Goal: Task Accomplishment & Management: Use online tool/utility

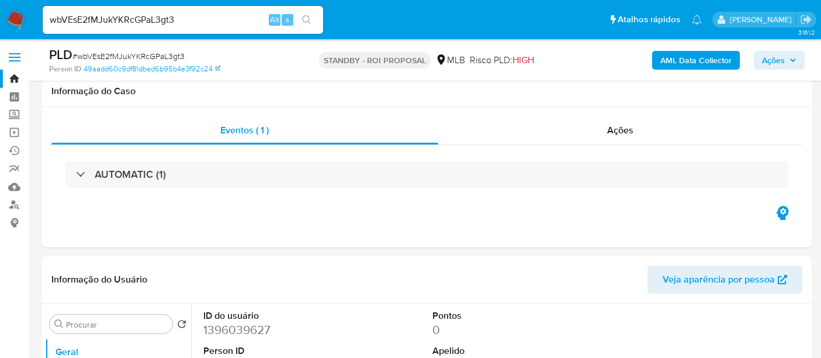
select select "10"
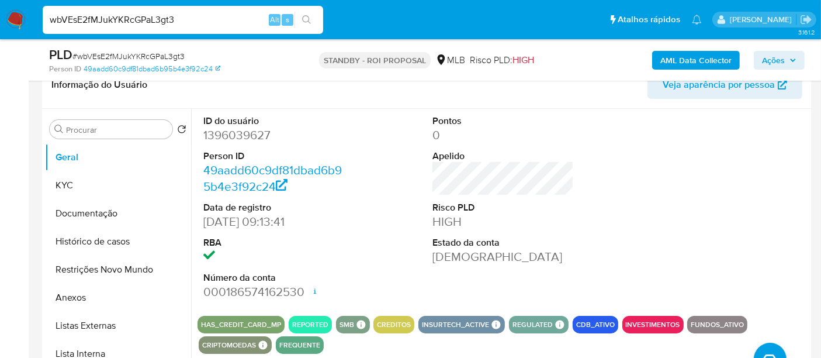
drag, startPoint x: 195, startPoint y: 22, endPoint x: 0, endPoint y: 24, distance: 194.6
click at [0, 24] on nav "Pausado Ver notificaciones wbVEsE2fMJukYKRcGPaL3gt3 Alt s Atalhos rápidos Presi…" at bounding box center [410, 19] width 821 height 39
paste input "bqxOJA1ZuL9hLCSiwxx3a2fi"
type input "bqxOJA1ZuL9hLCSiwxx3a2fi"
click at [303, 18] on icon "search-icon" at bounding box center [306, 19] width 9 height 9
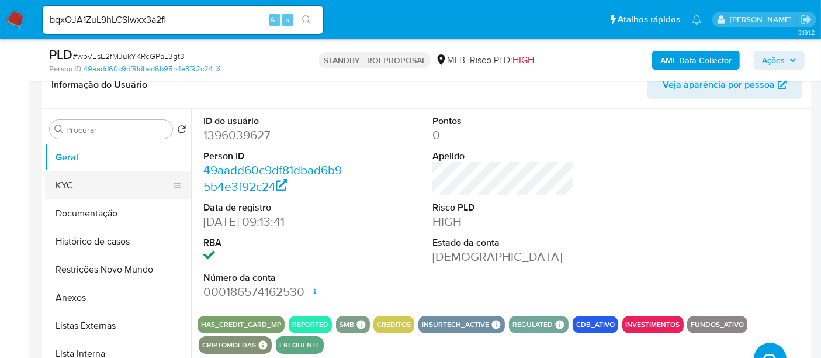
click at [91, 179] on button "KYC" at bounding box center [113, 185] width 137 height 28
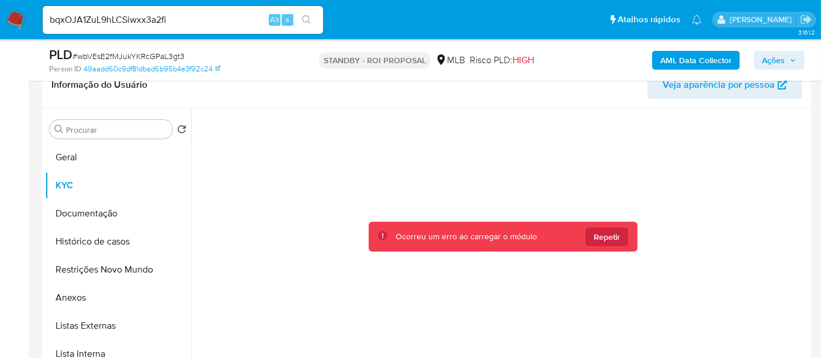
click at [13, 16] on img at bounding box center [16, 20] width 20 height 20
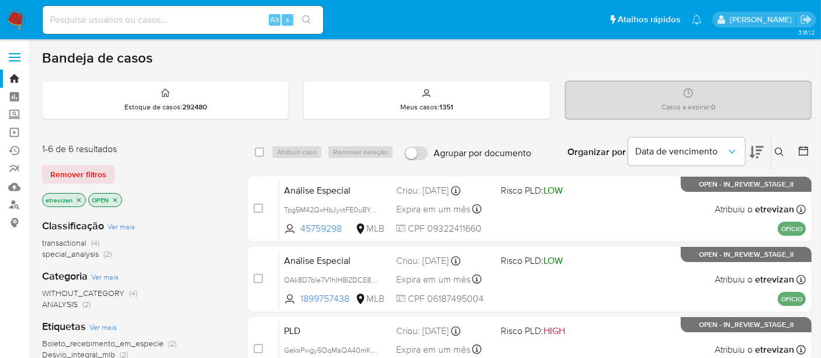
click at [105, 16] on input at bounding box center [183, 19] width 281 height 15
click at [57, 17] on input at bounding box center [183, 19] width 281 height 15
paste input "bqxOJA1ZuL9hLCSiwxx3a2fi"
type input "bqxOJA1ZuL9hLCSiwxx3a2fi"
click at [305, 16] on icon "search-icon" at bounding box center [306, 19] width 9 height 9
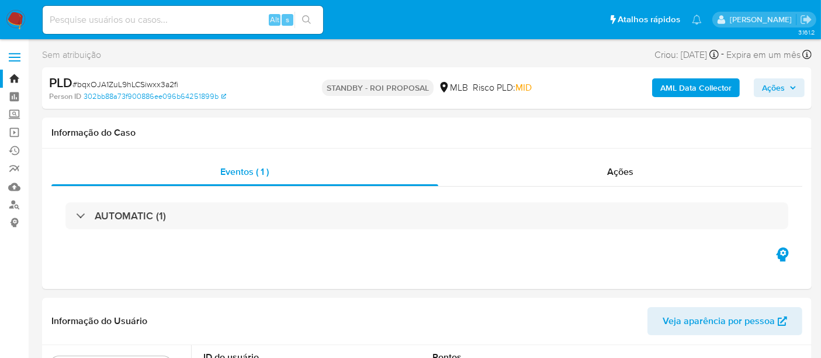
select select "10"
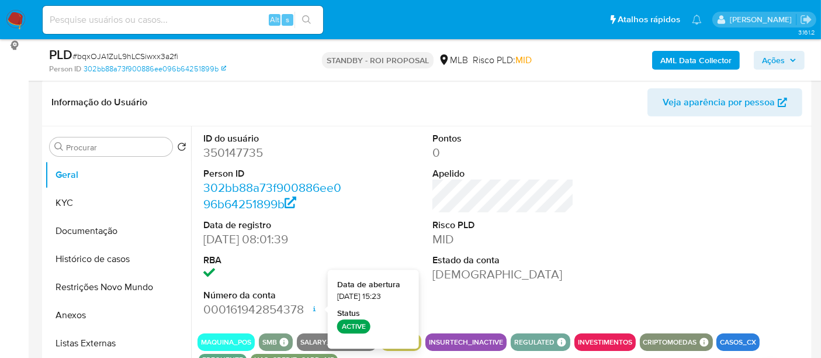
scroll to position [195, 0]
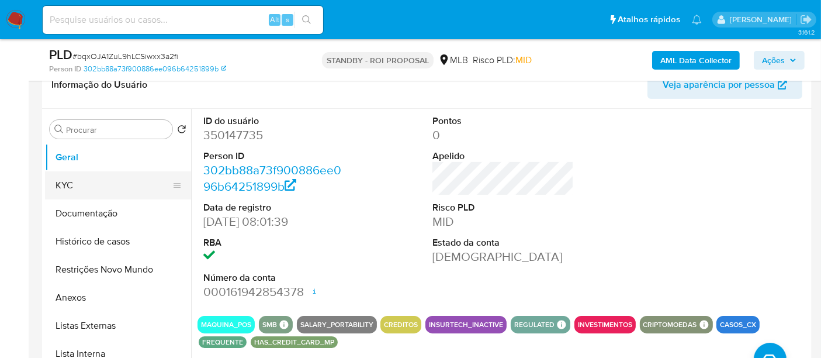
click at [67, 182] on button "KYC" at bounding box center [113, 185] width 137 height 28
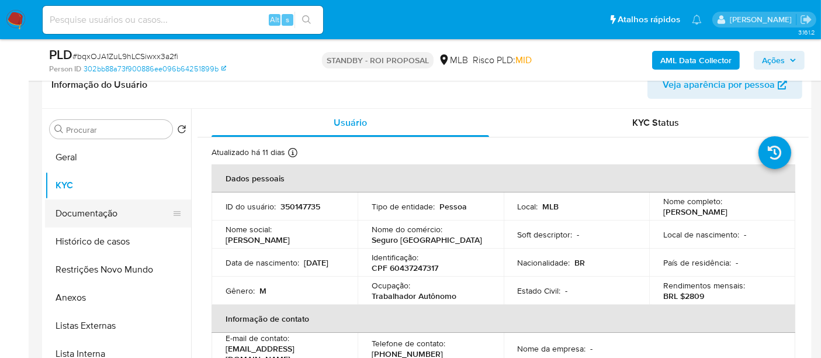
click at [79, 212] on button "Documentação" at bounding box center [113, 213] width 137 height 28
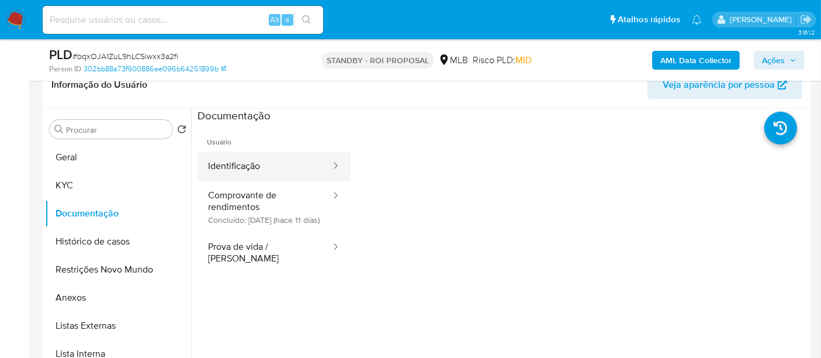
click at [240, 164] on button "Identificação" at bounding box center [265, 166] width 134 height 30
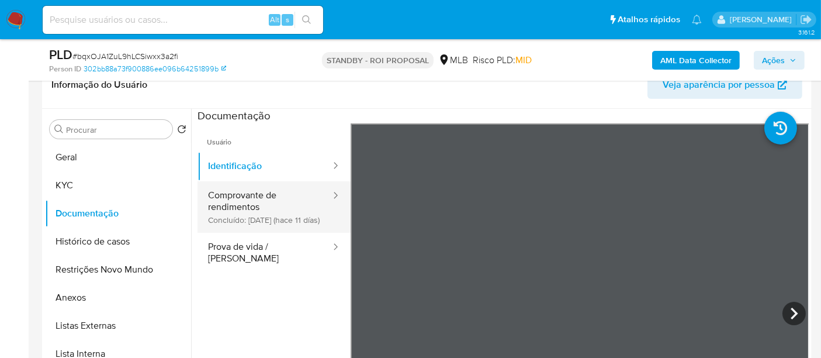
click at [237, 207] on button "Comprovante de rendimentos Concluído: 18/09/2025 (hace 11 días)" at bounding box center [265, 206] width 134 height 51
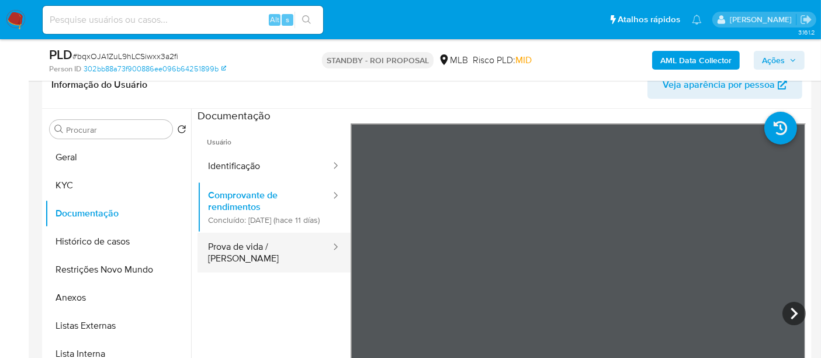
click at [250, 261] on button "Prova de vida / Selfie" at bounding box center [265, 253] width 134 height 40
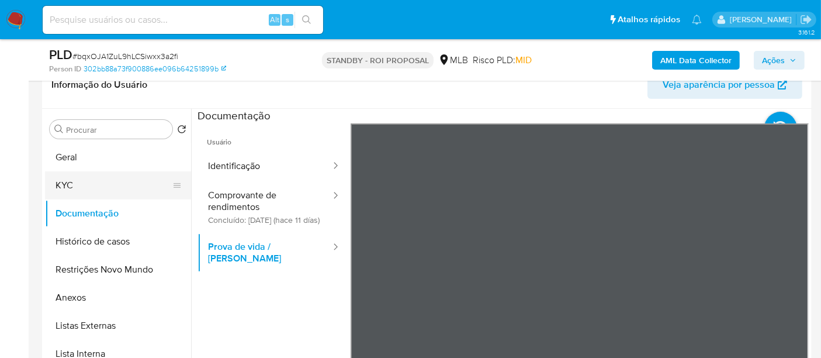
click at [74, 184] on button "KYC" at bounding box center [113, 185] width 137 height 28
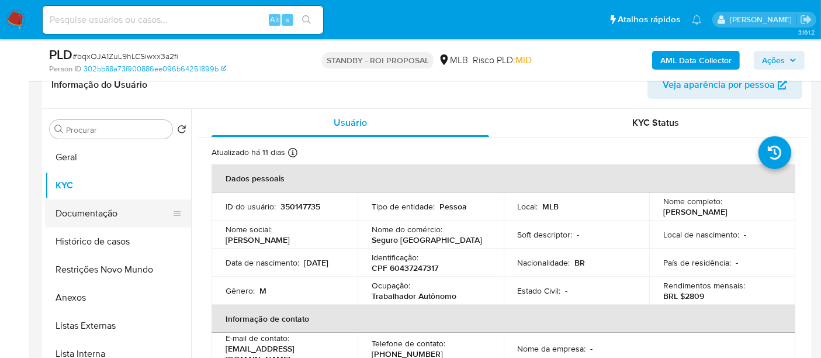
drag, startPoint x: 78, startPoint y: 212, endPoint x: 99, endPoint y: 214, distance: 21.2
click at [78, 212] on button "Documentação" at bounding box center [113, 213] width 137 height 28
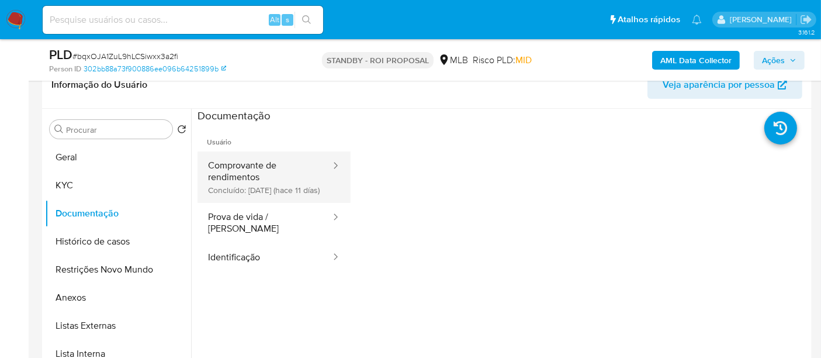
click at [263, 169] on button "Comprovante de rendimentos Concluído: 18/09/2025 (hace 11 días)" at bounding box center [265, 176] width 134 height 51
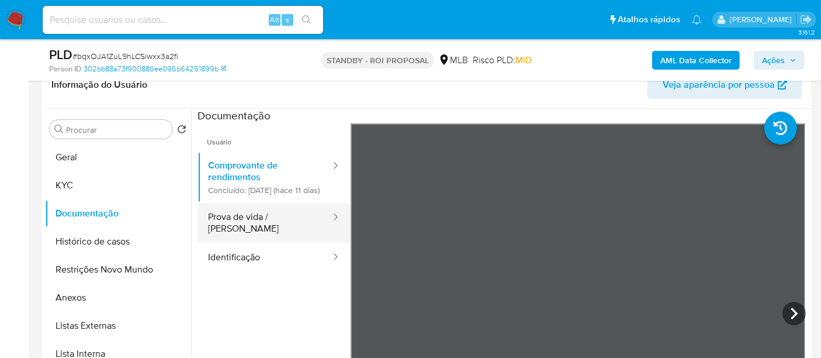
click at [239, 233] on button "Prova de vida / Selfie" at bounding box center [265, 223] width 134 height 40
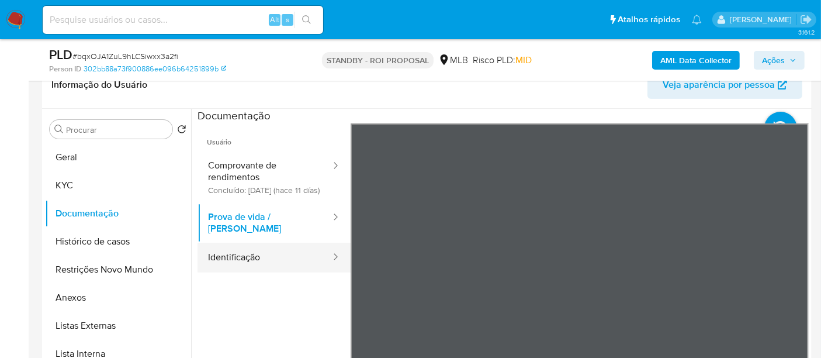
click at [227, 258] on button "Identificação" at bounding box center [265, 258] width 134 height 30
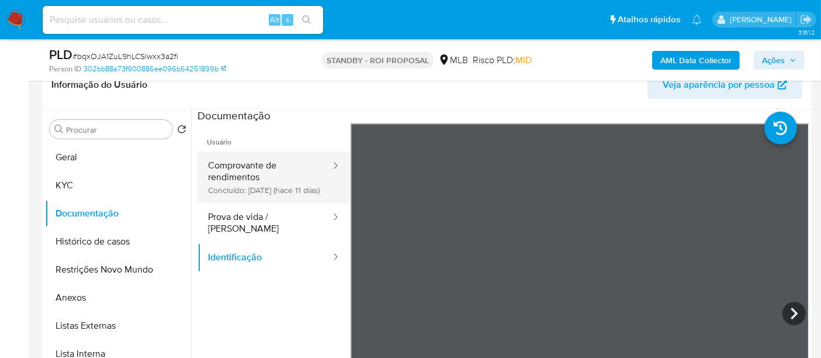
click at [253, 165] on button "Comprovante de rendimentos Concluído: 18/09/2025 (hace 11 días)" at bounding box center [265, 176] width 134 height 51
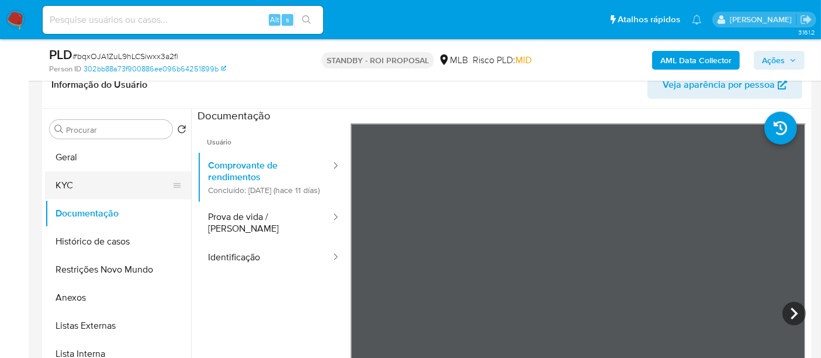
click at [63, 182] on button "KYC" at bounding box center [113, 185] width 137 height 28
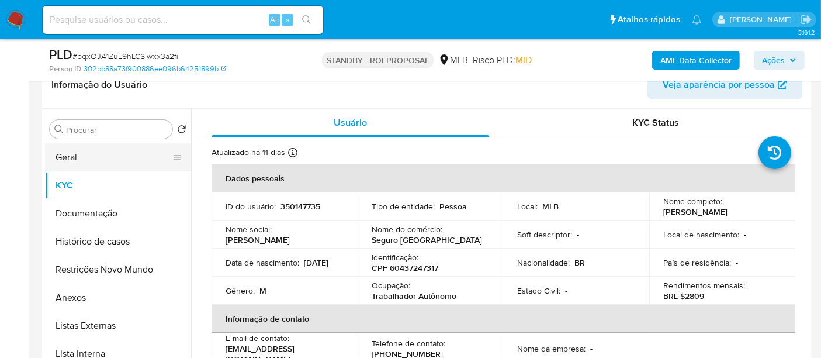
click at [72, 153] on button "Geral" at bounding box center [113, 157] width 137 height 28
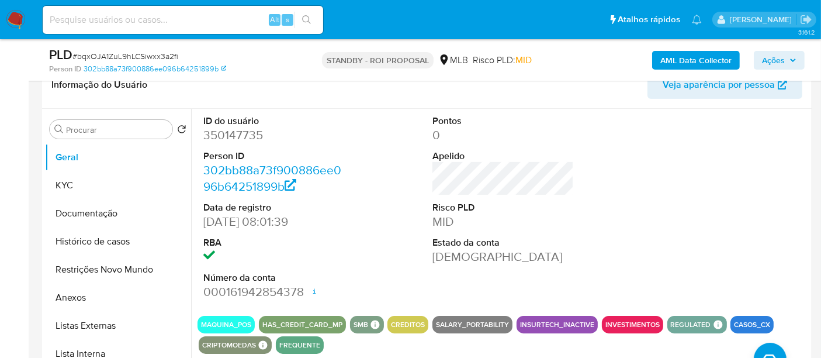
click at [165, 23] on input at bounding box center [183, 19] width 281 height 15
paste input "RK0yo934xTCicDMbnI7L2Qle"
type input "RK0yo934xTCicDMbnI7L2Qle"
click at [307, 14] on button "search-icon" at bounding box center [307, 20] width 24 height 16
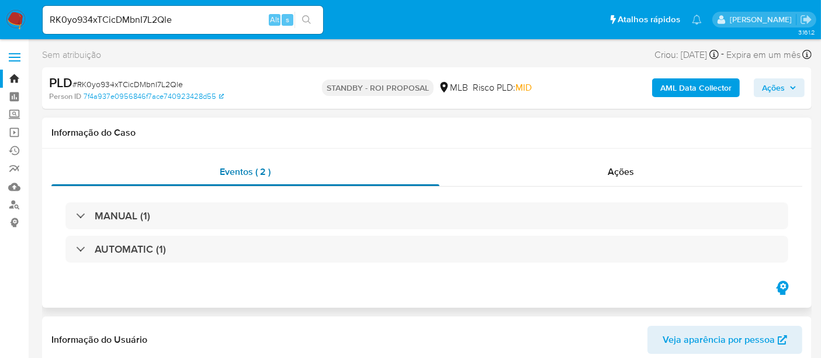
select select "10"
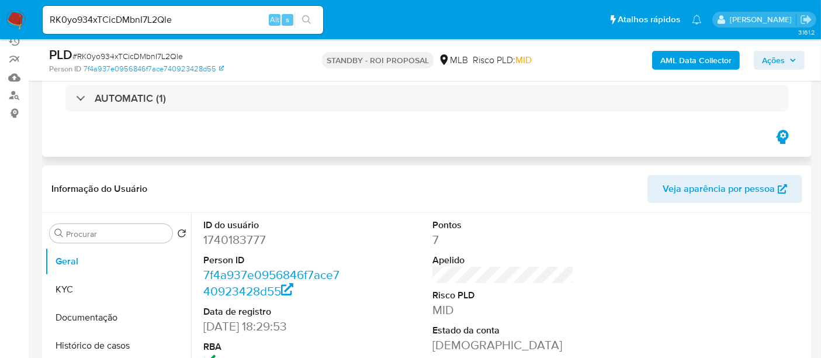
scroll to position [130, 0]
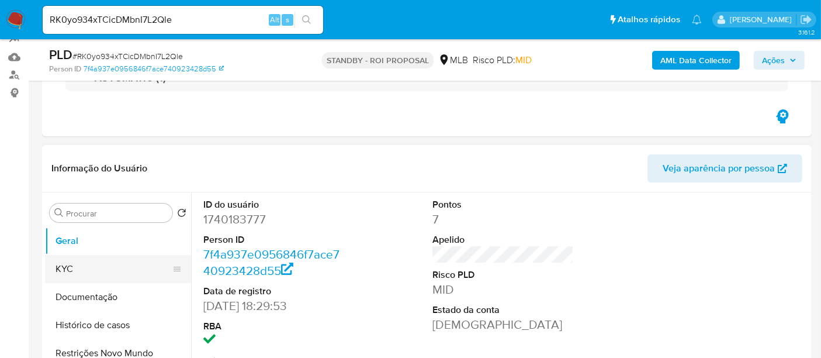
click at [73, 266] on button "KYC" at bounding box center [113, 269] width 137 height 28
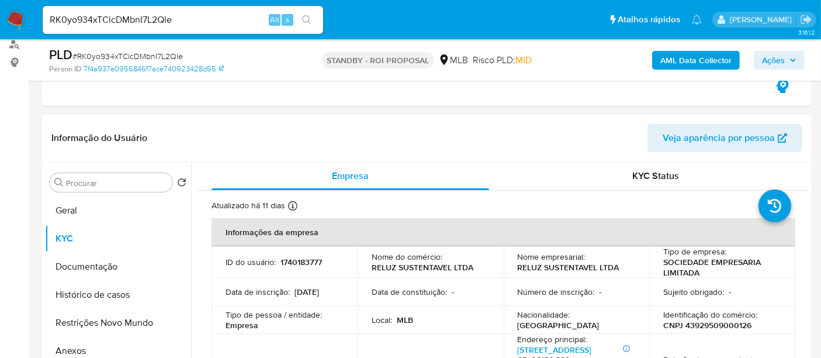
scroll to position [65, 0]
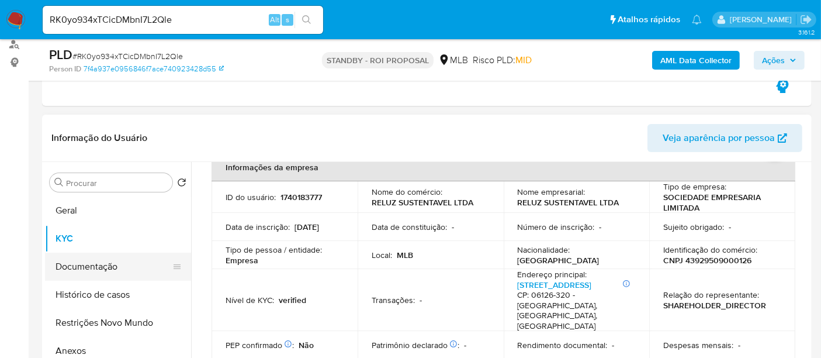
click at [78, 265] on button "Documentação" at bounding box center [113, 266] width 137 height 28
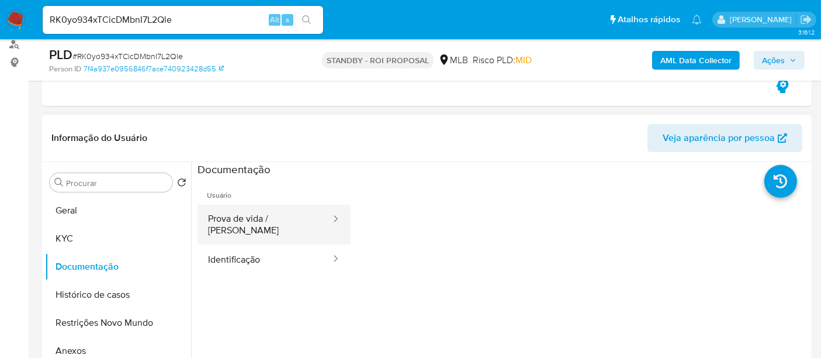
click at [262, 223] on button "Prova de vida / [PERSON_NAME]" at bounding box center [265, 225] width 134 height 40
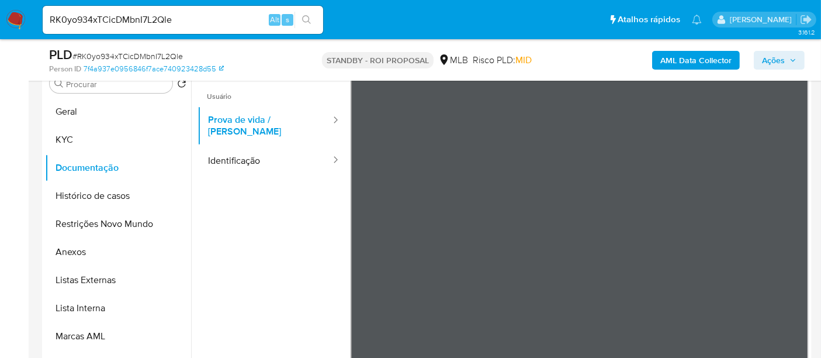
scroll to position [264, 0]
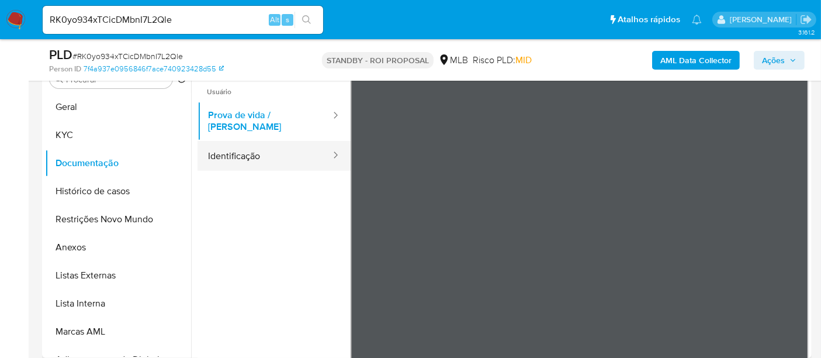
click at [230, 148] on button "Identificação" at bounding box center [265, 156] width 134 height 30
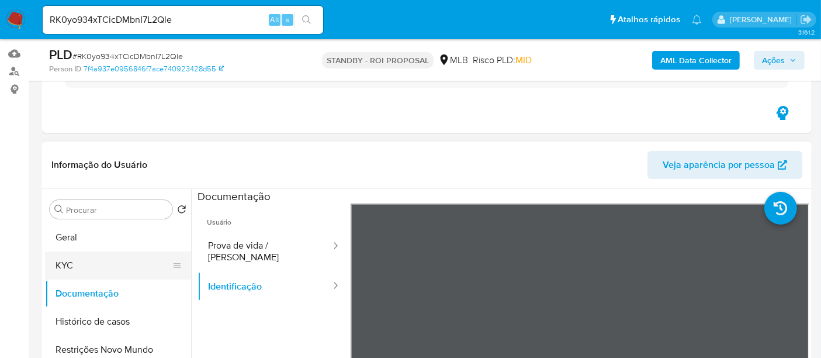
scroll to position [134, 0]
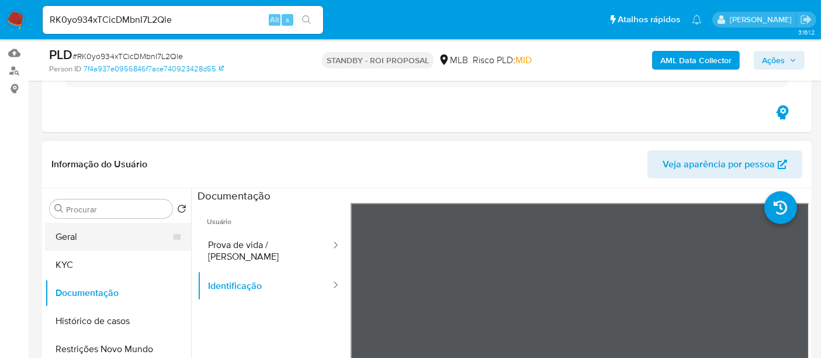
click at [74, 238] on button "Geral" at bounding box center [113, 237] width 137 height 28
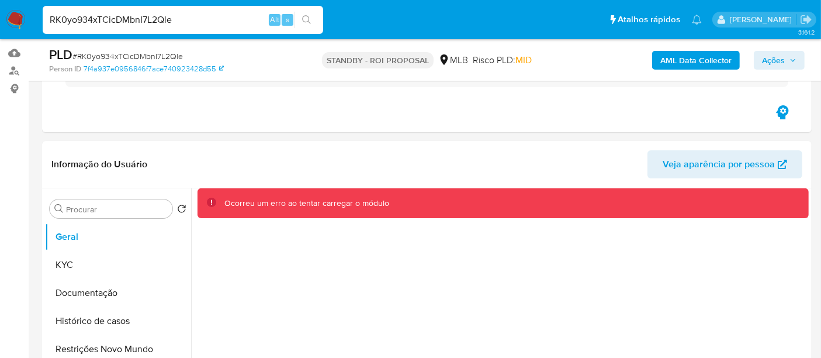
drag, startPoint x: 175, startPoint y: 15, endPoint x: 7, endPoint y: 27, distance: 168.8
click at [7, 27] on nav "Pausado Ver notificaciones RK0yo934xTCicDMbnI7L2Qle Alt s Atalhos rápidos Presi…" at bounding box center [410, 19] width 821 height 39
click at [17, 15] on img at bounding box center [16, 20] width 20 height 20
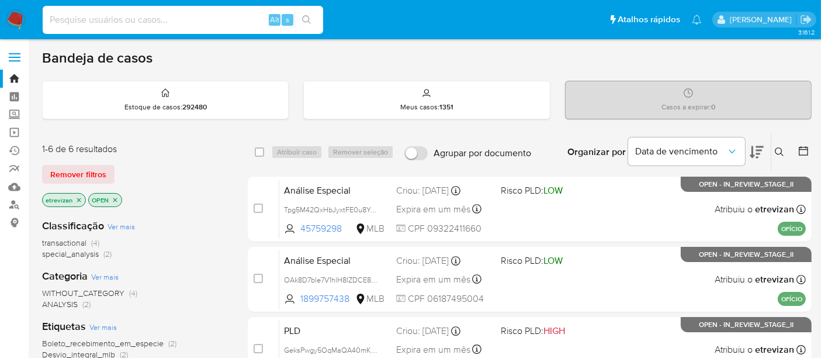
click at [74, 18] on input at bounding box center [183, 19] width 281 height 15
paste input "RK0yo934xTCicDMbnI7L2Qle"
type input "RK0yo934xTCicDMbnI7L2Qle"
click at [306, 18] on icon "search-icon" at bounding box center [306, 19] width 9 height 9
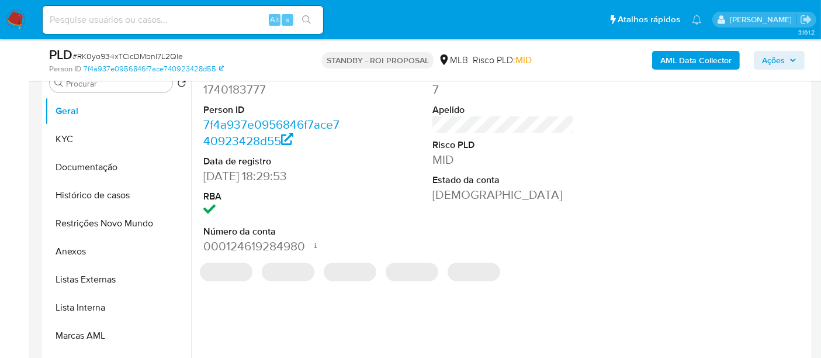
select select "10"
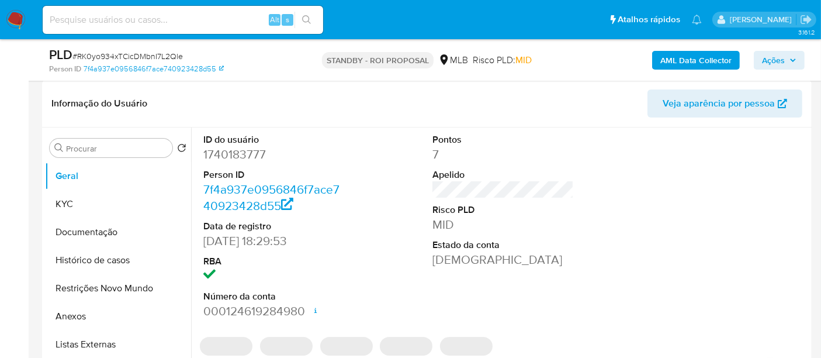
scroll to position [259, 0]
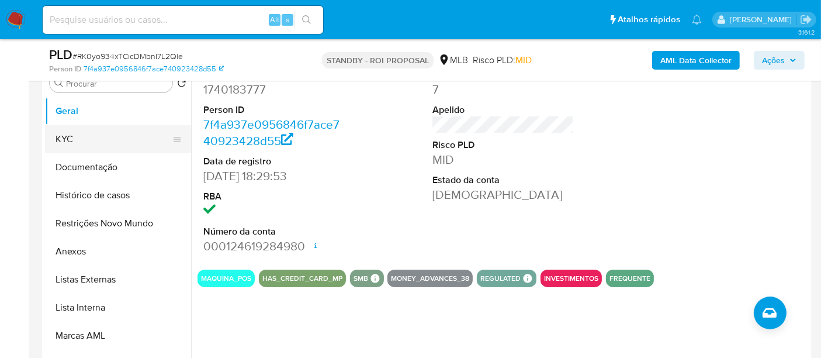
click at [79, 139] on button "KYC" at bounding box center [113, 139] width 137 height 28
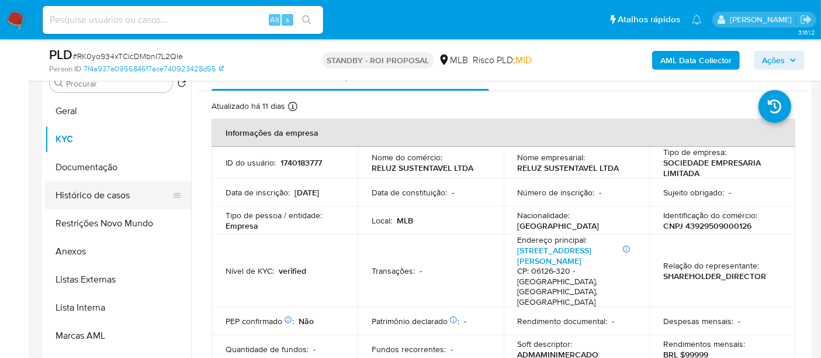
click at [96, 199] on button "Histórico de casos" at bounding box center [113, 195] width 137 height 28
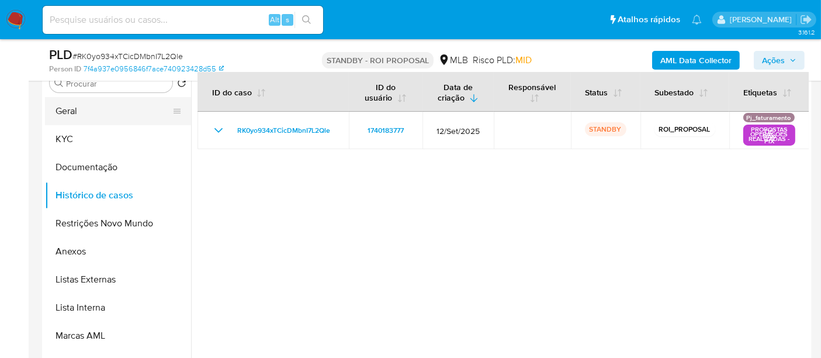
click at [65, 113] on button "Geral" at bounding box center [113, 111] width 137 height 28
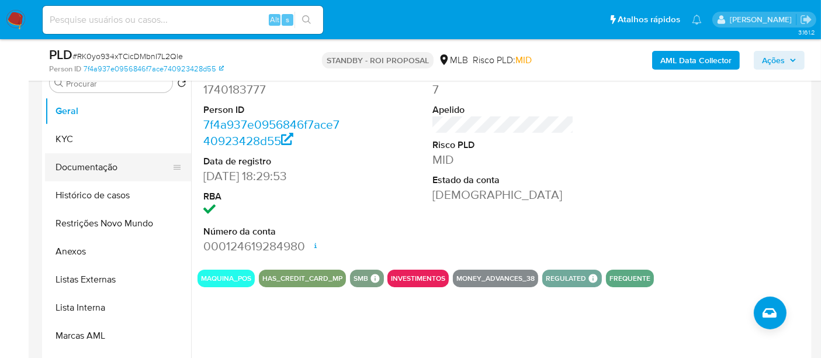
click at [94, 157] on button "Documentação" at bounding box center [113, 167] width 137 height 28
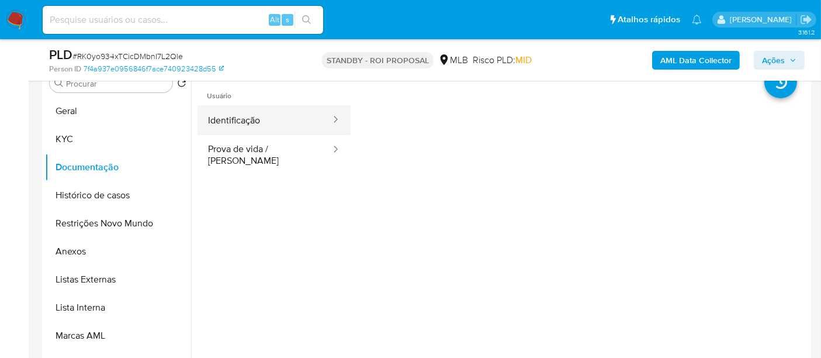
drag, startPoint x: 241, startPoint y: 116, endPoint x: 335, endPoint y: 124, distance: 95.0
click at [242, 116] on button "Identificação" at bounding box center [265, 120] width 134 height 30
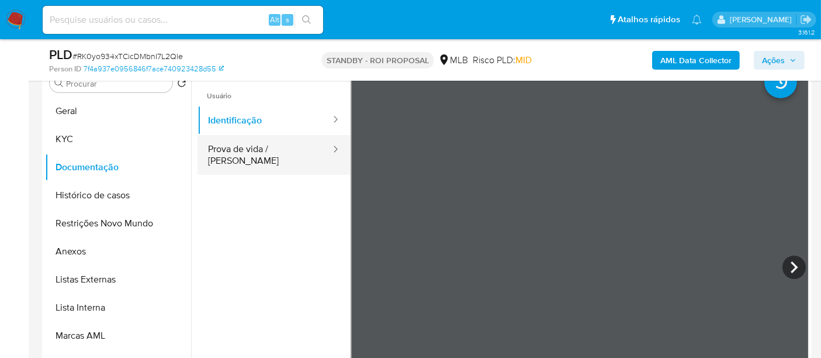
click at [262, 149] on button "Prova de vida / Selfie" at bounding box center [265, 155] width 134 height 40
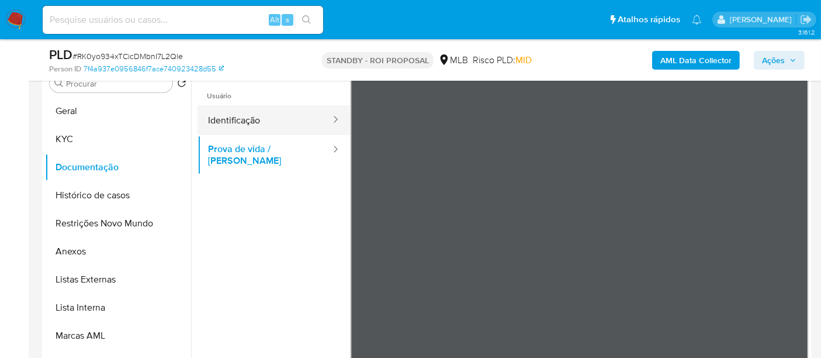
drag, startPoint x: 233, startPoint y: 110, endPoint x: 290, endPoint y: 132, distance: 61.8
click at [233, 111] on button "Identificação" at bounding box center [265, 120] width 134 height 30
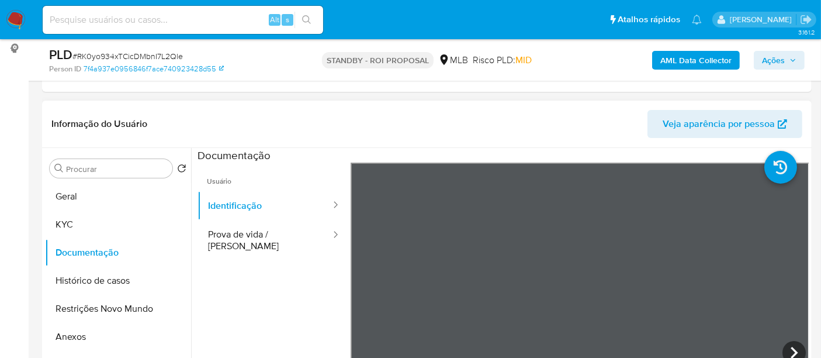
scroll to position [195, 0]
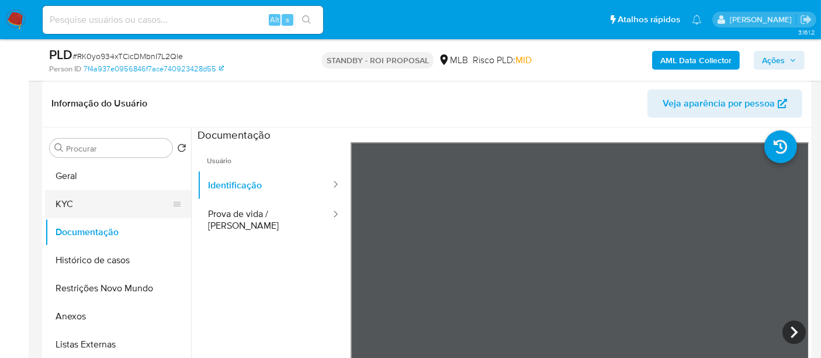
drag, startPoint x: 57, startPoint y: 202, endPoint x: 66, endPoint y: 203, distance: 9.4
click at [58, 202] on button "KYC" at bounding box center [113, 204] width 137 height 28
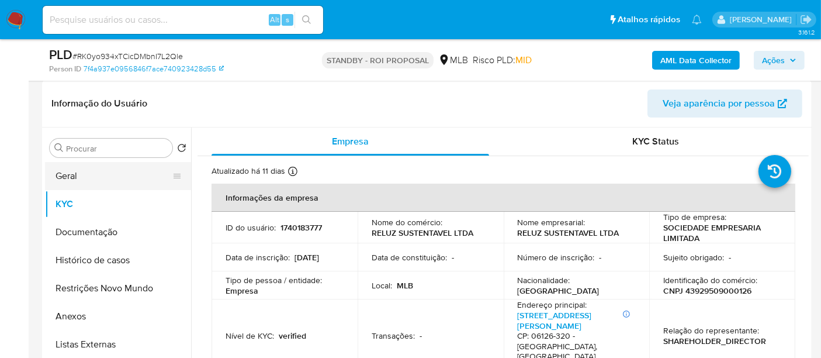
click at [79, 165] on button "Geral" at bounding box center [113, 176] width 137 height 28
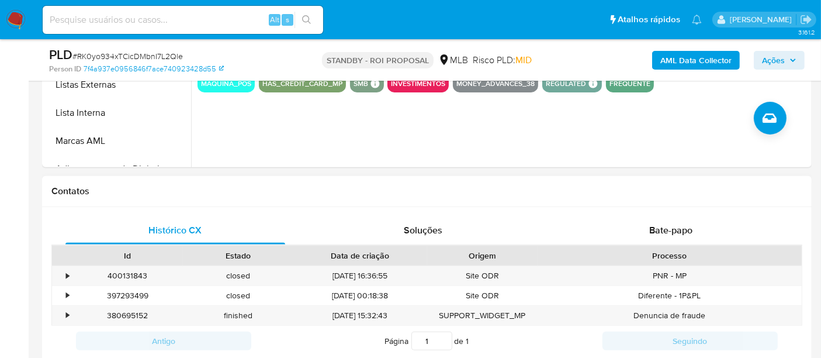
scroll to position [454, 0]
click at [665, 223] on span "Bate-papo" at bounding box center [670, 229] width 43 height 13
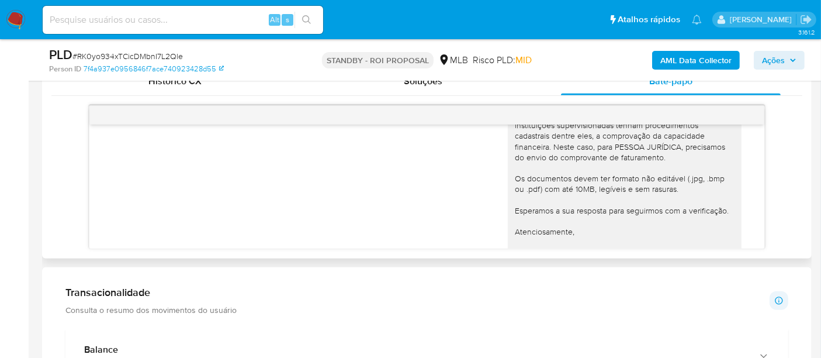
scroll to position [473, 0]
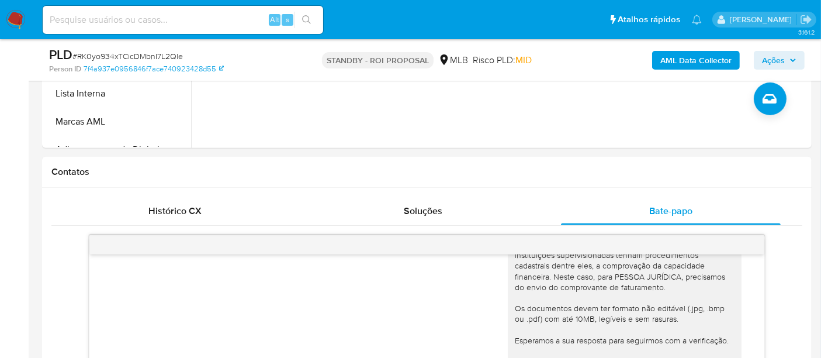
click at [118, 16] on input at bounding box center [183, 19] width 281 height 15
paste input "Lz70mCy7zaFveS5FpewxPQdT"
type input "Lz70mCy7zaFveS5FpewxPQdT"
click at [306, 16] on icon "search-icon" at bounding box center [306, 19] width 9 height 9
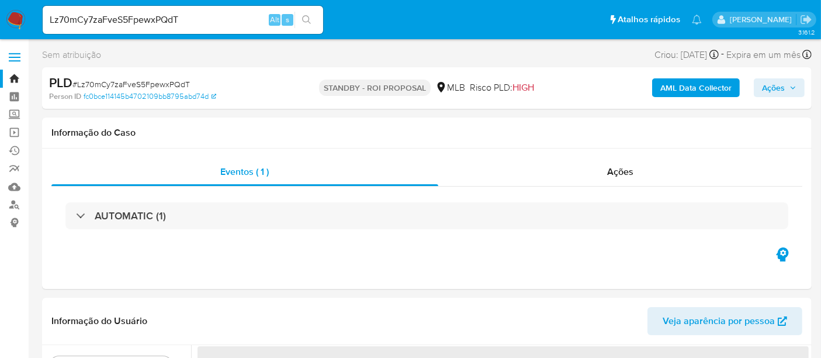
select select "10"
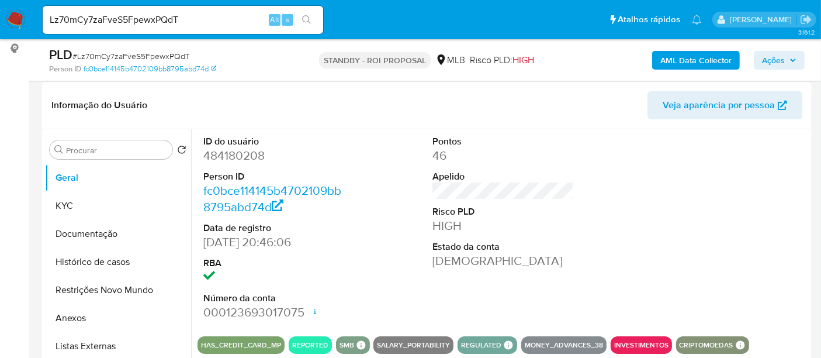
scroll to position [195, 0]
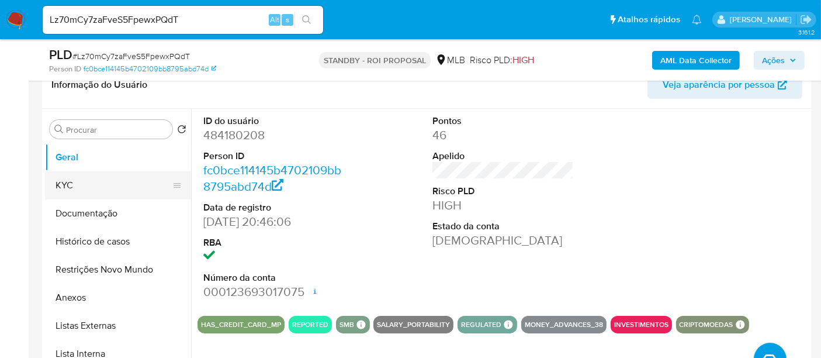
click at [82, 185] on button "KYC" at bounding box center [113, 185] width 137 height 28
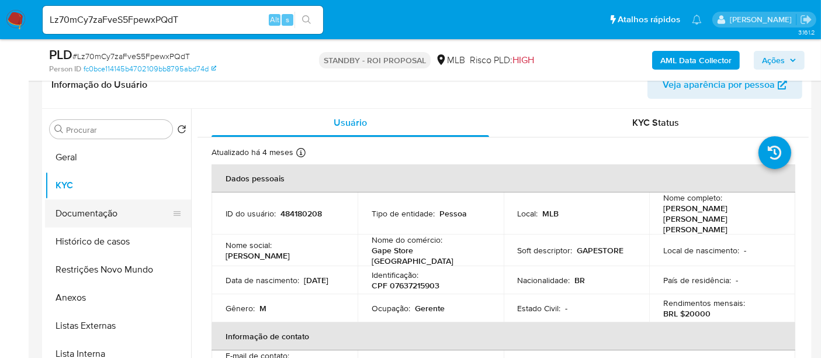
click at [92, 211] on button "Documentação" at bounding box center [113, 213] width 137 height 28
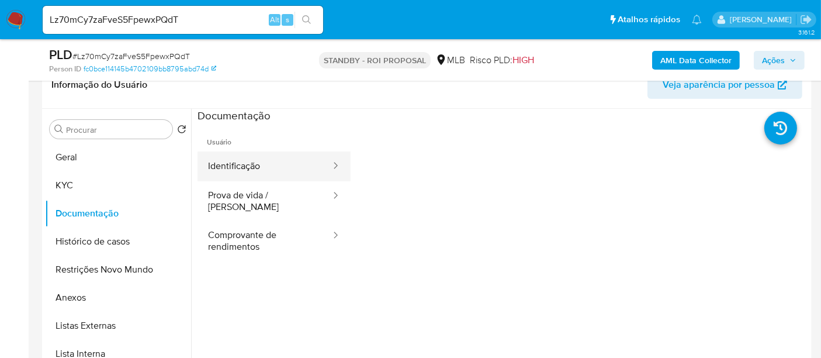
drag, startPoint x: 250, startPoint y: 167, endPoint x: 290, endPoint y: 172, distance: 40.7
click at [250, 167] on button "Identificação" at bounding box center [265, 166] width 134 height 30
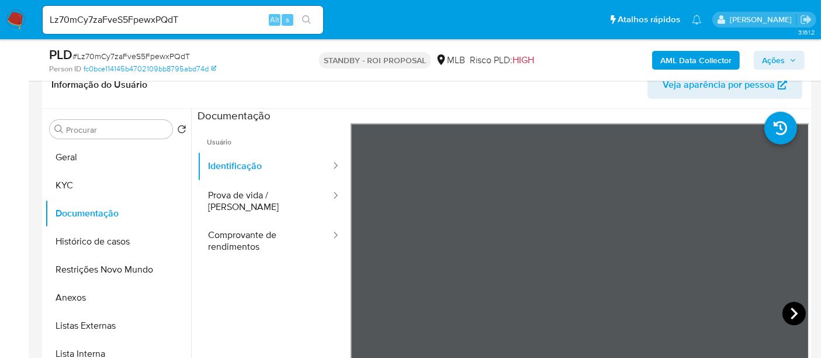
click at [790, 307] on icon at bounding box center [794, 313] width 23 height 23
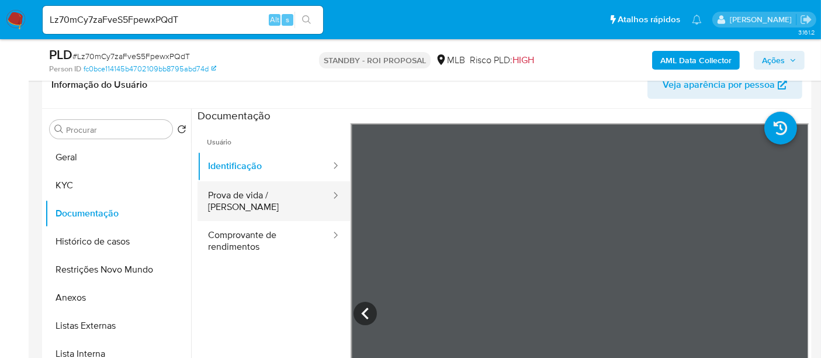
click at [269, 194] on button "Prova de vida / [PERSON_NAME]" at bounding box center [265, 201] width 134 height 40
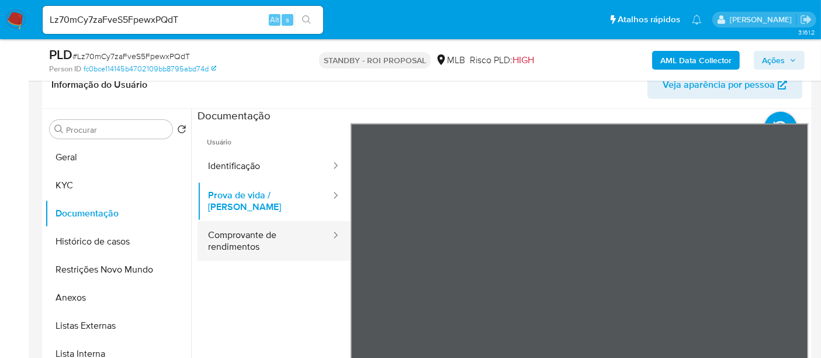
drag, startPoint x: 244, startPoint y: 225, endPoint x: 314, endPoint y: 238, distance: 71.3
click at [245, 227] on button "Comprovante de rendimentos" at bounding box center [265, 241] width 134 height 40
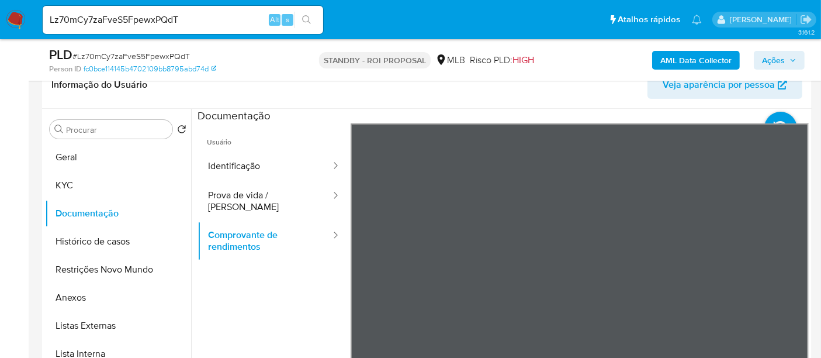
drag, startPoint x: 801, startPoint y: 139, endPoint x: 801, endPoint y: 166, distance: 26.9
click at [802, 164] on section at bounding box center [503, 303] width 611 height 389
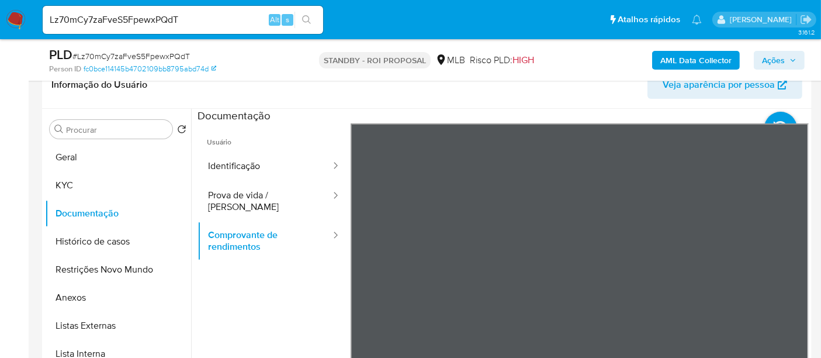
click at [80, 153] on button "Geral" at bounding box center [113, 157] width 137 height 28
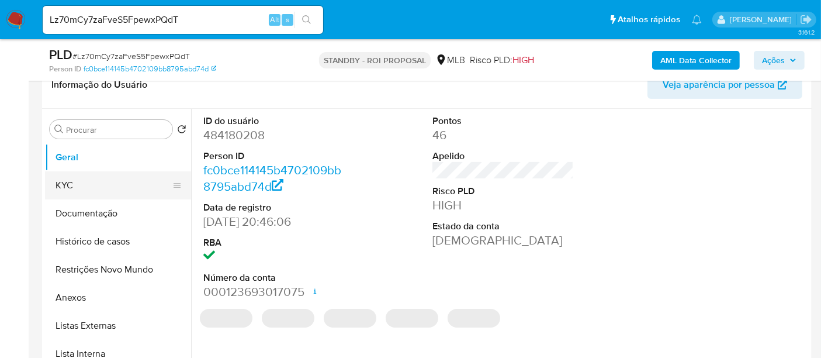
drag, startPoint x: 78, startPoint y: 189, endPoint x: 181, endPoint y: 196, distance: 102.5
click at [79, 189] on button "KYC" at bounding box center [113, 185] width 137 height 28
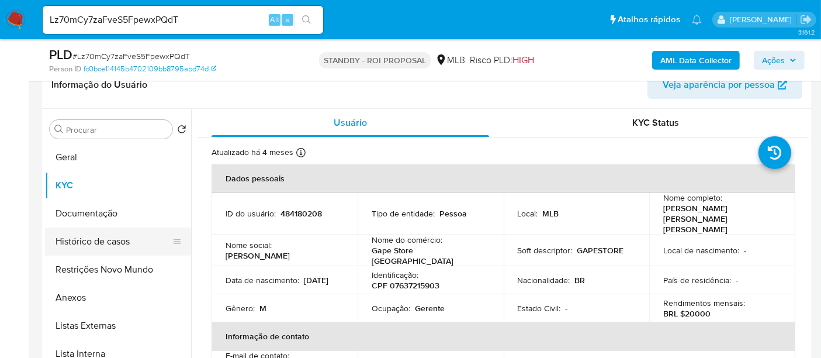
click at [105, 243] on button "Histórico de casos" at bounding box center [113, 241] width 137 height 28
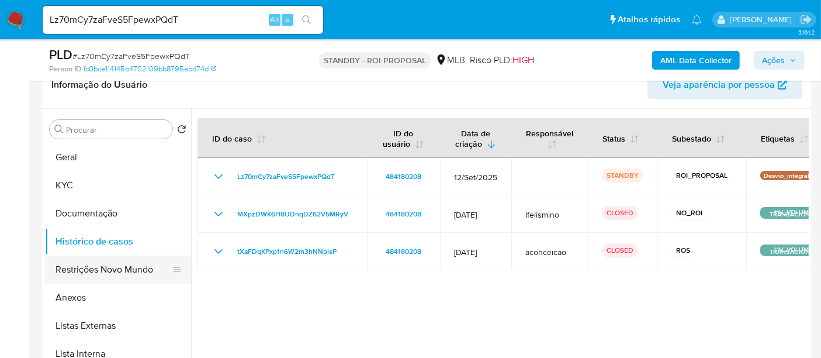
click at [94, 267] on button "Restrições Novo Mundo" at bounding box center [113, 269] width 137 height 28
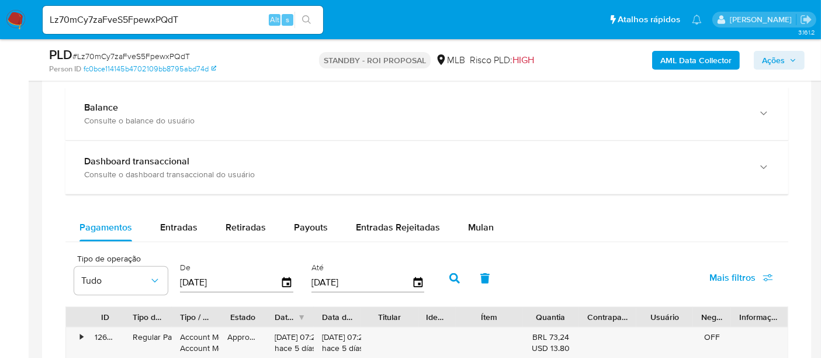
scroll to position [844, 0]
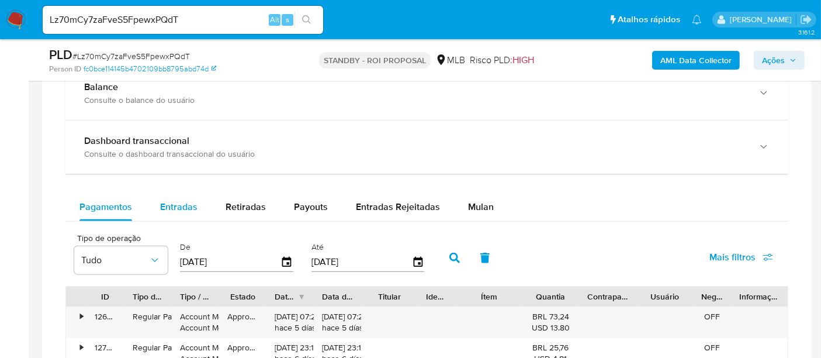
click at [178, 203] on span "Entradas" at bounding box center [178, 206] width 37 height 13
select select "10"
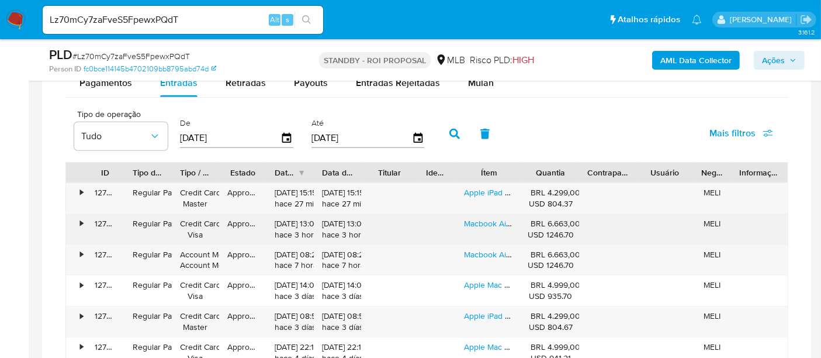
scroll to position [974, 0]
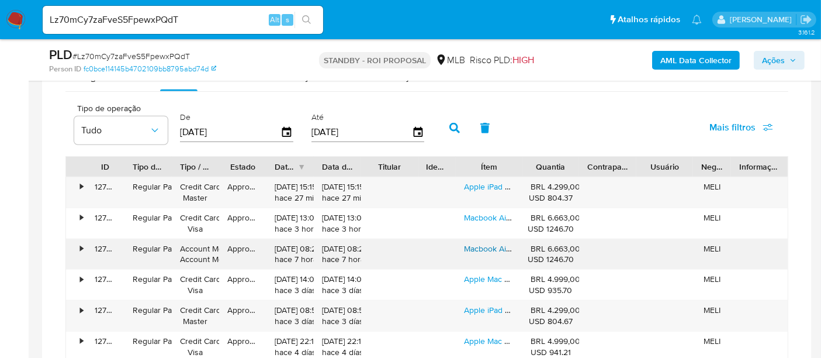
click at [486, 247] on link "Macbook Air De 13 Polegadas: Chip Ssd M4 De 256 Gb Azul Celeste Azul" at bounding box center [614, 249] width 300 height 12
drag, startPoint x: 206, startPoint y: 21, endPoint x: 0, endPoint y: 22, distance: 205.7
click at [0, 22] on nav "Pausado Ver notificaciones Lz70mCy7zaFveS5FpewxPQdT Alt s Atalhos rápidos Presi…" at bounding box center [410, 19] width 821 height 39
paste input "2eiK84QNb8sNlYJFPqb3je0C"
type input "2eiK84QNb8sNlYJFPqb3je0C"
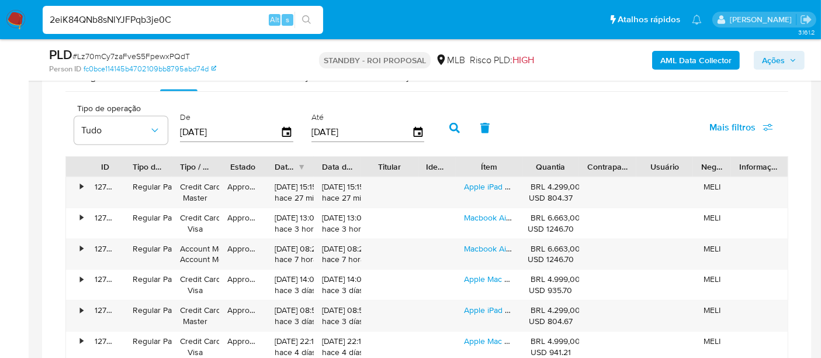
click at [303, 20] on icon "search-icon" at bounding box center [306, 19] width 9 height 9
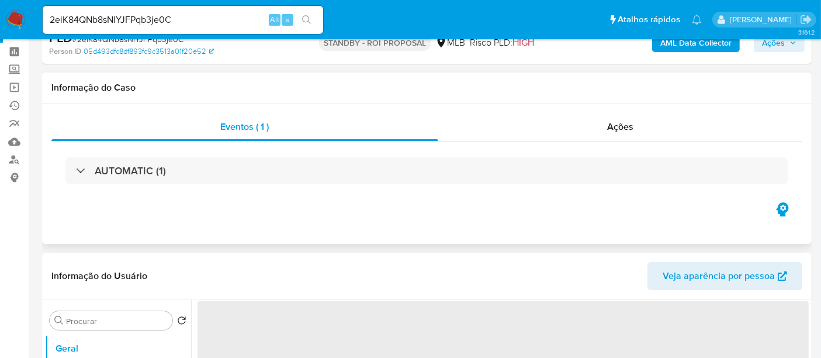
select select "10"
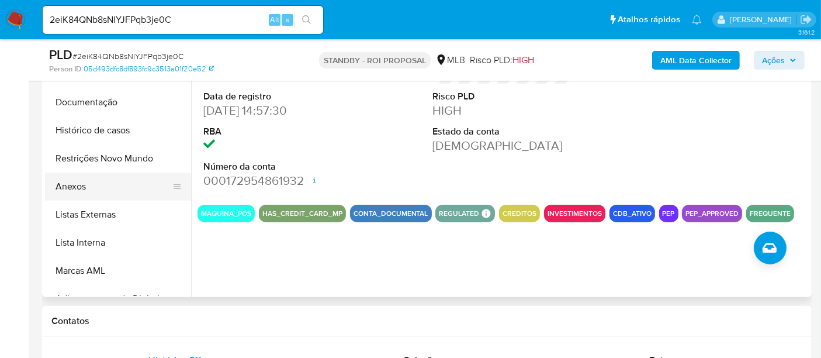
scroll to position [259, 0]
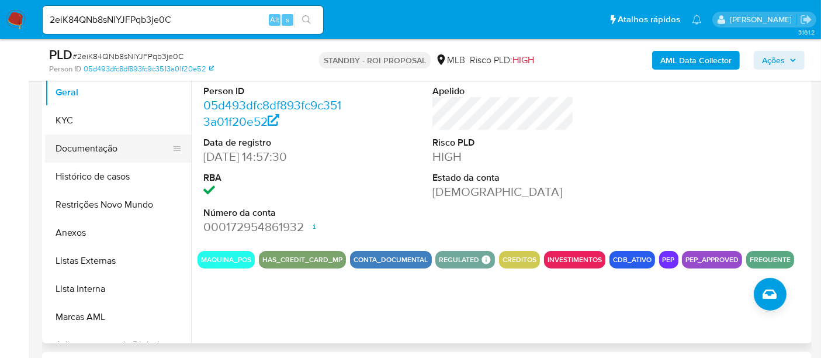
click at [79, 144] on button "Documentação" at bounding box center [113, 148] width 137 height 28
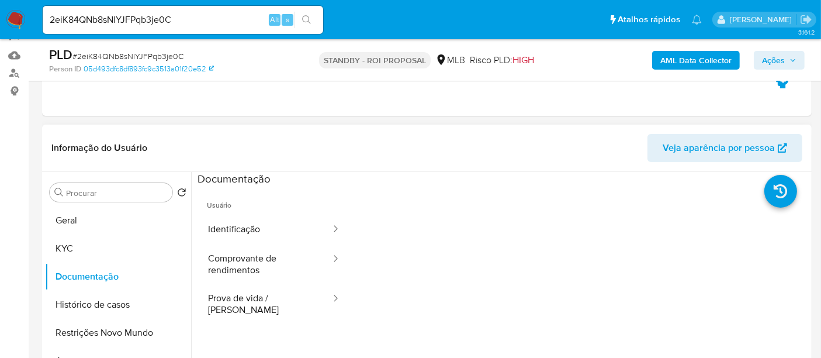
scroll to position [130, 0]
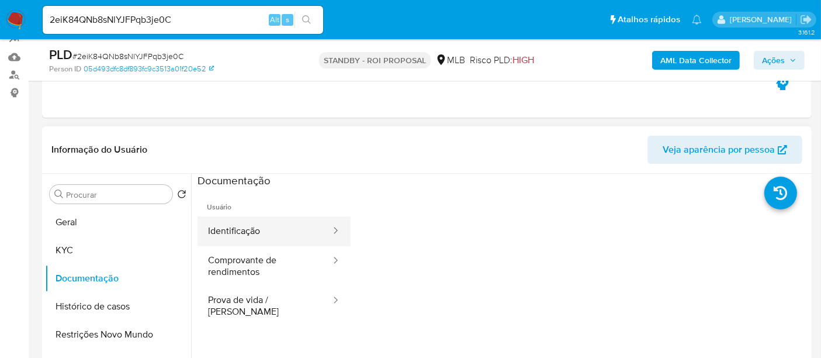
click at [245, 228] on button "Identificação" at bounding box center [265, 231] width 134 height 30
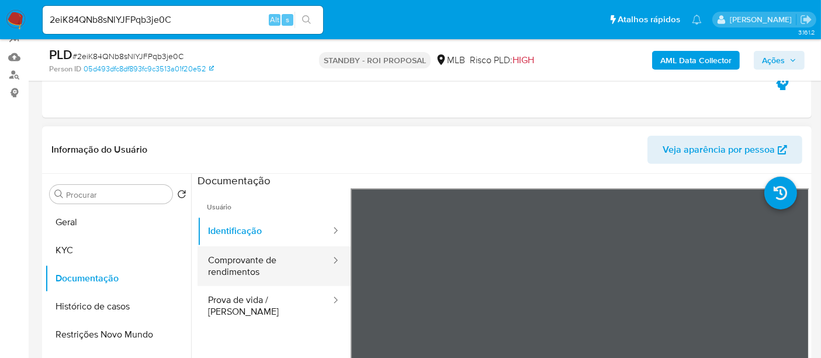
click at [261, 264] on button "Comprovante de rendimentos" at bounding box center [265, 266] width 134 height 40
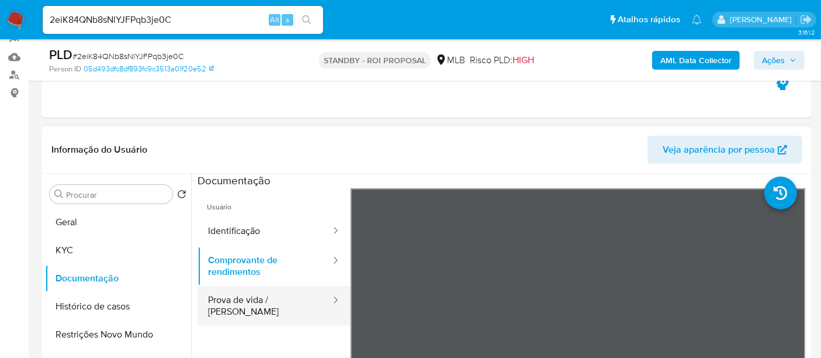
click at [238, 296] on button "Prova de vida / Selfie" at bounding box center [265, 306] width 134 height 40
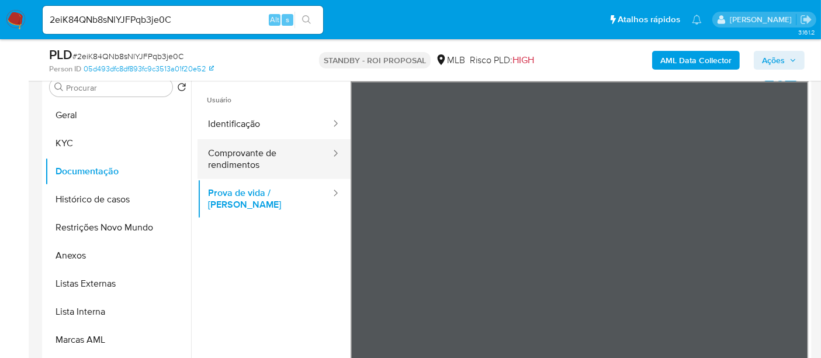
scroll to position [217, 0]
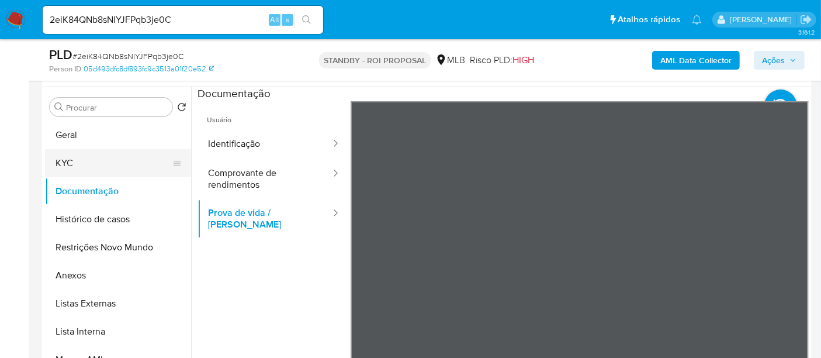
click at [95, 155] on button "KYC" at bounding box center [113, 163] width 137 height 28
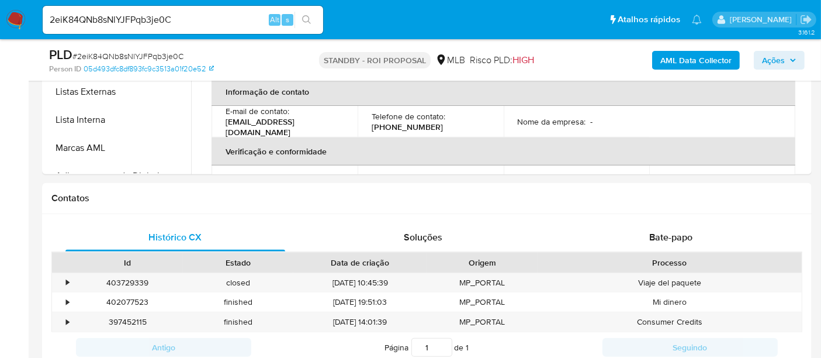
scroll to position [431, 0]
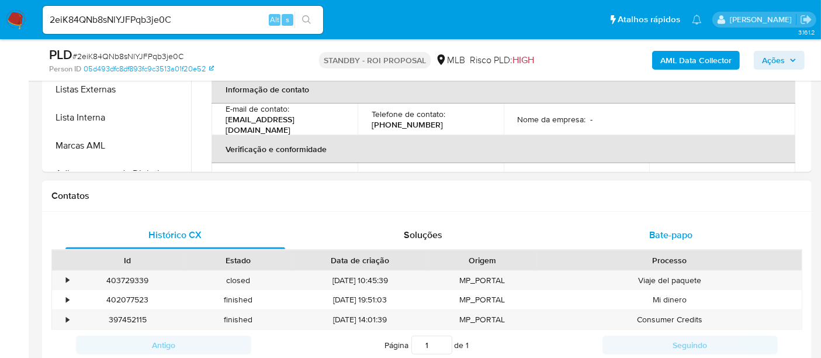
click at [673, 238] on span "Bate-papo" at bounding box center [670, 234] width 43 height 13
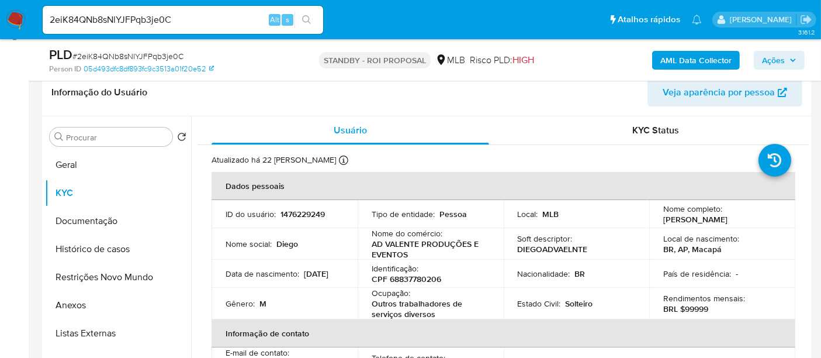
scroll to position [168, 0]
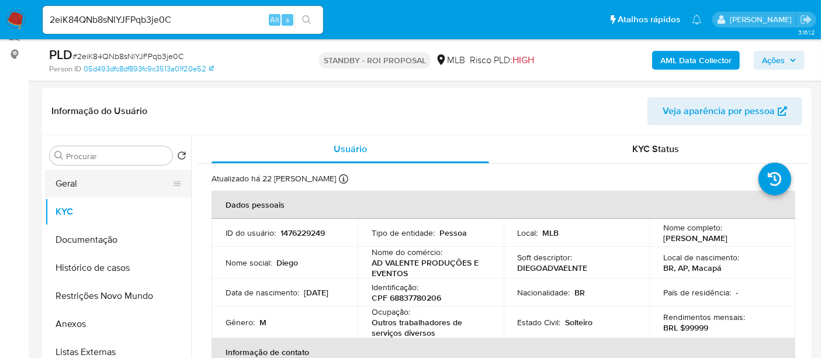
click at [75, 179] on button "Geral" at bounding box center [113, 183] width 137 height 28
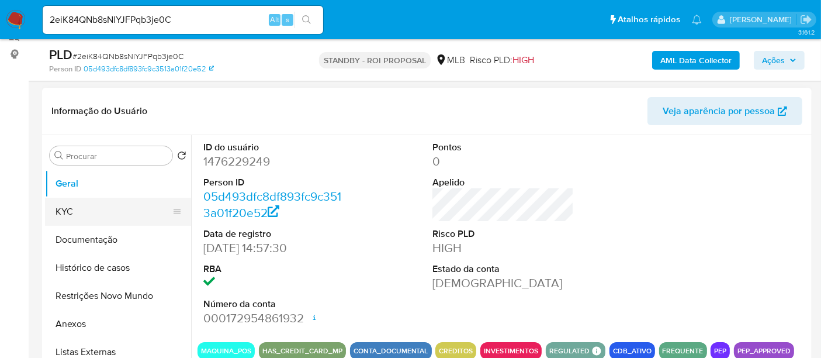
click at [78, 209] on button "KYC" at bounding box center [113, 212] width 137 height 28
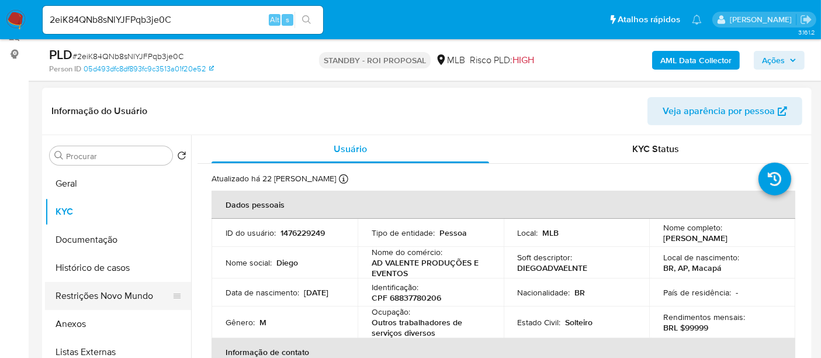
click at [105, 303] on button "Restrições Novo Mundo" at bounding box center [113, 296] width 137 height 28
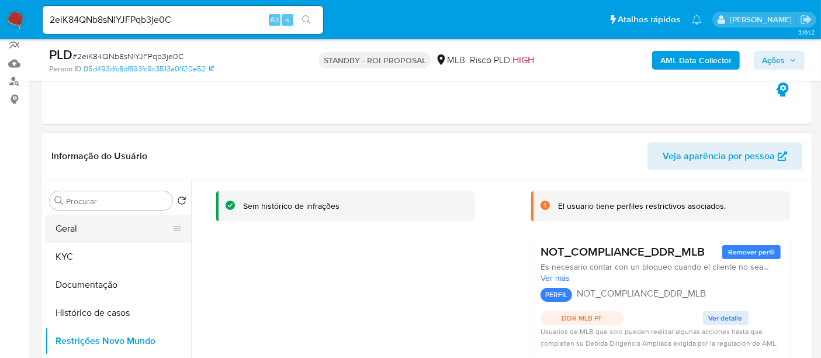
scroll to position [103, 0]
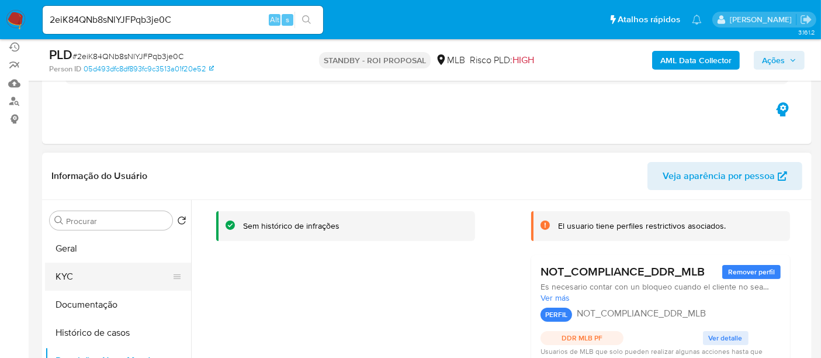
click at [79, 283] on button "KYC" at bounding box center [113, 276] width 137 height 28
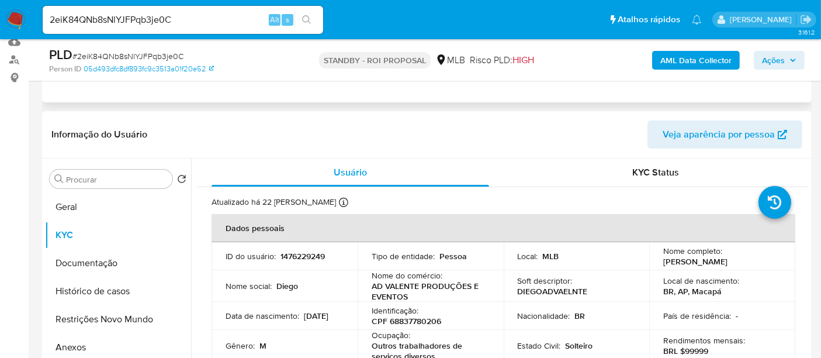
scroll to position [0, 0]
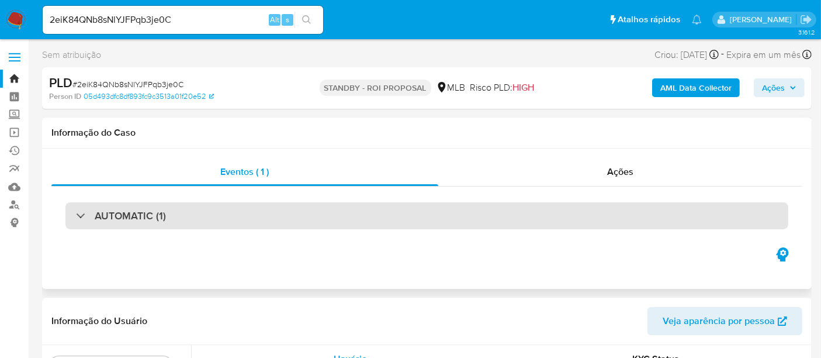
click at [150, 214] on h3 "AUTOMATIC (1)" at bounding box center [130, 215] width 71 height 13
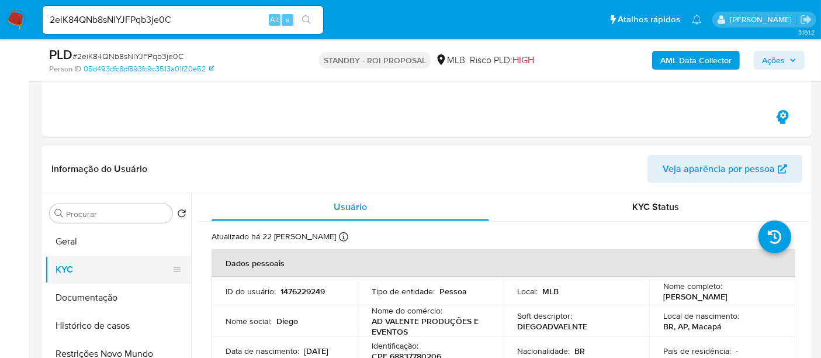
scroll to position [454, 0]
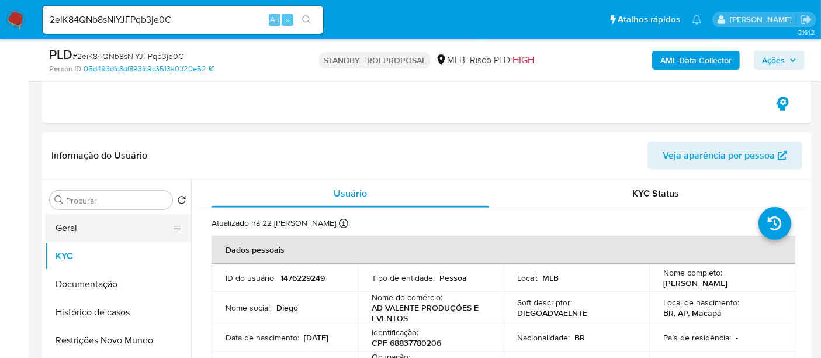
click at [74, 226] on button "Geral" at bounding box center [113, 228] width 137 height 28
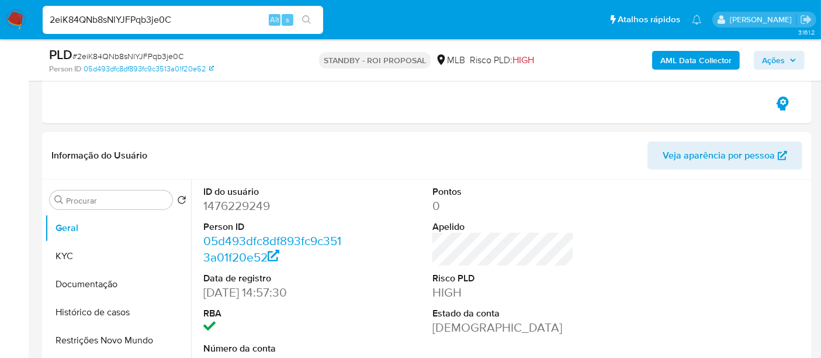
drag, startPoint x: 175, startPoint y: 16, endPoint x: 0, endPoint y: 65, distance: 182.1
paste input "F0hxrebcW0nKu7VrBP8UpZOs"
type input "F0hxrebcW0nKu7VrBP8UpZOs"
click at [301, 17] on button "search-icon" at bounding box center [307, 20] width 24 height 16
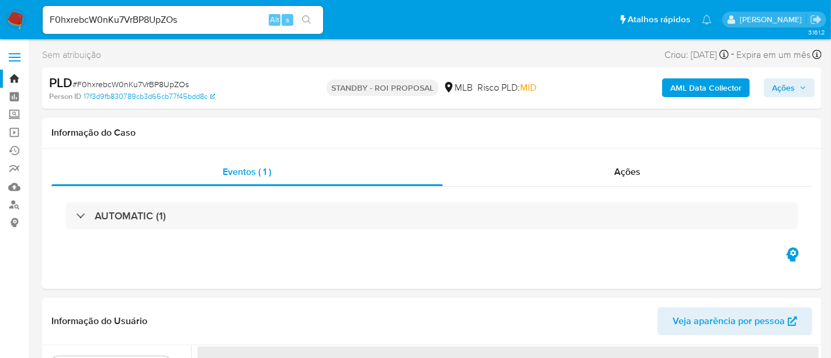
select select "10"
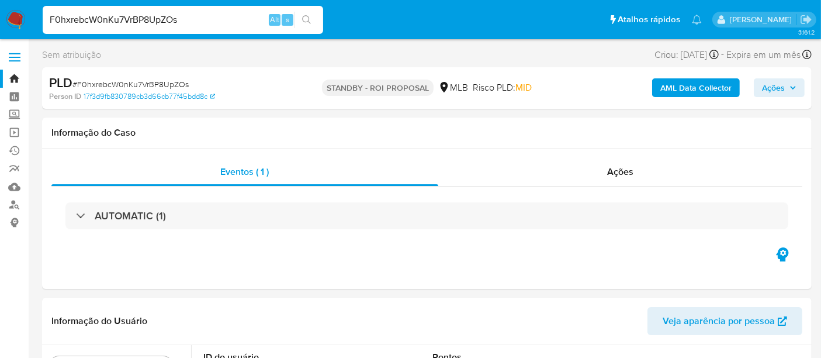
drag, startPoint x: 195, startPoint y: 22, endPoint x: 0, endPoint y: 22, distance: 195.2
click at [0, 22] on nav "Pausado Ver notificaciones F0hxrebcW0nKu7VrBP8UpZOs Alt s Atalhos rápidos Presi…" at bounding box center [410, 19] width 821 height 39
paste input "F0hxrebcW0nKu7VrBP8UpZOs"
click at [305, 16] on icon "search-icon" at bounding box center [306, 19] width 9 height 9
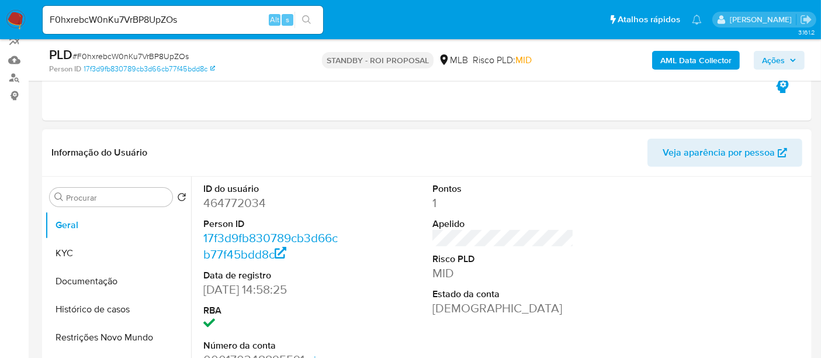
scroll to position [130, 0]
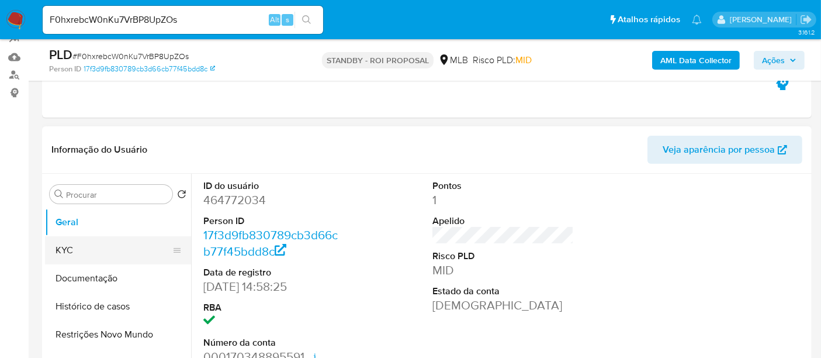
click at [56, 252] on button "KYC" at bounding box center [113, 250] width 137 height 28
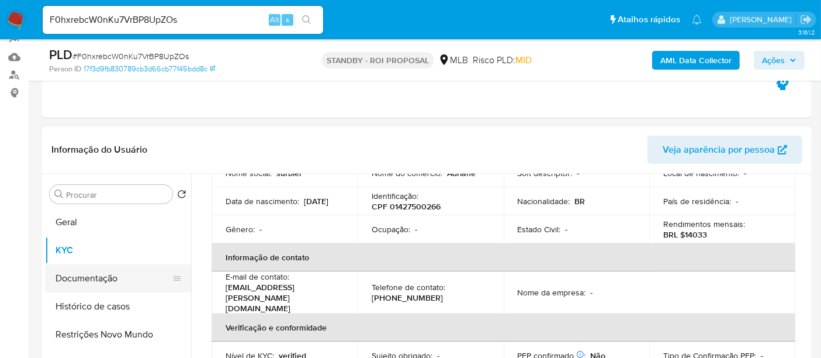
click at [77, 279] on button "Documentação" at bounding box center [113, 278] width 137 height 28
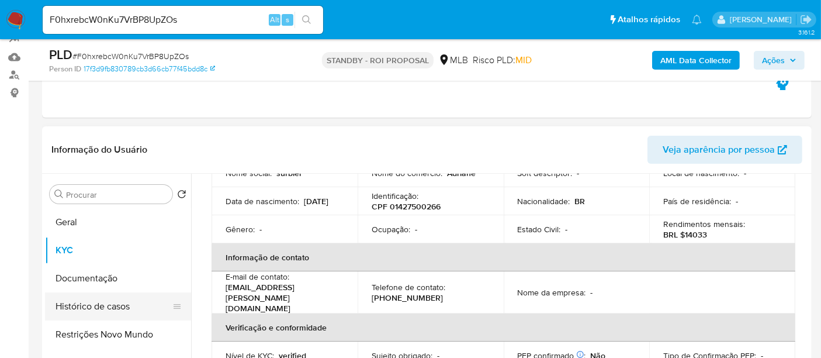
scroll to position [0, 0]
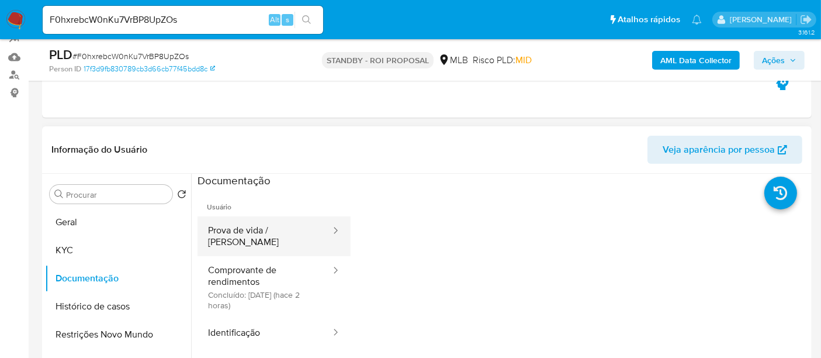
click at [274, 231] on button "Prova de vida / Selfie" at bounding box center [265, 236] width 134 height 40
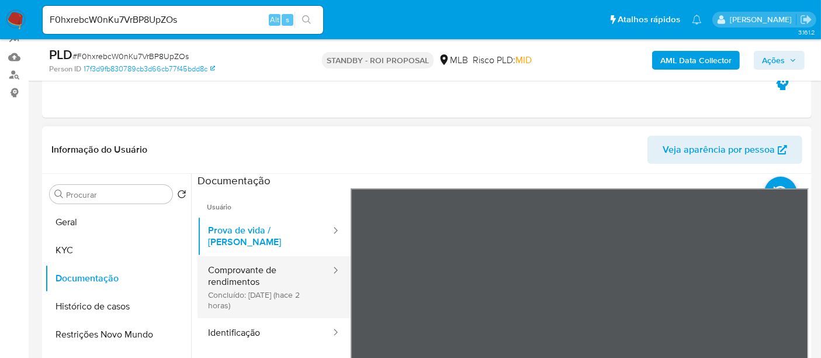
drag, startPoint x: 226, startPoint y: 268, endPoint x: 284, endPoint y: 269, distance: 58.5
click at [228, 268] on button "Comprovante de rendimentos Concluído: 29/09/2025 (hace 2 horas)" at bounding box center [265, 287] width 134 height 62
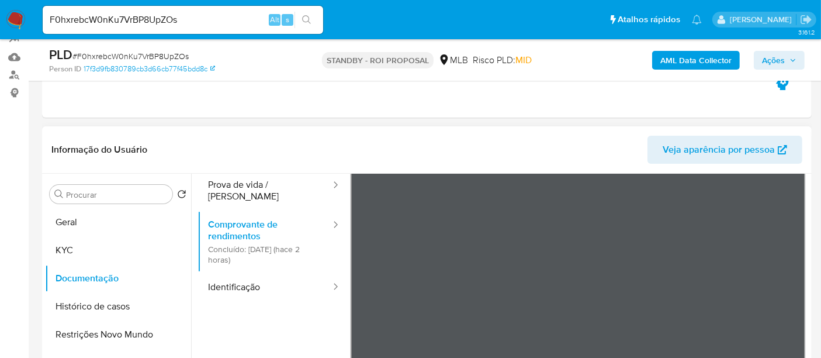
scroll to position [65, 0]
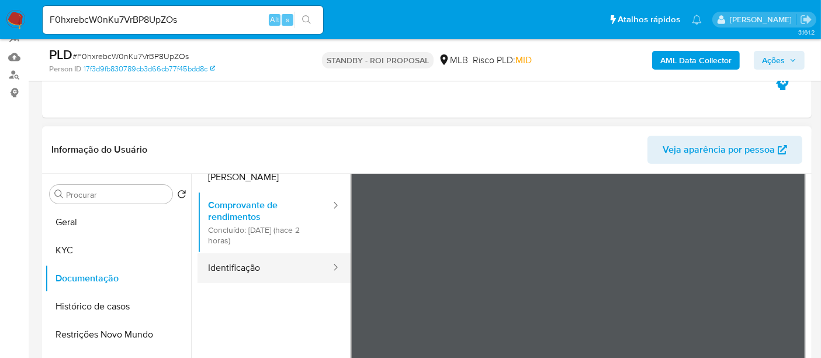
click at [269, 253] on button "Identificação" at bounding box center [265, 268] width 134 height 30
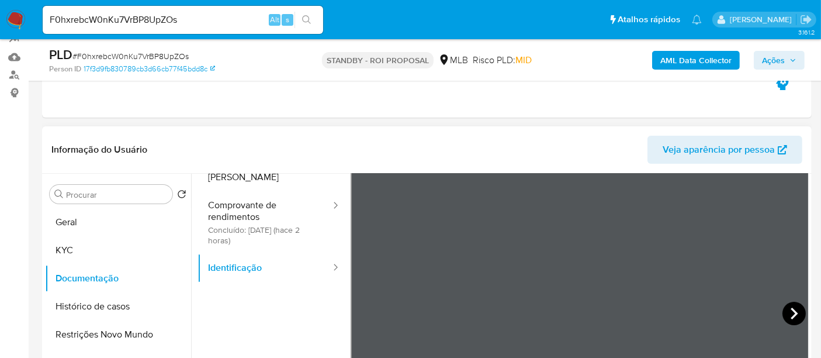
click at [777, 313] on div at bounding box center [580, 314] width 459 height 383
click at [793, 312] on icon at bounding box center [794, 313] width 23 height 23
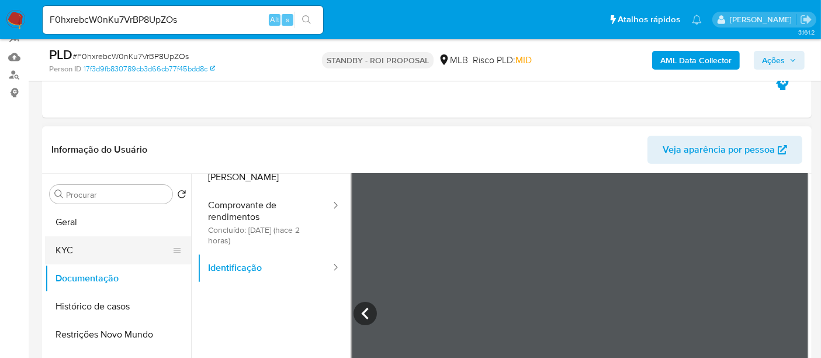
click at [71, 254] on button "KYC" at bounding box center [113, 250] width 137 height 28
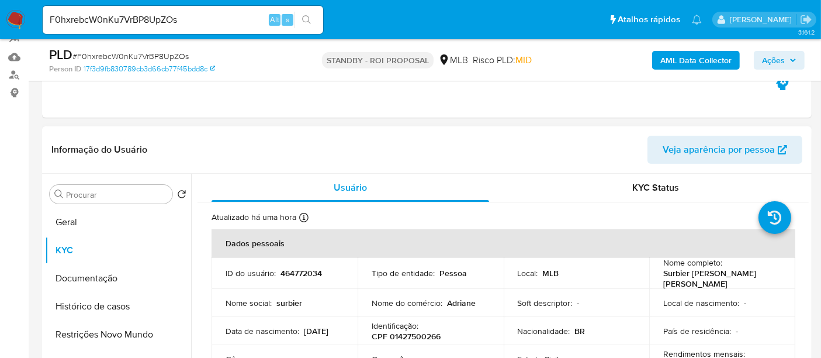
scroll to position [195, 0]
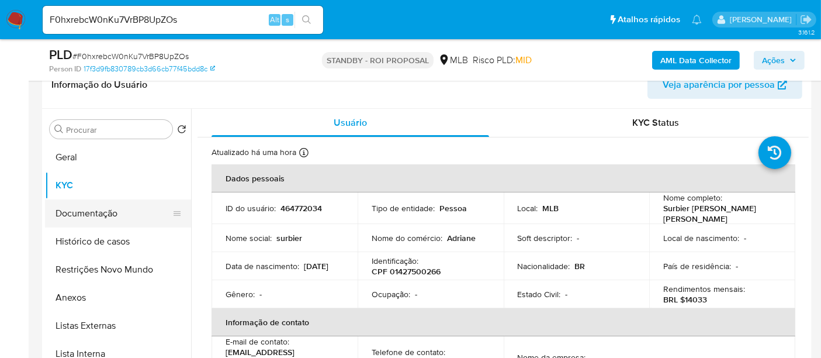
click at [94, 210] on button "Documentação" at bounding box center [113, 213] width 137 height 28
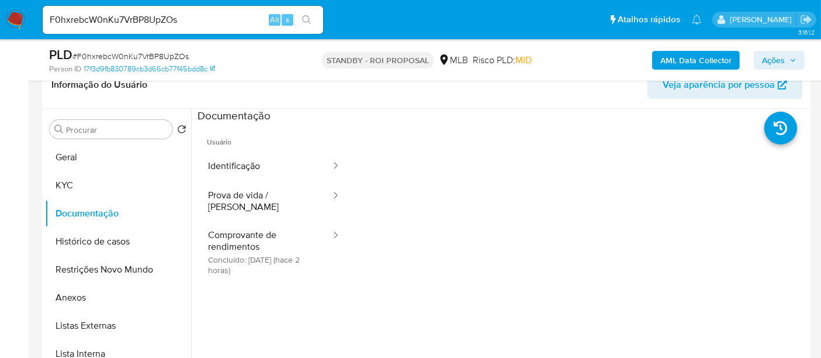
drag, startPoint x: 255, startPoint y: 227, endPoint x: 342, endPoint y: 235, distance: 86.9
click at [257, 227] on button "Comprovante de rendimentos Concluído: 29/09/2025 (hace 2 horas)" at bounding box center [265, 252] width 134 height 62
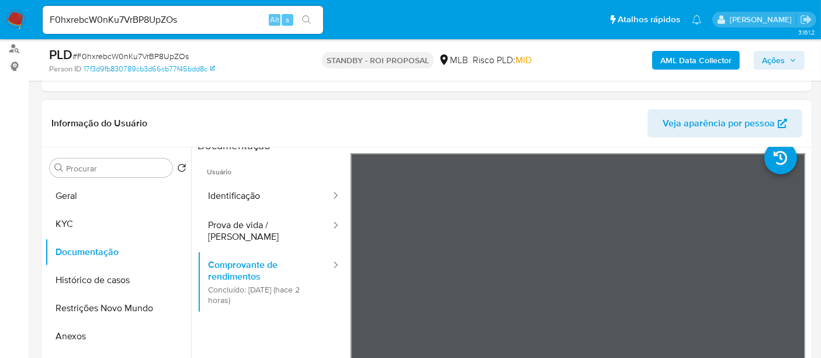
scroll to position [0, 0]
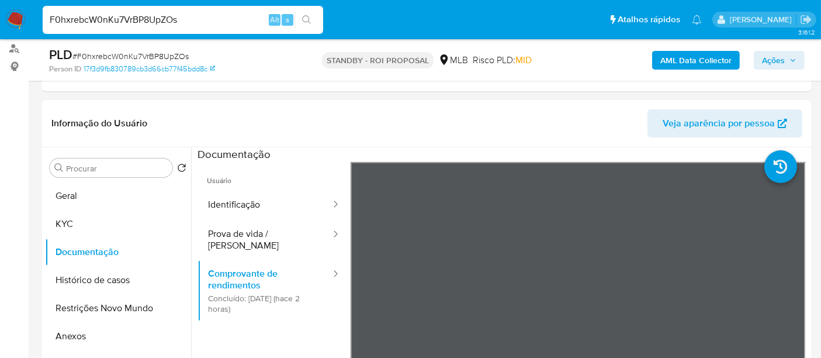
drag, startPoint x: 190, startPoint y: 17, endPoint x: 0, endPoint y: 6, distance: 190.2
click at [0, 6] on nav "Pausado Ver notificaciones F0hxrebcW0nKu7VrBP8UpZOs Alt s Atalhos rápidos Presi…" at bounding box center [410, 19] width 821 height 39
paste input "02XnTFVz3NsSx6vPsrXJKiZL"
type input "02XnTFVz3NsSx6vPsrXJKiZL"
click at [309, 15] on icon "search-icon" at bounding box center [306, 19] width 9 height 9
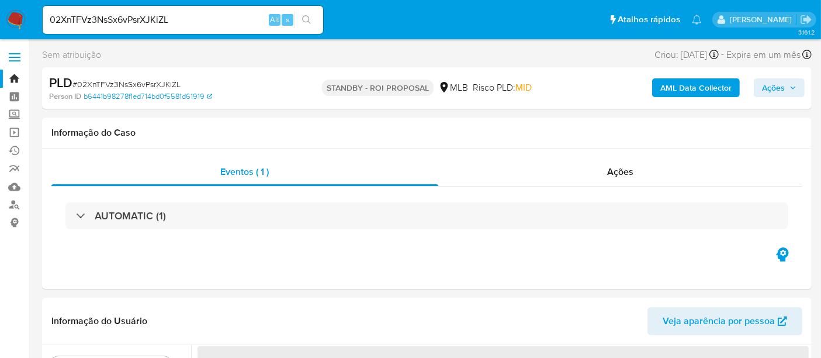
select select "10"
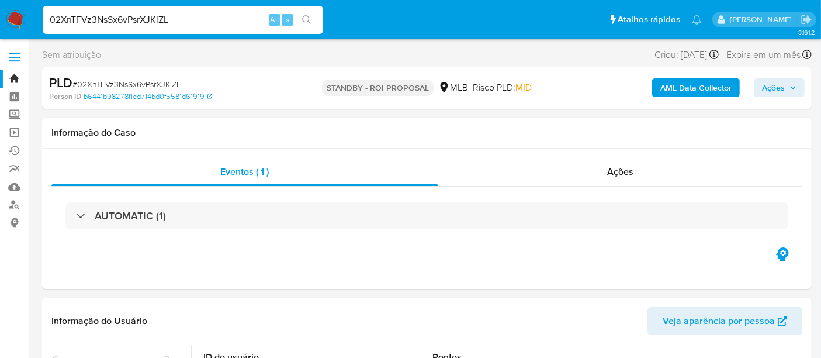
drag, startPoint x: 191, startPoint y: 19, endPoint x: 0, endPoint y: 37, distance: 191.4
click at [0, 37] on nav "Pausado Ver notificaciones 02XnTFVz3NsSx6vPsrXJKiZL Alt s Atalhos rápidos Presi…" at bounding box center [410, 19] width 821 height 39
click at [306, 15] on icon "search-icon" at bounding box center [306, 19] width 9 height 9
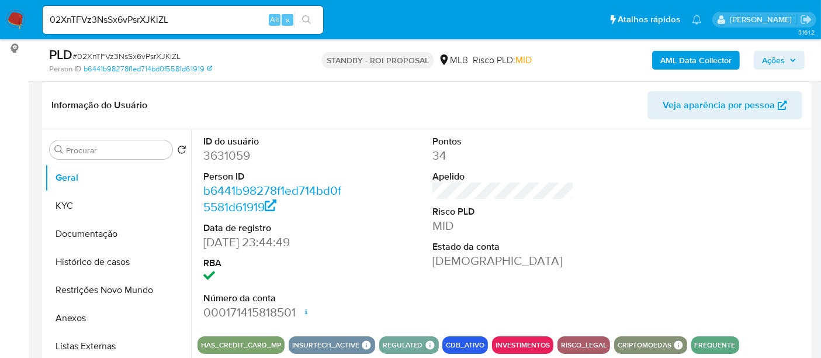
scroll to position [195, 0]
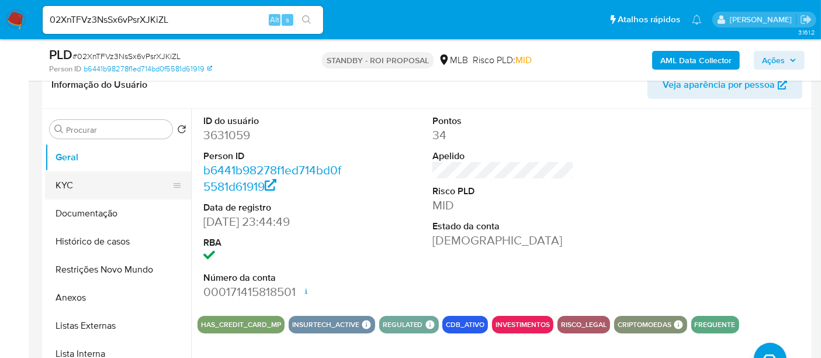
click at [75, 188] on button "KYC" at bounding box center [113, 185] width 137 height 28
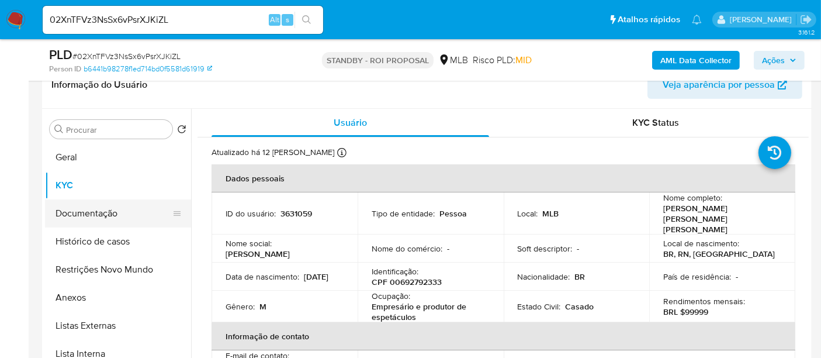
drag, startPoint x: 74, startPoint y: 212, endPoint x: 84, endPoint y: 211, distance: 9.4
click at [74, 211] on button "Documentação" at bounding box center [113, 213] width 137 height 28
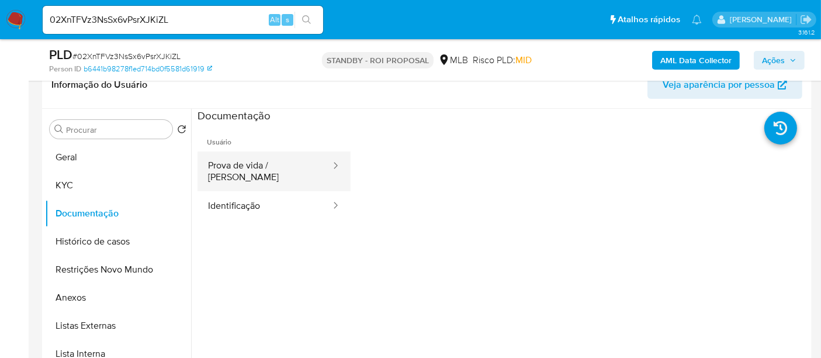
click at [283, 167] on button "Prova de vida / Selfie" at bounding box center [265, 171] width 134 height 40
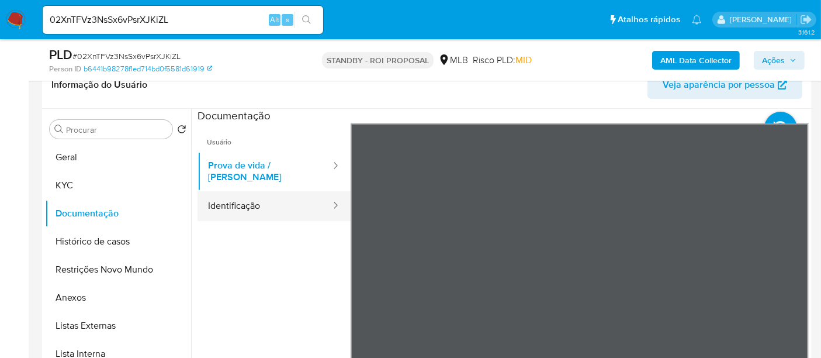
drag, startPoint x: 229, startPoint y: 193, endPoint x: 285, endPoint y: 198, distance: 56.9
click at [230, 193] on button "Identificação" at bounding box center [265, 206] width 134 height 30
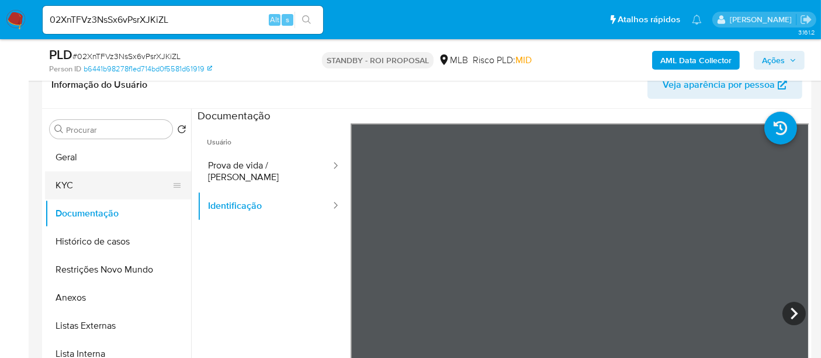
click at [72, 184] on button "KYC" at bounding box center [113, 185] width 137 height 28
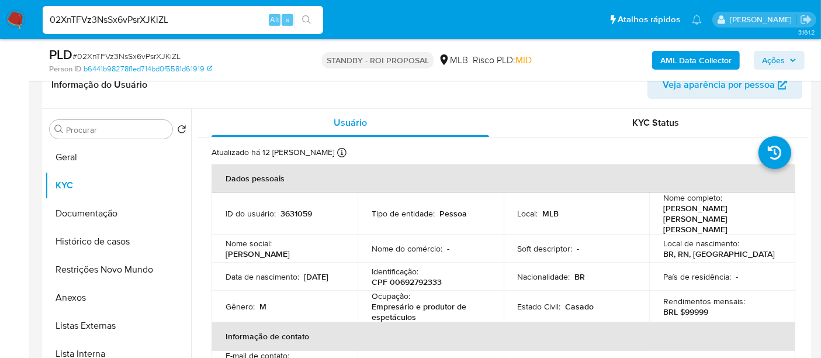
drag, startPoint x: 202, startPoint y: 19, endPoint x: 0, endPoint y: 19, distance: 201.6
click at [0, 19] on nav "Pausado Ver notificaciones 02XnTFVz3NsSx6vPsrXJKiZL Alt s Atalhos rápidos Presi…" at bounding box center [410, 19] width 821 height 39
paste input "m5awpISzUgbq02SalJD5Aj7b"
type input "m5awpISzUgbq02SalJD5Aj7b"
click at [307, 18] on icon "search-icon" at bounding box center [306, 19] width 9 height 9
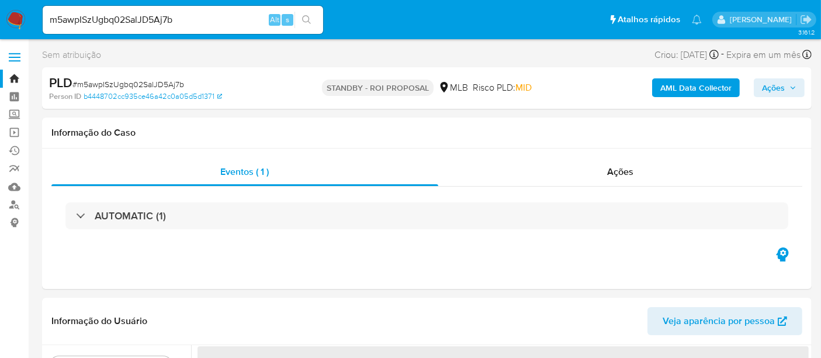
scroll to position [46, 0]
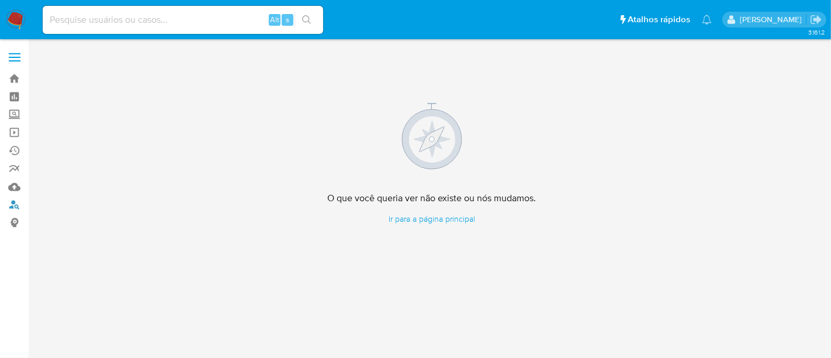
drag, startPoint x: 12, startPoint y: 203, endPoint x: 32, endPoint y: 211, distance: 21.3
click at [12, 203] on link "Localizador de pessoas" at bounding box center [69, 205] width 139 height 18
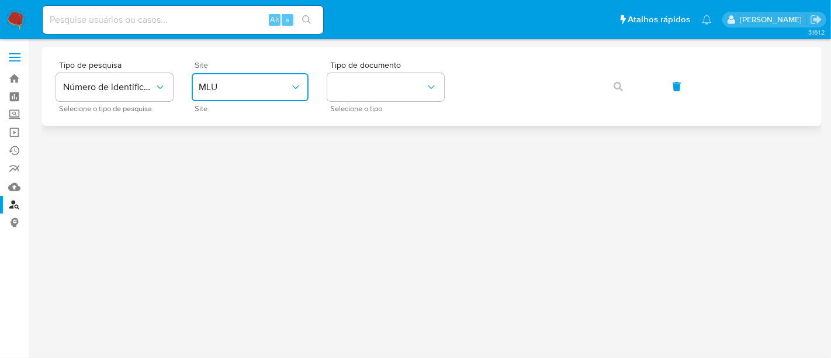
click at [295, 85] on icon "site_id" at bounding box center [296, 87] width 12 height 12
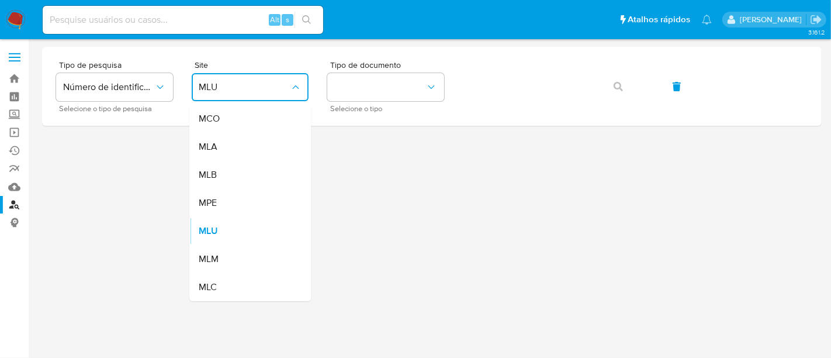
drag, startPoint x: 213, startPoint y: 177, endPoint x: 250, endPoint y: 174, distance: 36.9
click at [212, 178] on span "MLB" at bounding box center [208, 175] width 18 height 12
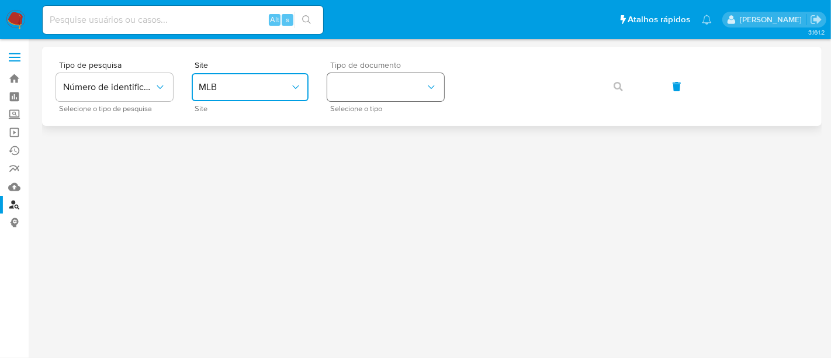
click at [435, 79] on button "identificationType" at bounding box center [385, 87] width 117 height 28
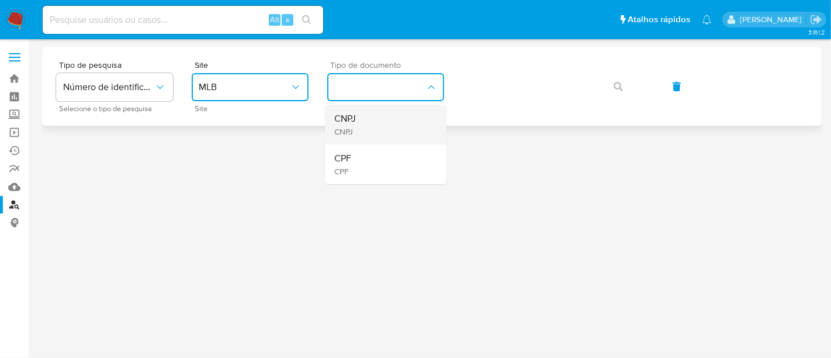
click at [351, 124] on span "CNPJ" at bounding box center [345, 119] width 22 height 12
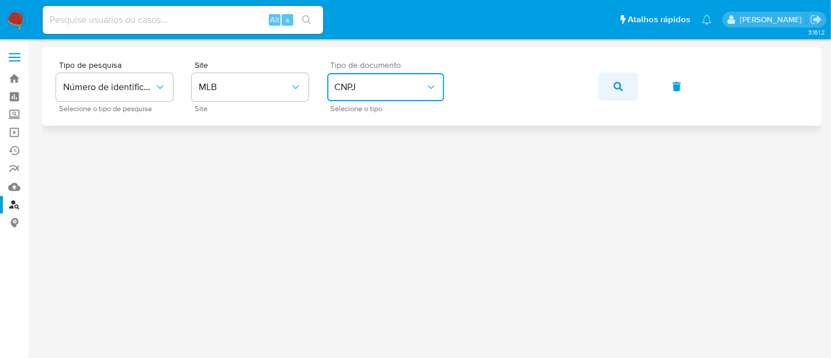
click at [616, 82] on icon "button" at bounding box center [618, 86] width 9 height 9
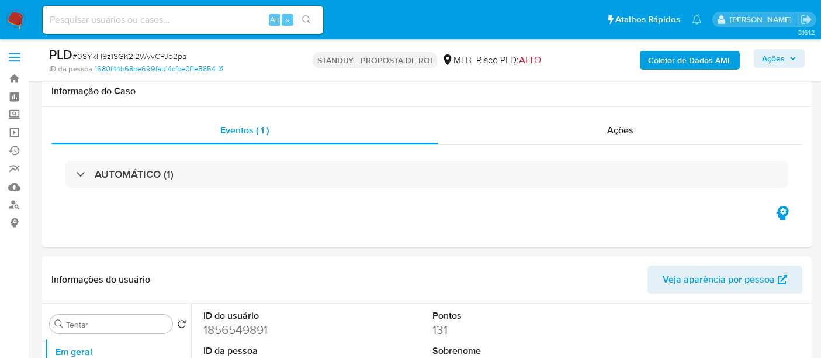
select select "10"
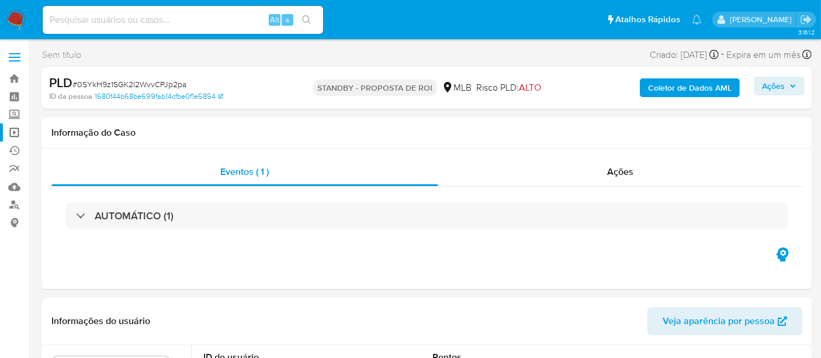
click at [13, 129] on link "Operações em massa" at bounding box center [69, 132] width 139 height 18
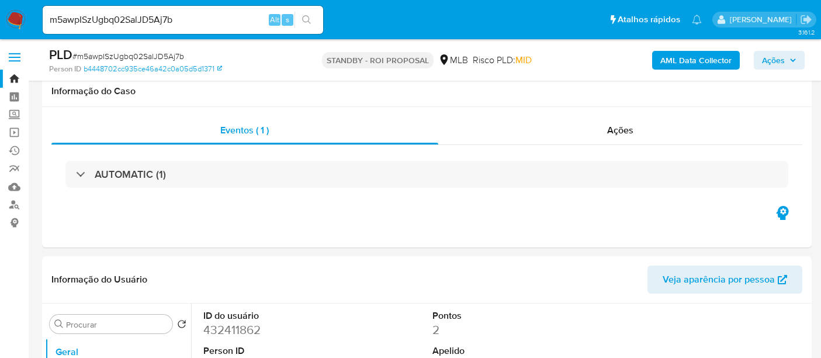
select select "10"
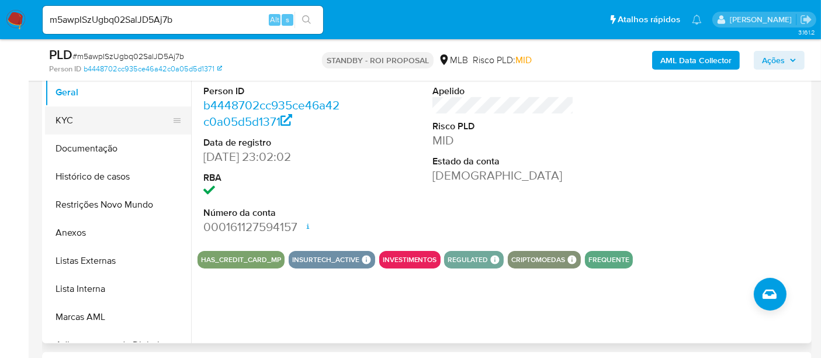
click at [77, 119] on button "KYC" at bounding box center [113, 120] width 137 height 28
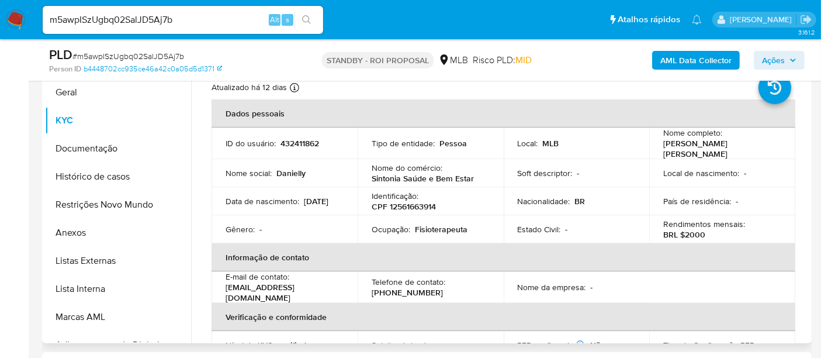
drag, startPoint x: 108, startPoint y: 150, endPoint x: 193, endPoint y: 162, distance: 86.2
click at [108, 149] on button "Documentação" at bounding box center [118, 148] width 146 height 28
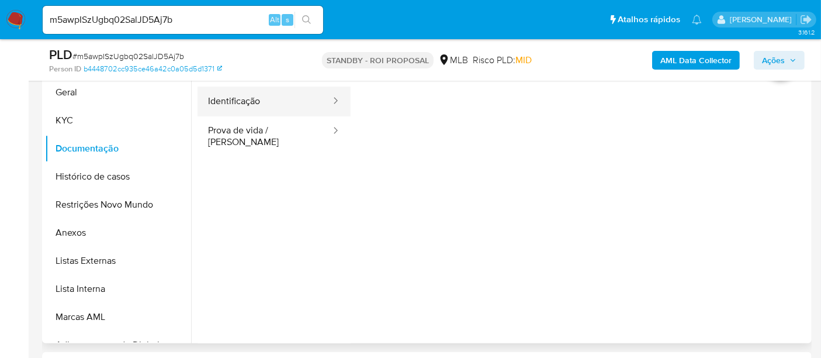
drag, startPoint x: 259, startPoint y: 111, endPoint x: 292, endPoint y: 110, distance: 32.2
click at [259, 110] on button "Identificação" at bounding box center [265, 101] width 134 height 30
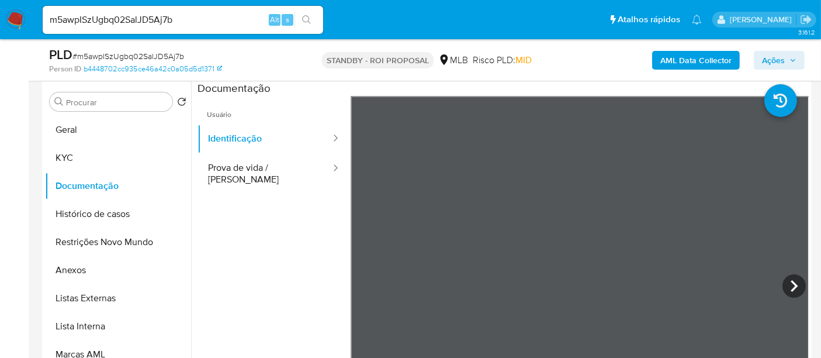
scroll to position [195, 0]
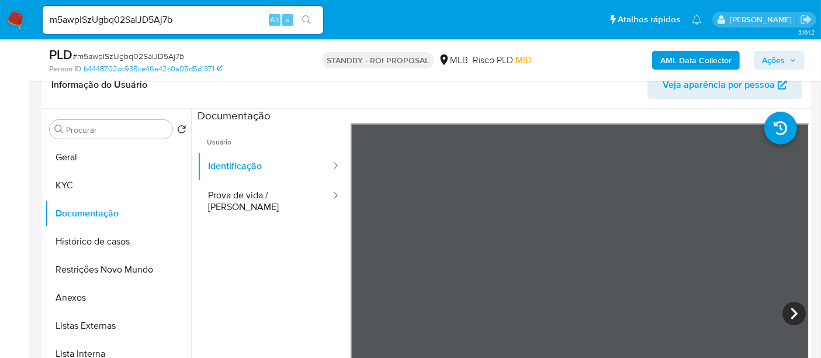
drag, startPoint x: 250, startPoint y: 201, endPoint x: 340, endPoint y: 201, distance: 89.4
click at [254, 201] on button "Prova de vida / [PERSON_NAME]" at bounding box center [265, 201] width 134 height 40
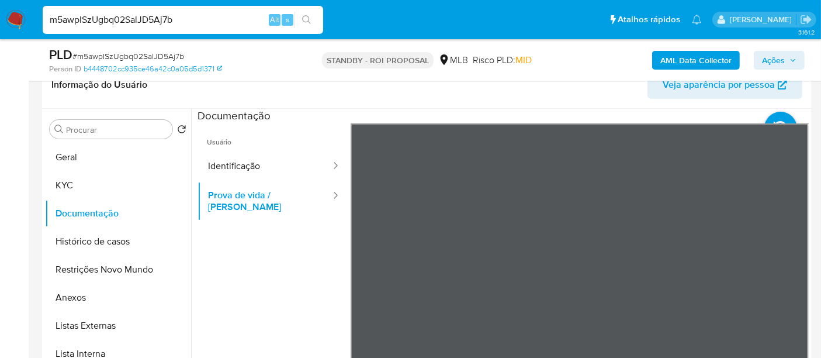
click at [0, 22] on nav "Pausado Ver notificaciones m5awpISzUgbq02SalJD5Aj7b Alt s Atalhos rápidos Presi…" at bounding box center [410, 19] width 821 height 39
paste input "KRQ1TCGHV74zpbNVaJvGkOMS"
type input "KRQ1TCGHV74zpbNVaJvGkOMS"
click at [306, 19] on icon "search-icon" at bounding box center [306, 19] width 9 height 9
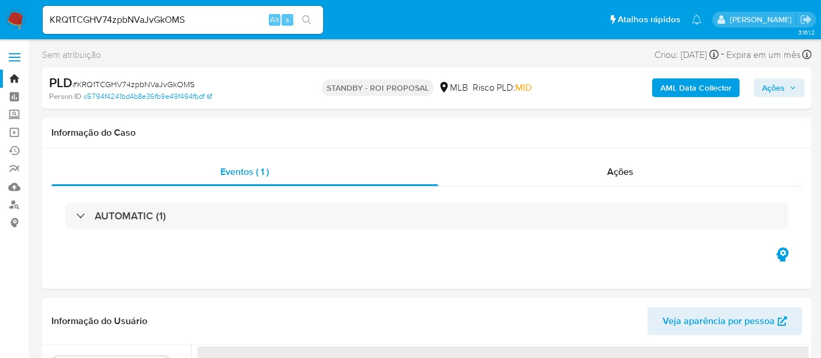
select select "10"
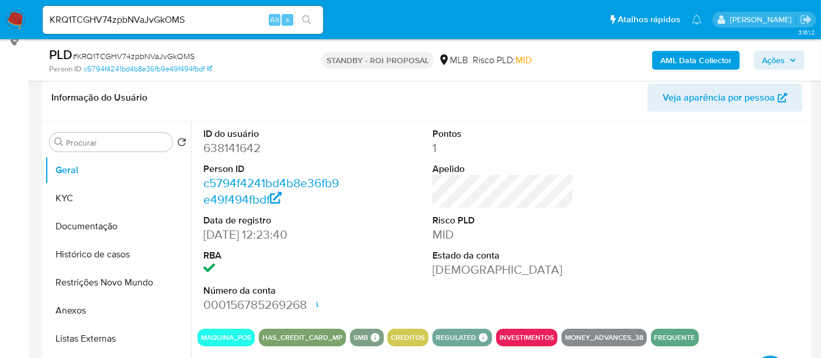
scroll to position [195, 0]
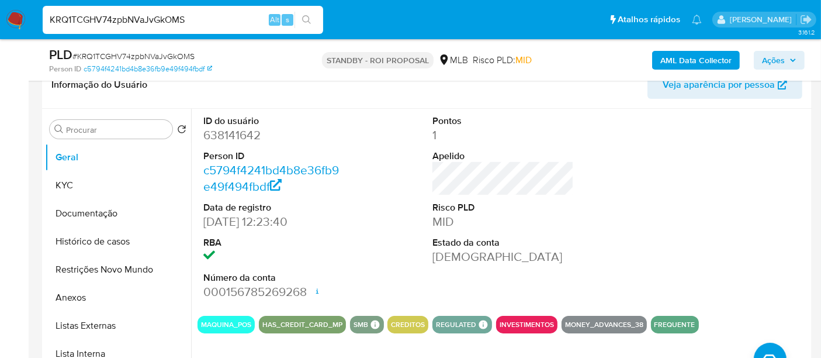
drag, startPoint x: 197, startPoint y: 22, endPoint x: 0, endPoint y: 20, distance: 197.0
click at [0, 20] on nav "Pausado Ver notificaciones KRQ1TCGHV74zpbNVaJvGkOMS Alt s Atalhos rápidos Presi…" at bounding box center [410, 19] width 821 height 39
paste input "Vo3EWWF4CuhsVBmyj8hOsS65"
type input "Vo3EWWF4CuhsVBmyj8hOsS65"
click at [309, 14] on button "search-icon" at bounding box center [307, 20] width 24 height 16
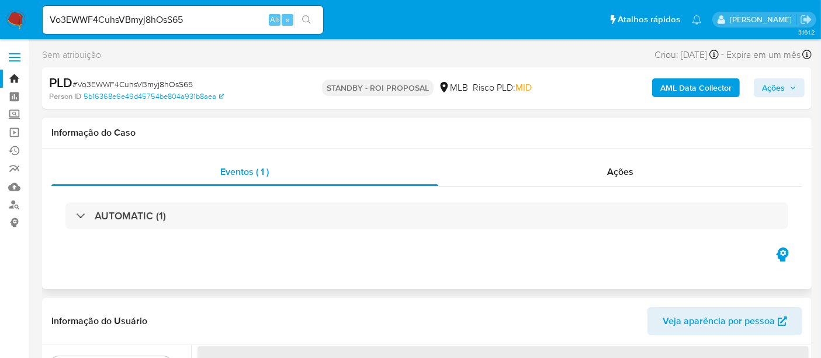
select select "10"
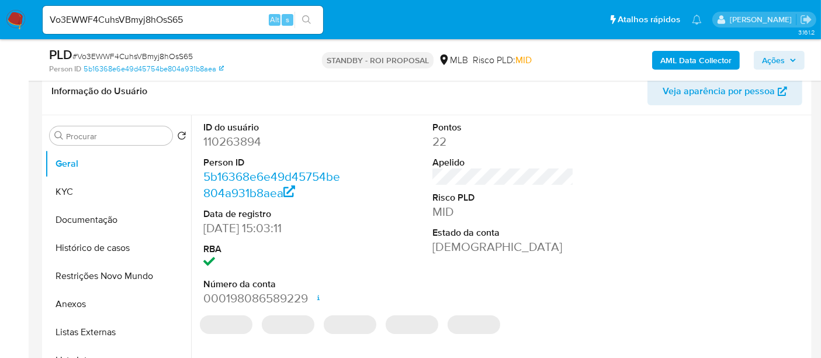
scroll to position [195, 0]
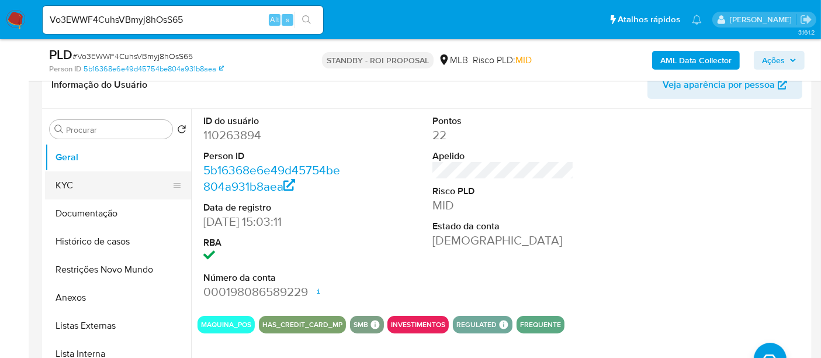
click at [83, 183] on button "KYC" at bounding box center [113, 185] width 137 height 28
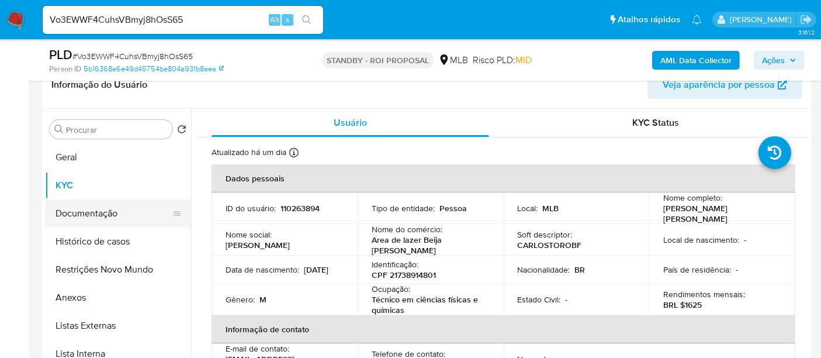
click at [83, 215] on button "Documentação" at bounding box center [113, 213] width 137 height 28
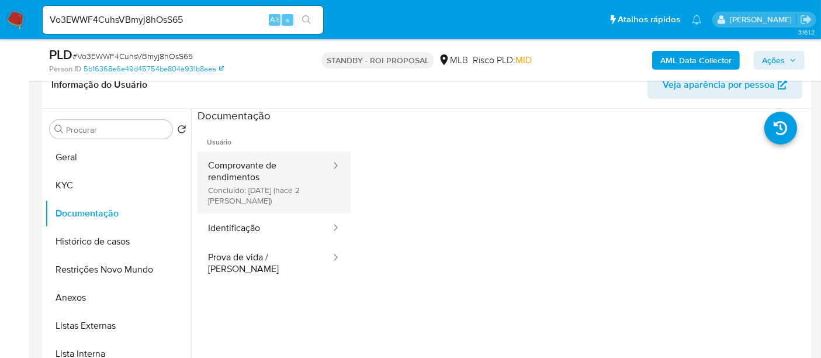
click at [254, 174] on button "Comprovante de rendimentos Concluído: 27/09/2025 (hace 2 días)" at bounding box center [265, 182] width 134 height 62
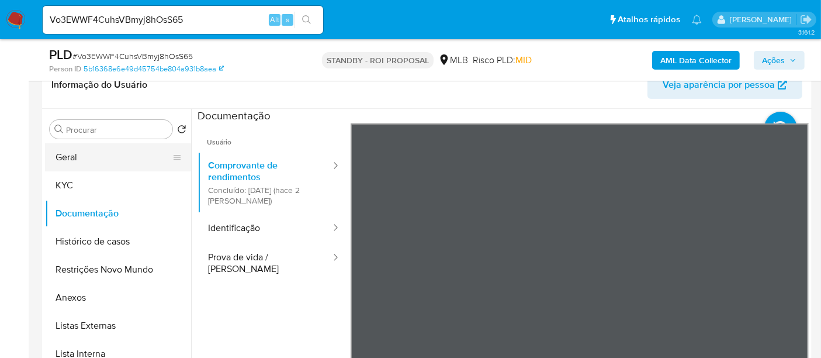
click at [62, 159] on button "Geral" at bounding box center [113, 157] width 137 height 28
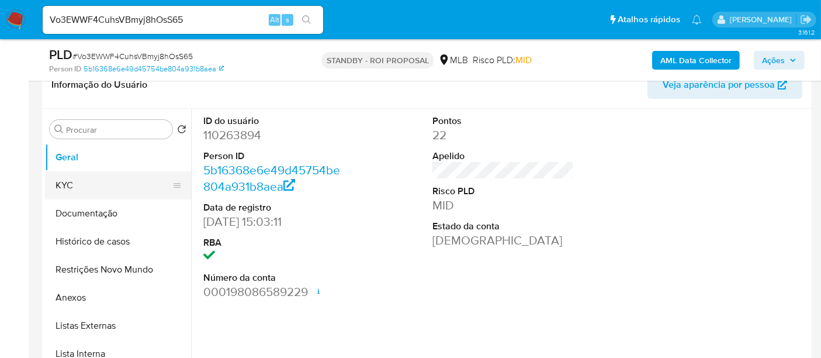
click at [65, 177] on button "KYC" at bounding box center [113, 185] width 137 height 28
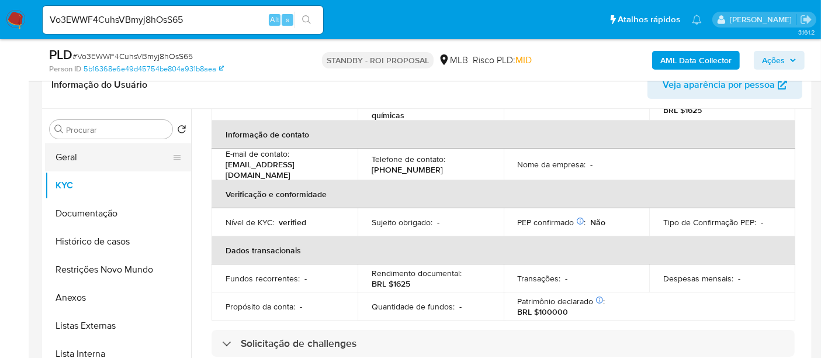
drag, startPoint x: 87, startPoint y: 153, endPoint x: 96, endPoint y: 153, distance: 9.4
click at [86, 153] on button "Geral" at bounding box center [113, 157] width 137 height 28
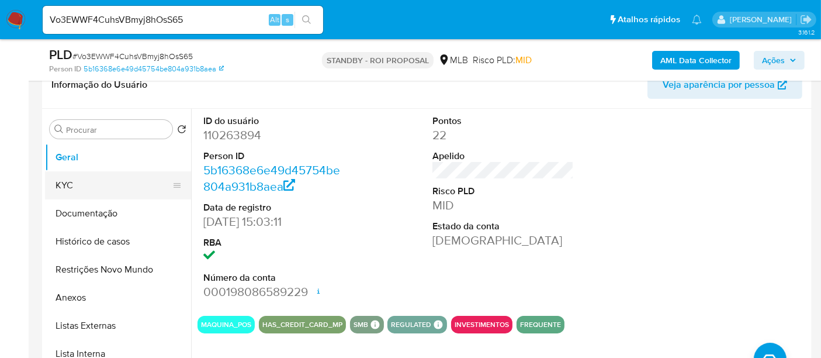
click at [66, 182] on button "KYC" at bounding box center [113, 185] width 137 height 28
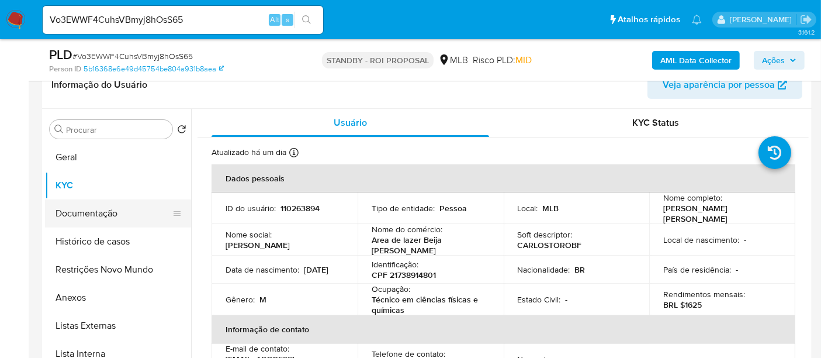
click at [92, 217] on button "Documentação" at bounding box center [113, 213] width 137 height 28
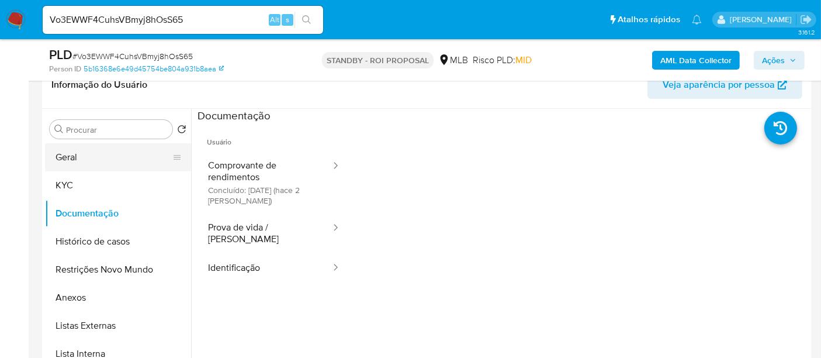
click at [85, 151] on button "Geral" at bounding box center [113, 157] width 137 height 28
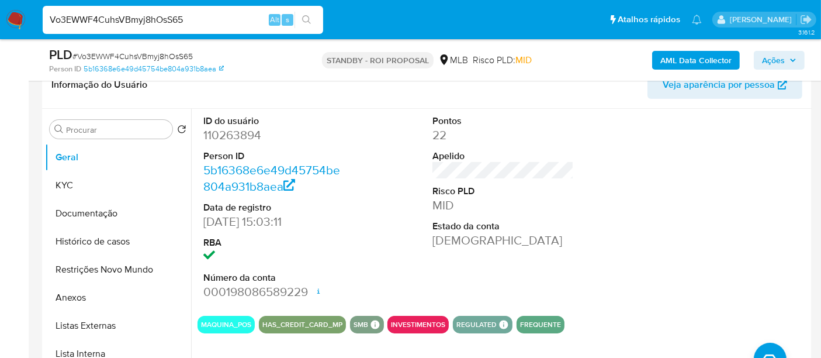
drag, startPoint x: 15, startPoint y: 29, endPoint x: 0, endPoint y: 30, distance: 14.6
click at [0, 30] on nav "Pausado Ver notificaciones Vo3EWWF4CuhsVBmyj8hOsS65 Alt s Atalhos rápidos Presi…" at bounding box center [410, 19] width 821 height 39
paste input "EUf4GLo4EK5ESeZ6NYZbwlc9"
type input "EUf4GLo4EK5ESeZ6NYZbwlc9"
drag, startPoint x: 307, startPoint y: 13, endPoint x: 345, endPoint y: 32, distance: 42.9
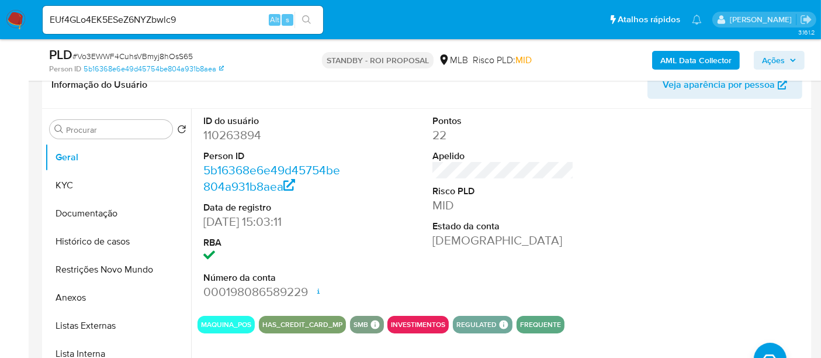
click at [309, 17] on button "search-icon" at bounding box center [307, 20] width 24 height 16
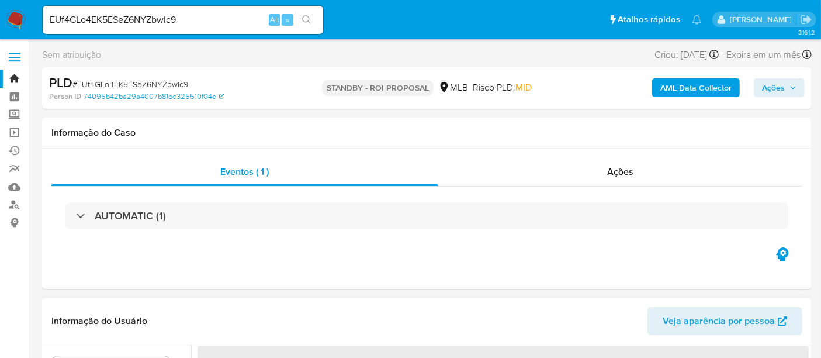
select select "10"
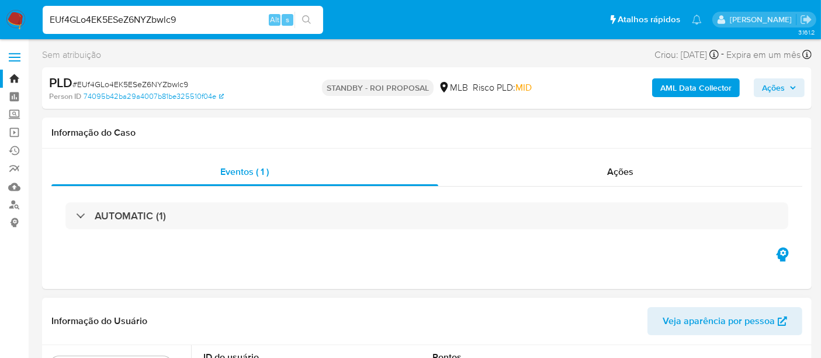
drag, startPoint x: 200, startPoint y: 18, endPoint x: 0, endPoint y: 15, distance: 199.9
click at [0, 15] on nav "Pausado Ver notificaciones EUf4GLo4EK5ESeZ6NYZbwlc9 Alt s Atalhos rápidos Presi…" at bounding box center [410, 19] width 821 height 39
click at [307, 14] on button "search-icon" at bounding box center [307, 20] width 24 height 16
click at [13, 20] on img at bounding box center [16, 20] width 20 height 20
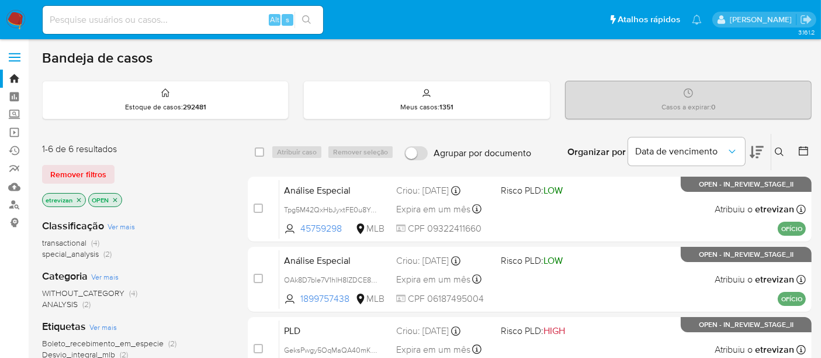
click at [155, 18] on input at bounding box center [183, 19] width 281 height 15
paste input "EUf4GLo4EK5ESeZ6NYZbwlc9"
type input "EUf4GLo4EK5ESeZ6NYZbwlc9"
click at [304, 16] on icon "search-icon" at bounding box center [306, 19] width 9 height 9
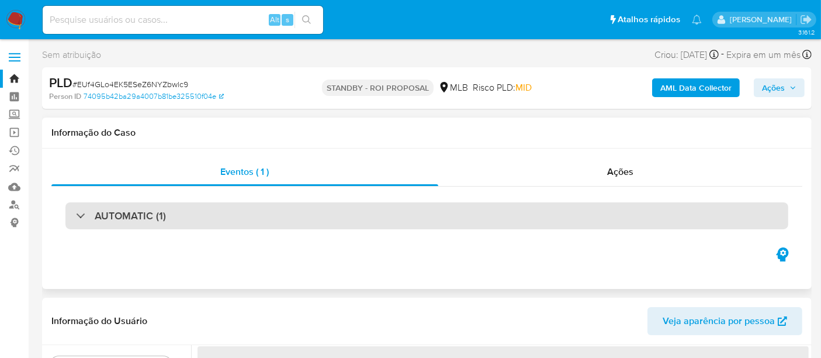
select select "10"
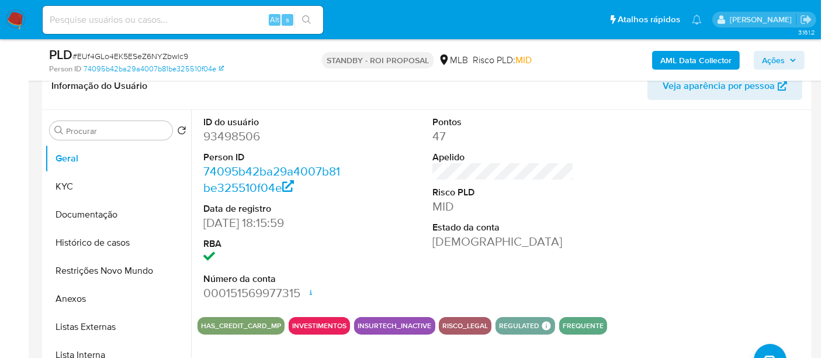
scroll to position [195, 0]
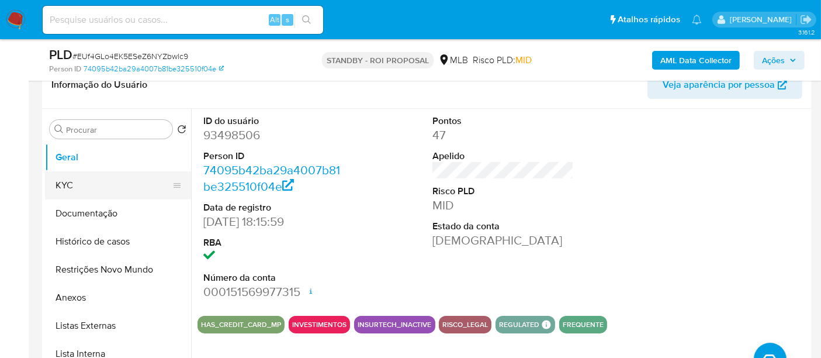
drag, startPoint x: 63, startPoint y: 181, endPoint x: 79, endPoint y: 184, distance: 16.6
click at [62, 181] on button "KYC" at bounding box center [113, 185] width 137 height 28
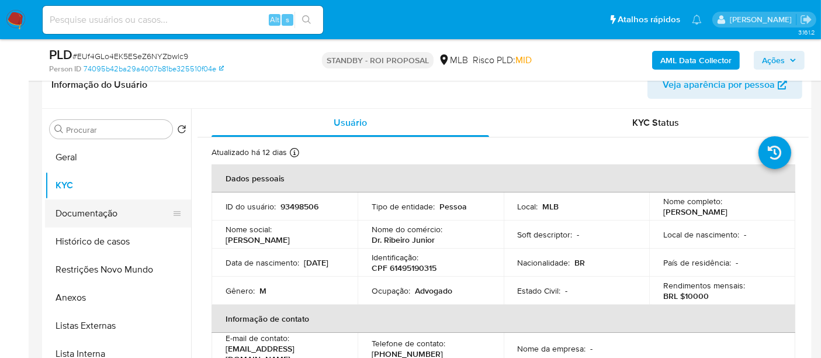
click at [98, 214] on button "Documentação" at bounding box center [113, 213] width 137 height 28
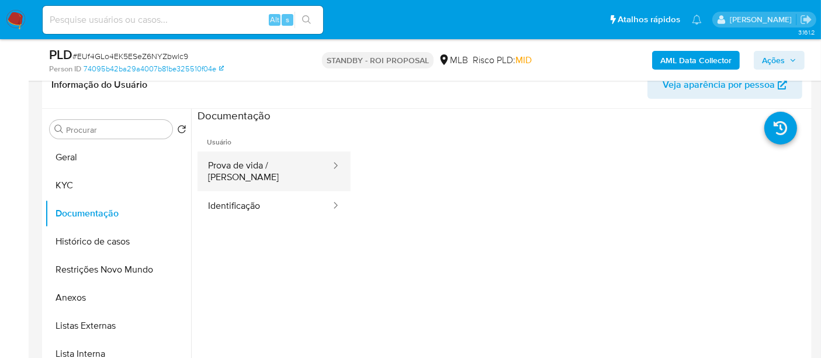
drag, startPoint x: 262, startPoint y: 163, endPoint x: 275, endPoint y: 164, distance: 13.5
click at [262, 162] on button "Prova de vida / [PERSON_NAME]" at bounding box center [265, 171] width 134 height 40
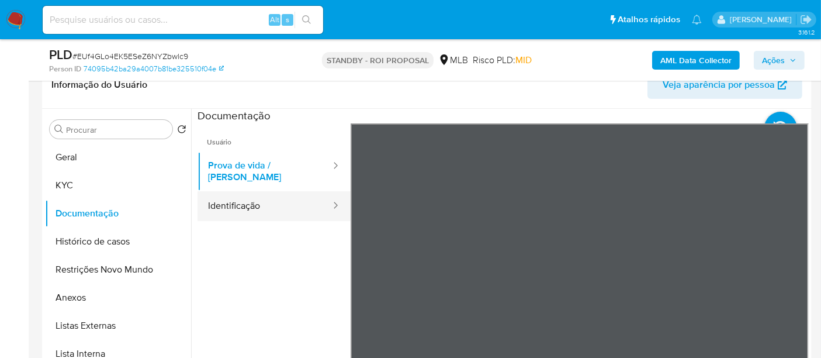
drag, startPoint x: 255, startPoint y: 196, endPoint x: 338, endPoint y: 206, distance: 83.7
click at [255, 195] on button "Identificação" at bounding box center [265, 206] width 134 height 30
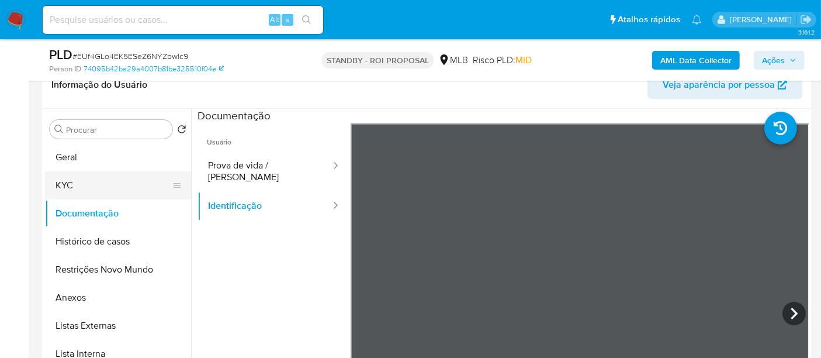
click at [70, 178] on button "KYC" at bounding box center [113, 185] width 137 height 28
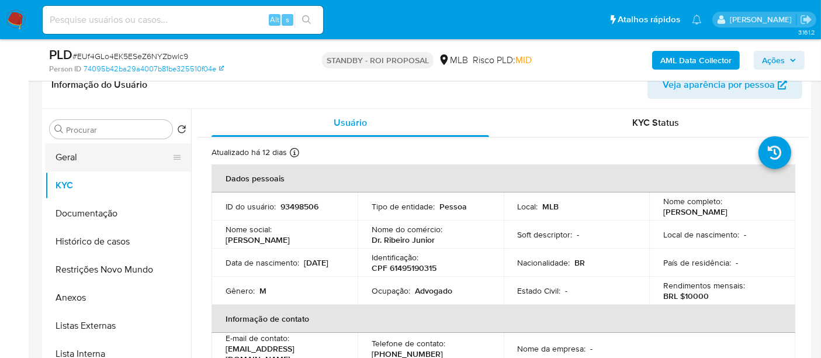
click at [105, 158] on button "Geral" at bounding box center [113, 157] width 137 height 28
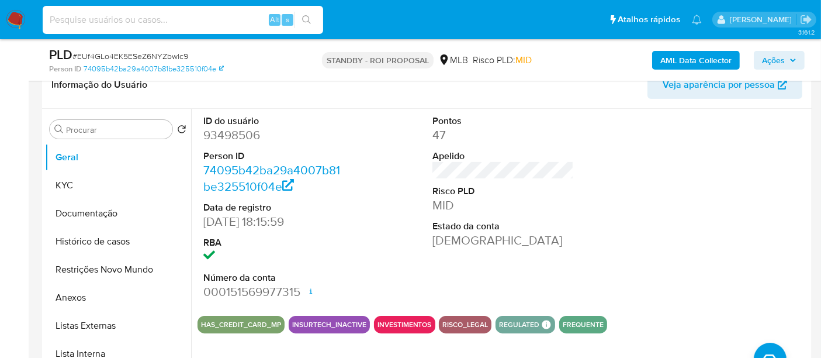
click at [171, 17] on input at bounding box center [183, 19] width 281 height 15
paste input "jumiranda"
drag, startPoint x: 104, startPoint y: 17, endPoint x: 0, endPoint y: 19, distance: 104.0
click at [0, 19] on nav "Pausado Ver notificaciones jumiranda Alt s Atalhos rápidos Presiona las siguien…" at bounding box center [410, 19] width 821 height 39
paste input "JN1L1t2hd3JELZ48dFC8UnCd"
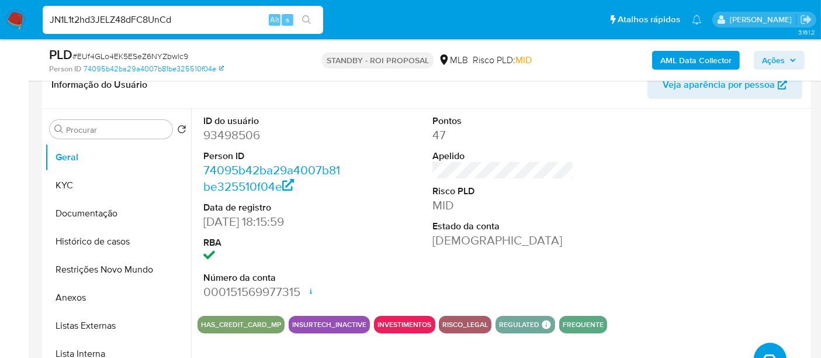
type input "JN1L1t2hd3JELZ48dFC8UnCd"
click at [303, 14] on button "search-icon" at bounding box center [307, 20] width 24 height 16
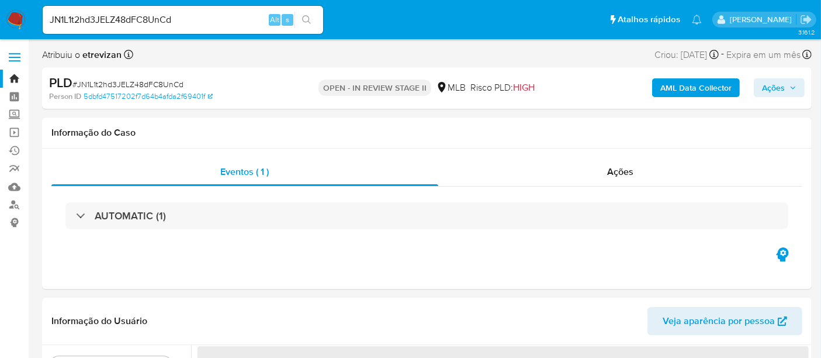
select select "10"
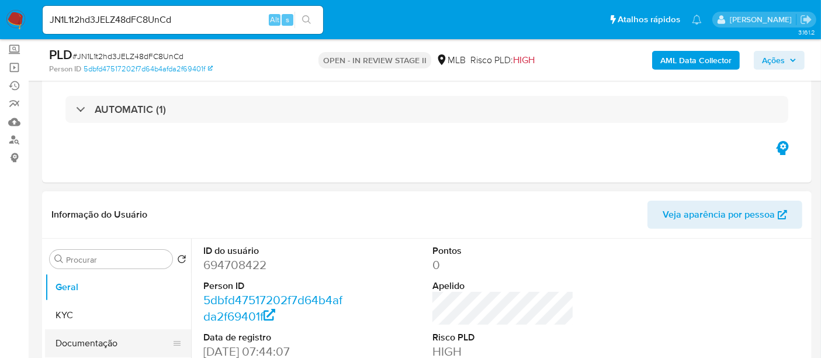
scroll to position [130, 0]
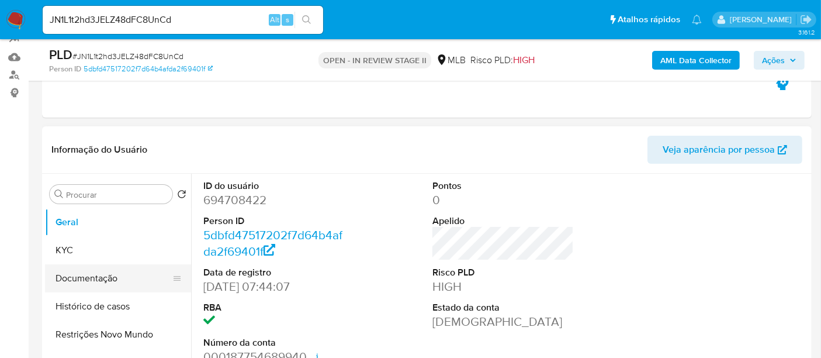
drag, startPoint x: 79, startPoint y: 283, endPoint x: 110, endPoint y: 283, distance: 31.0
click at [80, 283] on button "Documentação" at bounding box center [113, 278] width 137 height 28
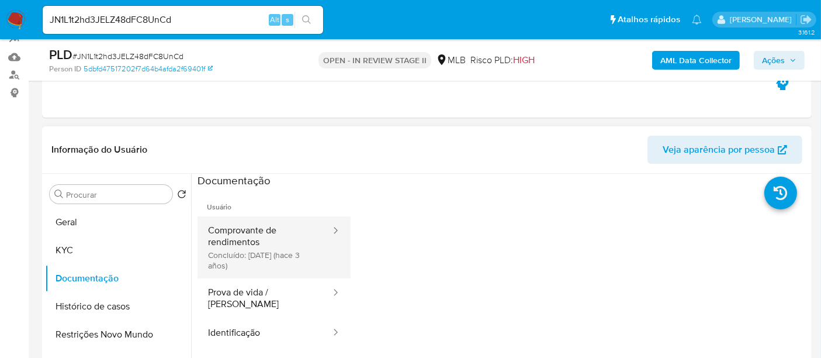
drag, startPoint x: 244, startPoint y: 229, endPoint x: 310, endPoint y: 229, distance: 66.0
click at [244, 229] on button "Comprovante de rendimentos Concluído: 27/06/2022 (hace 3 años)" at bounding box center [265, 247] width 134 height 62
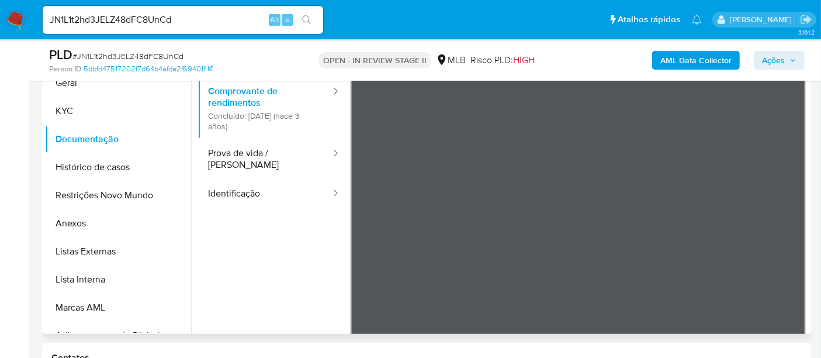
scroll to position [271, 0]
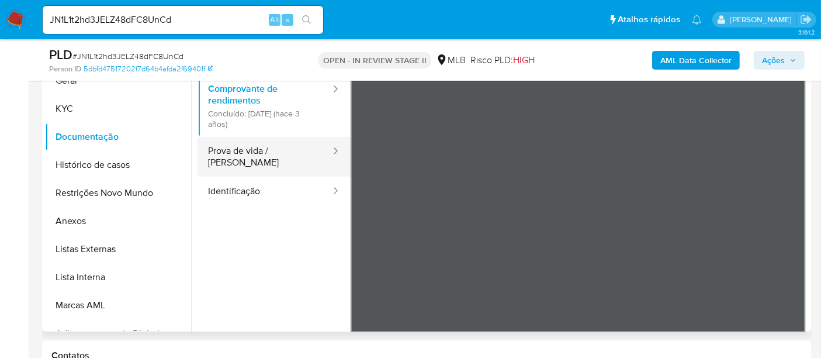
drag, startPoint x: 245, startPoint y: 147, endPoint x: 261, endPoint y: 154, distance: 17.3
click at [246, 147] on button "Prova de vida / Selfie" at bounding box center [265, 157] width 134 height 40
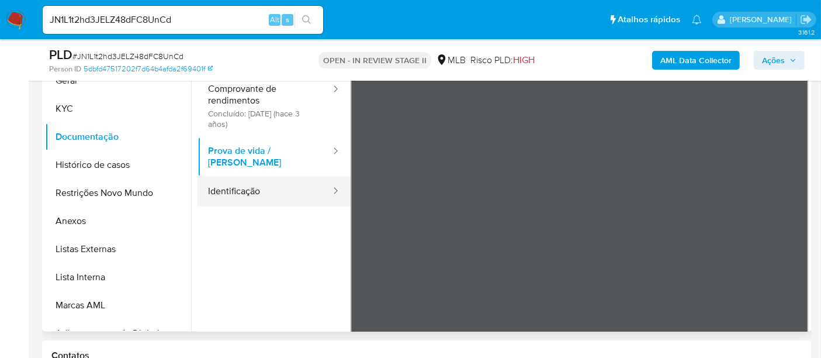
click at [247, 178] on button "Identificação" at bounding box center [265, 192] width 134 height 30
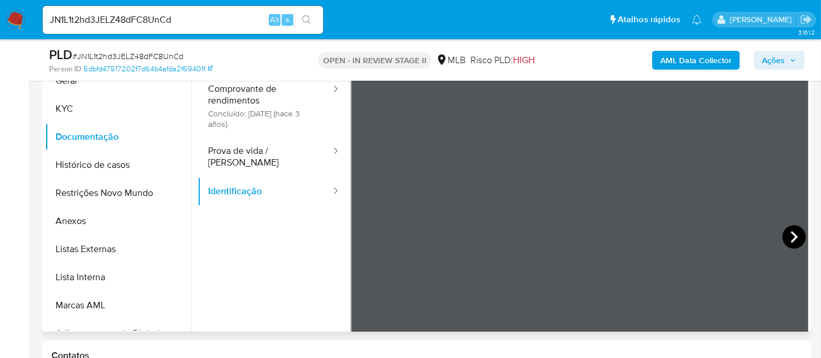
click at [788, 230] on icon at bounding box center [794, 236] width 23 height 23
click at [67, 109] on button "KYC" at bounding box center [113, 109] width 137 height 28
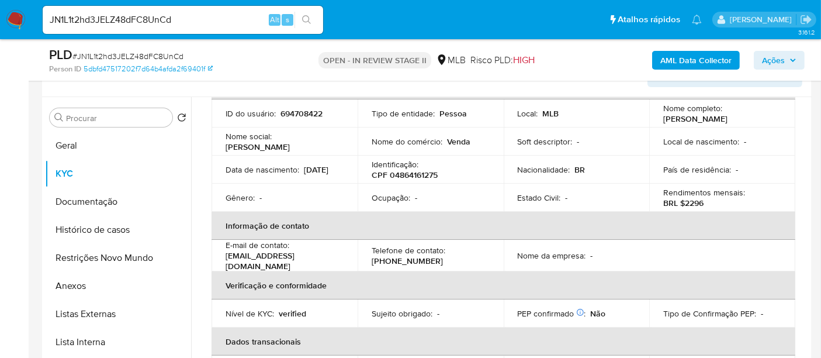
scroll to position [65, 0]
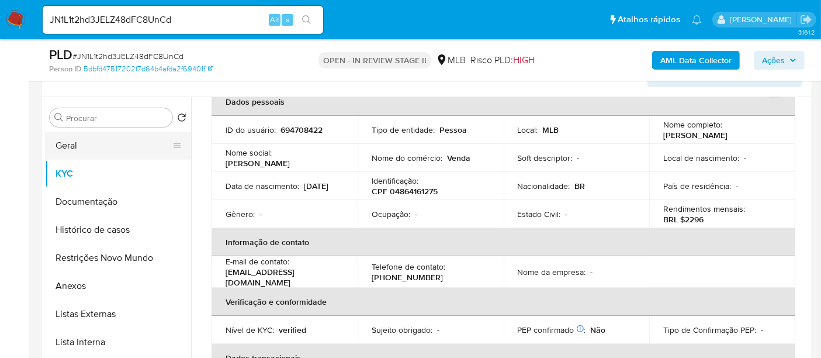
drag, startPoint x: 55, startPoint y: 137, endPoint x: 69, endPoint y: 147, distance: 16.9
click at [56, 137] on button "Geral" at bounding box center [113, 146] width 137 height 28
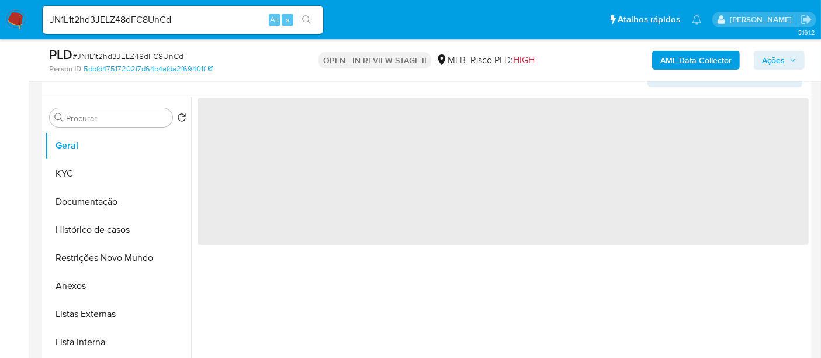
scroll to position [0, 0]
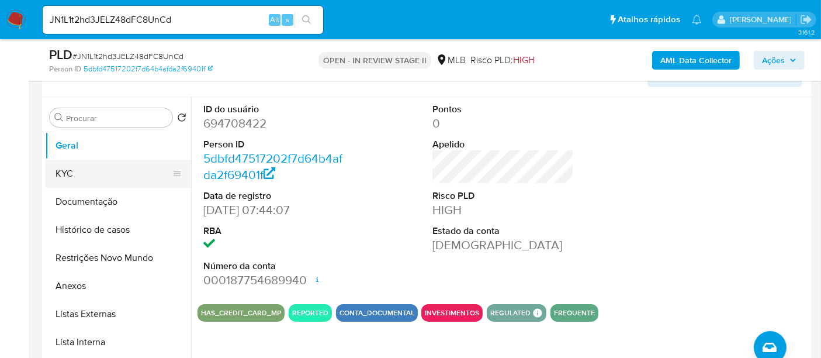
click at [67, 171] on button "KYC" at bounding box center [113, 174] width 137 height 28
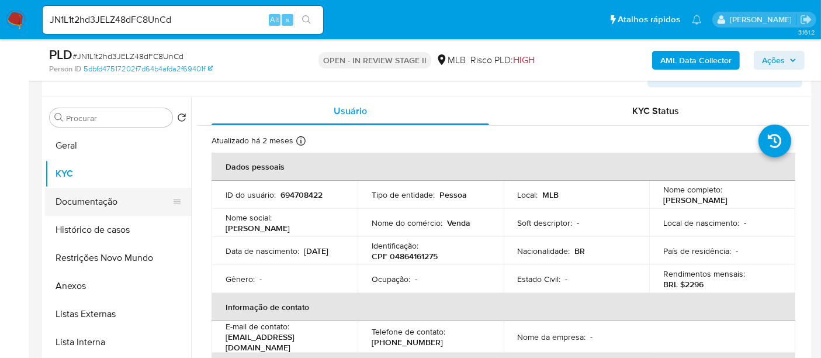
click at [88, 198] on button "Documentação" at bounding box center [113, 202] width 137 height 28
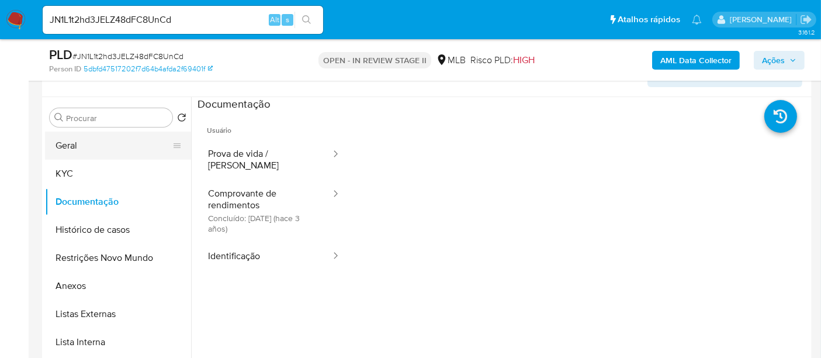
drag, startPoint x: 77, startPoint y: 145, endPoint x: 110, endPoint y: 147, distance: 32.8
click at [78, 145] on button "Geral" at bounding box center [113, 146] width 137 height 28
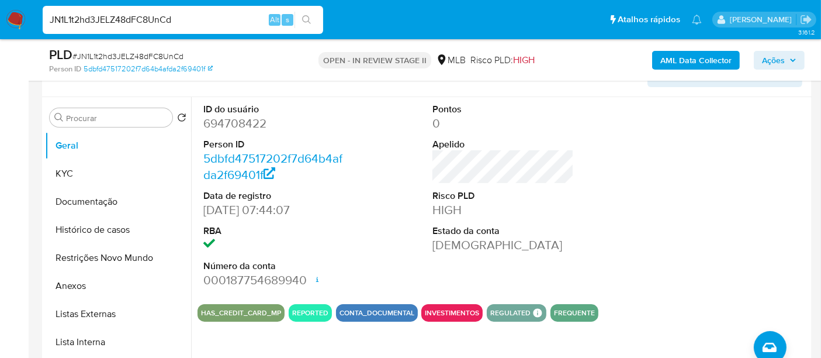
drag, startPoint x: 198, startPoint y: 25, endPoint x: 0, endPoint y: 25, distance: 197.5
click at [0, 25] on nav "Pausado Ver notificaciones JN1L1t2hd3JELZ48dFC8UnCd Alt s Atalhos rápidos Presi…" at bounding box center [410, 19] width 821 height 39
paste input "aconceicao"
drag, startPoint x: 102, startPoint y: 19, endPoint x: 0, endPoint y: 16, distance: 101.7
click at [0, 16] on nav "Pausado Ver notificaciones aconceicao Alt s Atalhos rápidos Presiona las siguie…" at bounding box center [410, 19] width 821 height 39
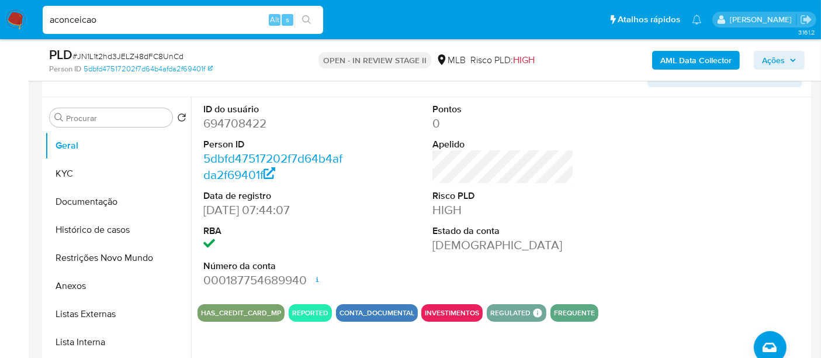
paste input "OAk8D7ble7V1hlH8IZDCE8Uw"
type input "OAk8D7ble7V1hlH8IZDCE8Uw"
click at [307, 16] on icon "search-icon" at bounding box center [306, 19] width 9 height 9
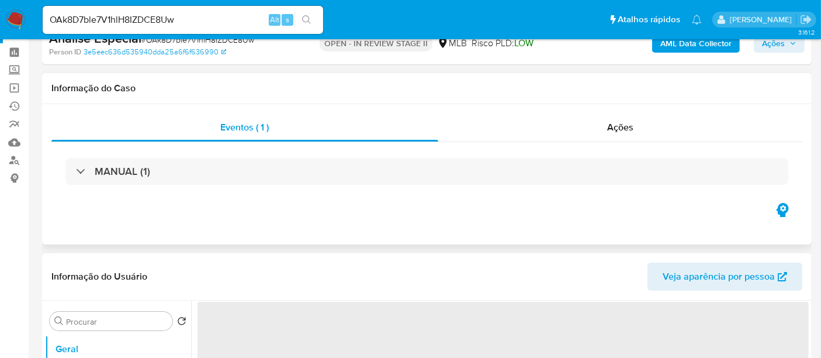
scroll to position [65, 0]
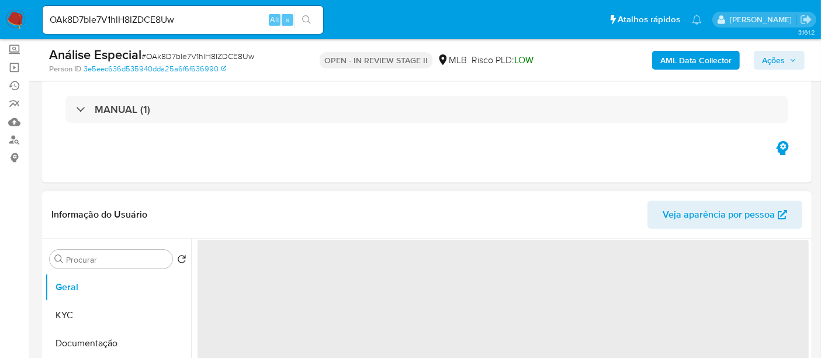
select select "10"
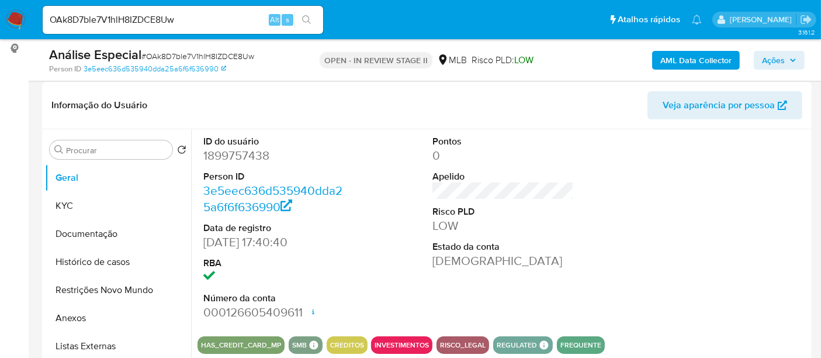
scroll to position [195, 0]
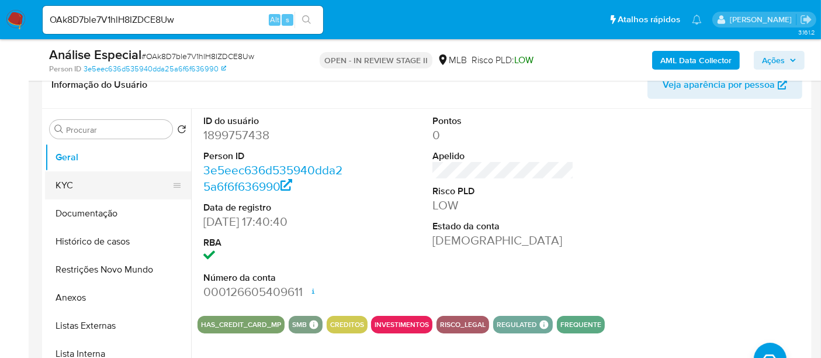
drag, startPoint x: 54, startPoint y: 181, endPoint x: 61, endPoint y: 181, distance: 7.0
click at [54, 181] on button "KYC" at bounding box center [113, 185] width 137 height 28
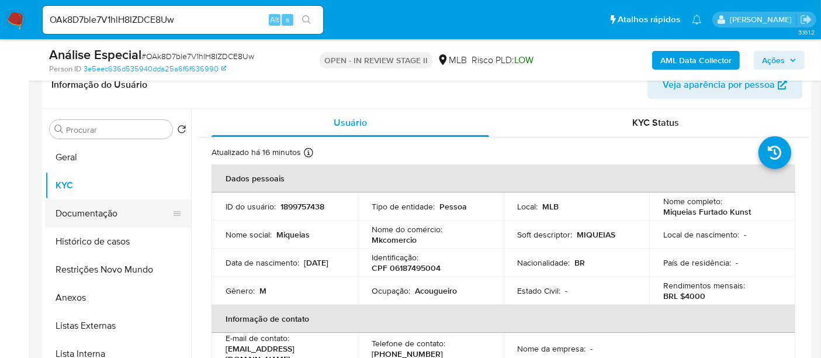
click at [107, 212] on button "Documentação" at bounding box center [113, 213] width 137 height 28
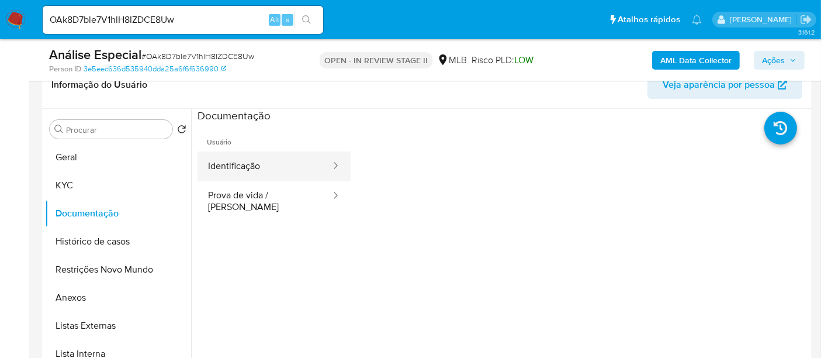
click at [244, 166] on button "Identificação" at bounding box center [265, 166] width 134 height 30
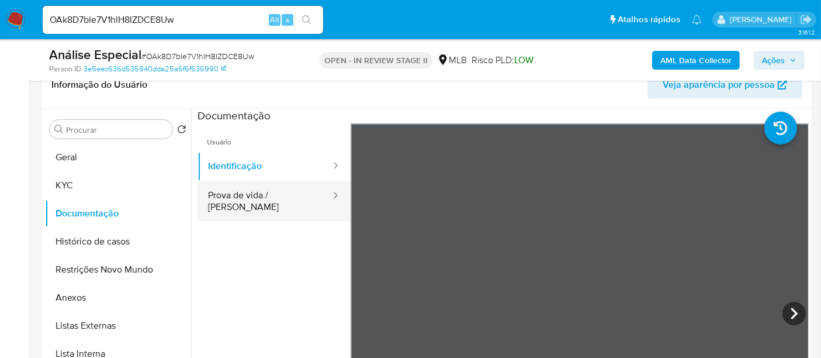
click at [267, 199] on button "Prova de vida / Selfie" at bounding box center [265, 201] width 134 height 40
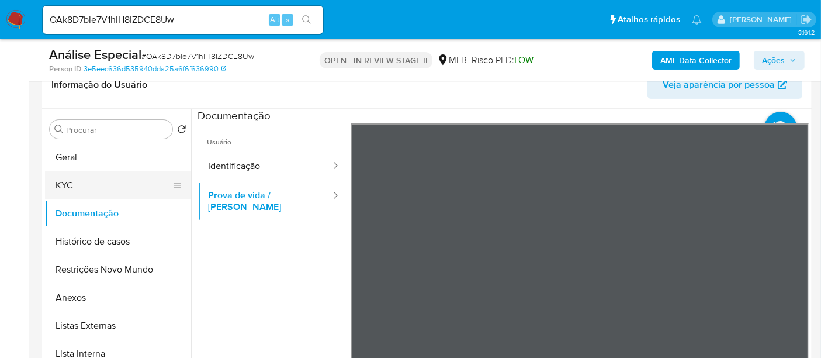
drag, startPoint x: 92, startPoint y: 188, endPoint x: 137, endPoint y: 189, distance: 44.5
click at [92, 187] on button "KYC" at bounding box center [113, 185] width 137 height 28
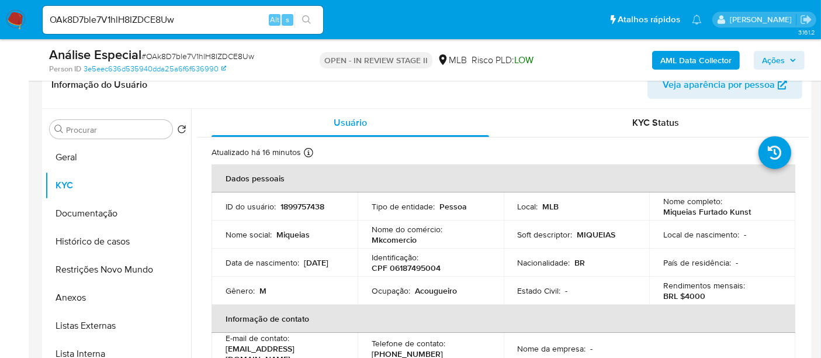
drag, startPoint x: 227, startPoint y: 265, endPoint x: 276, endPoint y: 269, distance: 49.3
click at [276, 268] on div "Data de nascimento : 22/02/2002" at bounding box center [285, 262] width 118 height 11
copy p "22/02/2002"
click at [78, 152] on button "Geral" at bounding box center [113, 157] width 137 height 28
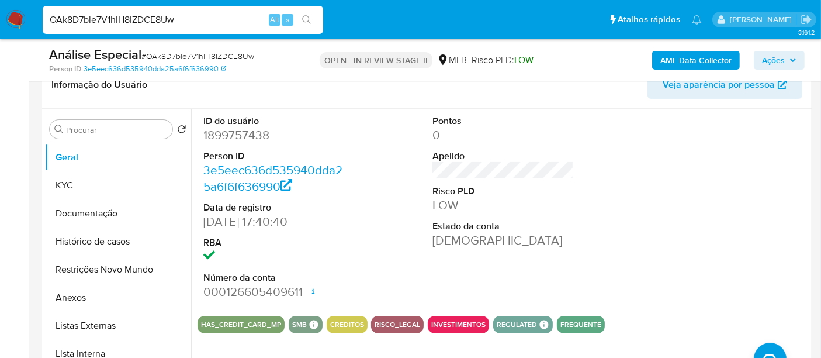
drag, startPoint x: 202, startPoint y: 19, endPoint x: 0, endPoint y: 8, distance: 202.5
click at [0, 8] on nav "Pausado Ver notificaciones OAk8D7ble7V1hlH8IZDCE8Uw Alt s Atalhos rápidos Presi…" at bounding box center [410, 19] width 821 height 39
paste input "nCgQH3I1NIAK8bBwChb8ohfS"
type input "nCgQH3I1NIAK8bBwChb8ohfS"
click at [306, 16] on icon "search-icon" at bounding box center [306, 19] width 9 height 9
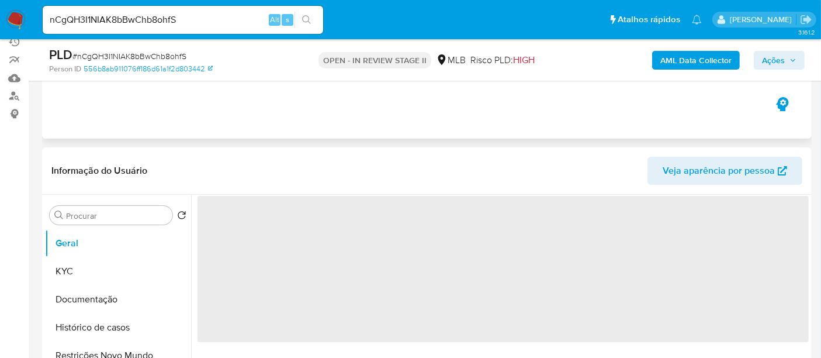
scroll to position [130, 0]
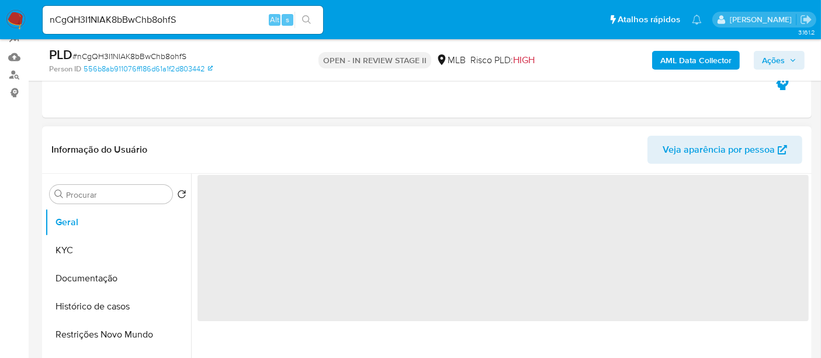
select select "10"
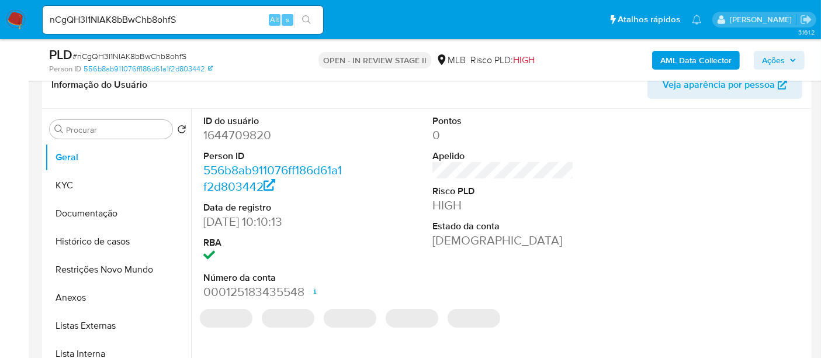
scroll to position [259, 0]
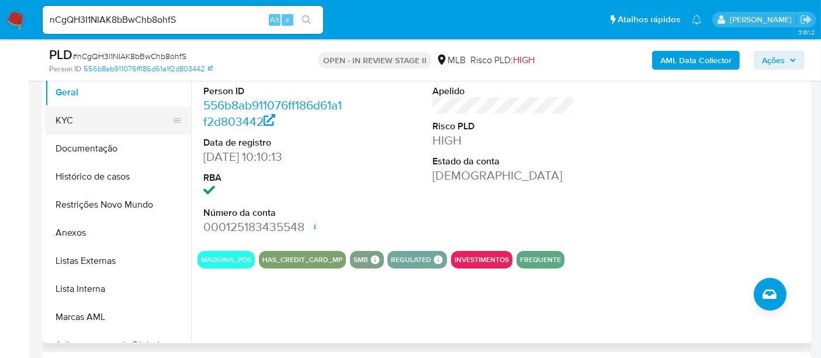
click at [82, 117] on button "KYC" at bounding box center [113, 120] width 137 height 28
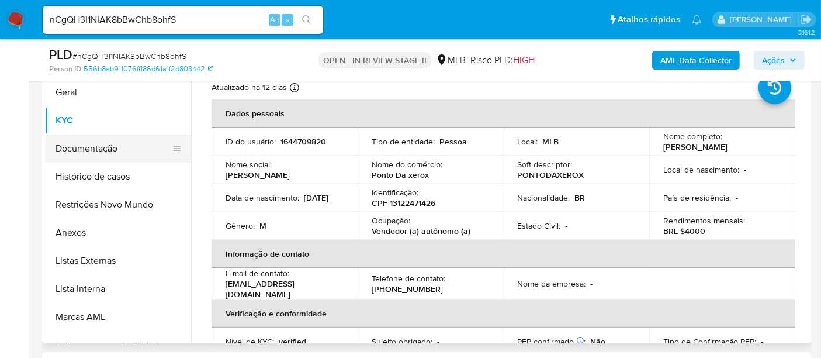
click at [94, 146] on button "Documentação" at bounding box center [113, 148] width 137 height 28
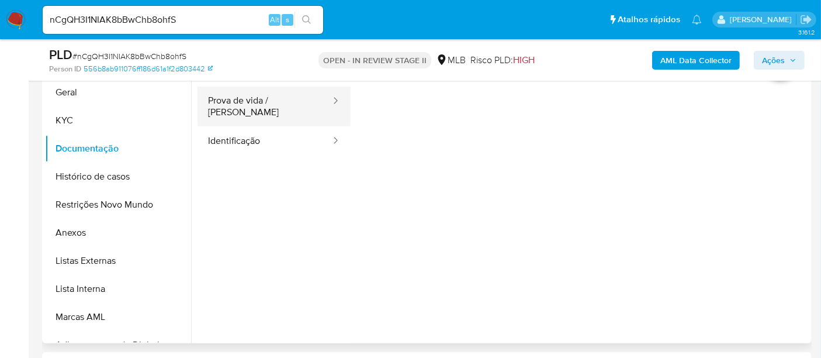
click at [275, 98] on button "Prova de vida / Selfie" at bounding box center [265, 106] width 134 height 40
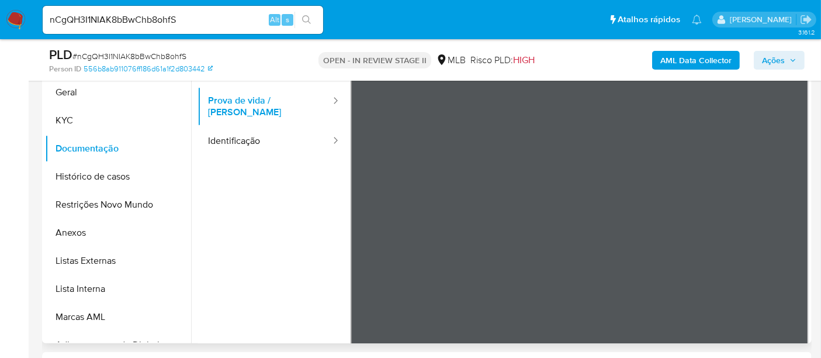
drag, startPoint x: 224, startPoint y: 134, endPoint x: 342, endPoint y: 154, distance: 119.1
click at [225, 134] on button "Identificação" at bounding box center [265, 141] width 134 height 30
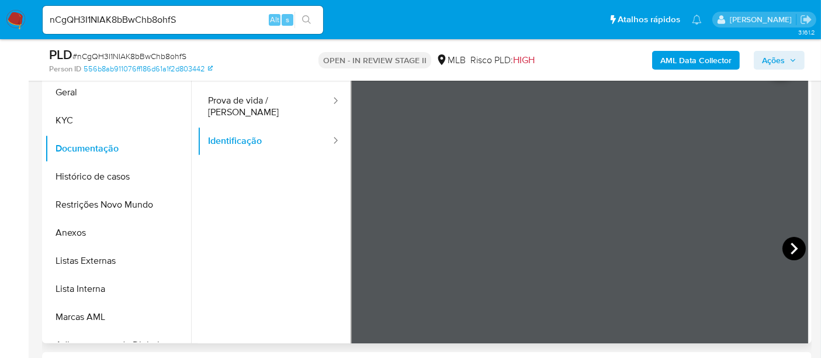
click at [791, 240] on icon at bounding box center [794, 248] width 23 height 23
drag, startPoint x: 64, startPoint y: 119, endPoint x: 170, endPoint y: 131, distance: 106.5
click at [64, 119] on button "KYC" at bounding box center [113, 120] width 137 height 28
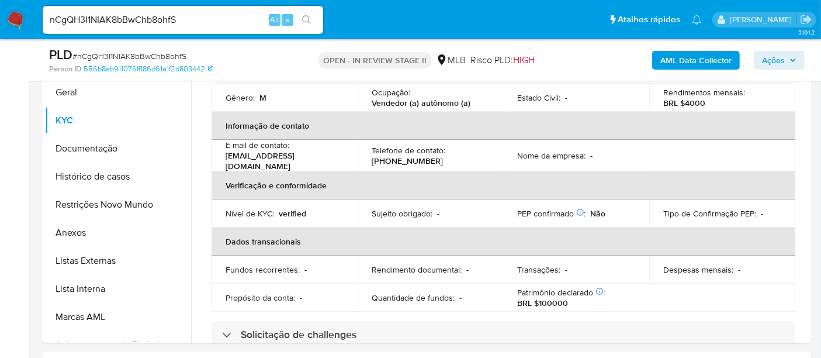
scroll to position [130, 0]
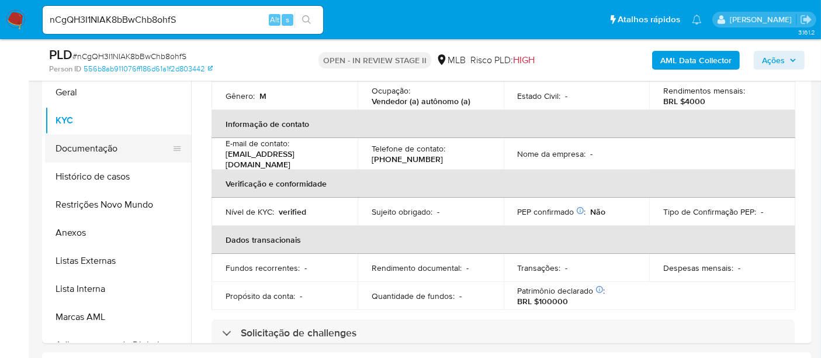
click at [88, 143] on button "Documentação" at bounding box center [113, 148] width 137 height 28
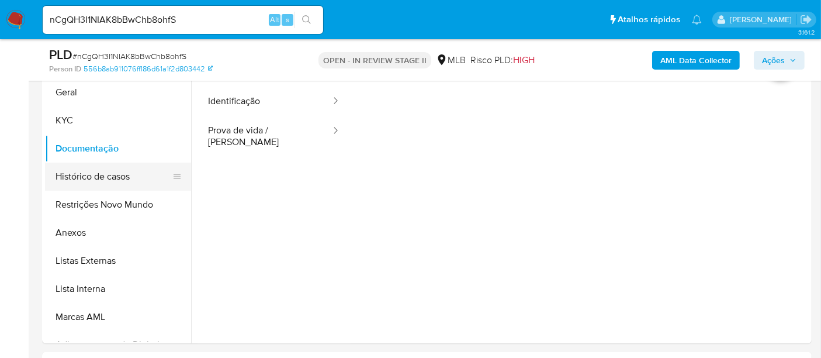
click at [96, 174] on button "Histórico de casos" at bounding box center [113, 176] width 137 height 28
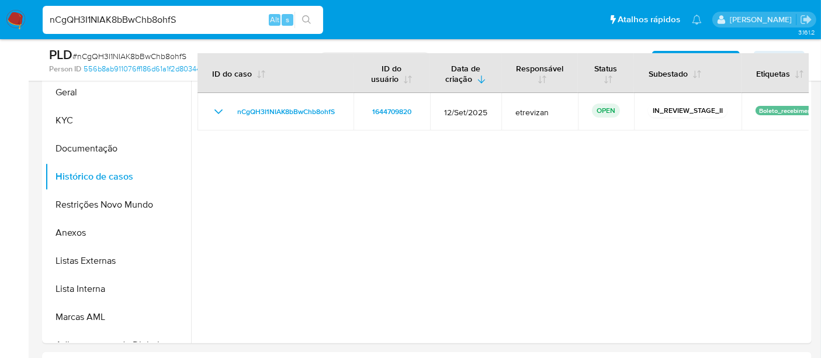
drag, startPoint x: 190, startPoint y: 19, endPoint x: 0, endPoint y: 19, distance: 189.9
click at [0, 19] on nav "Pausado Ver notificaciones nCgQH3I1NIAK8bBwChb8ohfS Alt s Atalhos rápidos Presi…" at bounding box center [410, 19] width 821 height 39
paste input "Tpg5M42QxHbJyxtFE0u8YpXY"
type input "Tpg5M42QxHbJyxtFE0u8YpXY"
click at [308, 19] on icon "search-icon" at bounding box center [306, 19] width 9 height 9
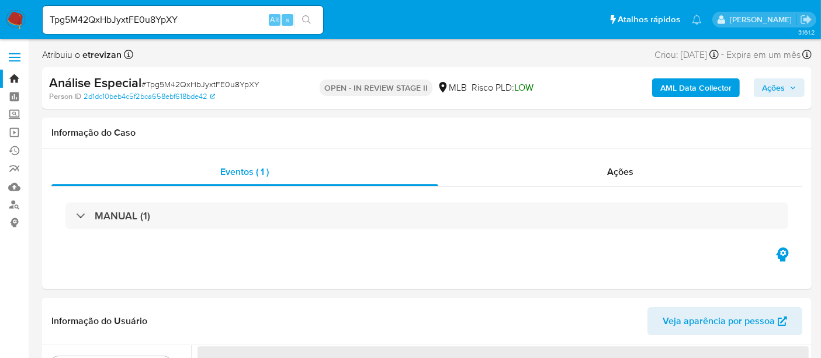
select select "10"
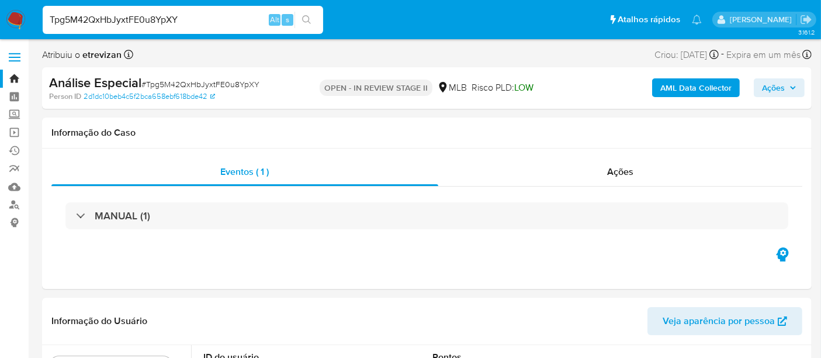
drag, startPoint x: 190, startPoint y: 20, endPoint x: 0, endPoint y: 49, distance: 192.1
click at [304, 18] on icon "search-icon" at bounding box center [306, 19] width 9 height 9
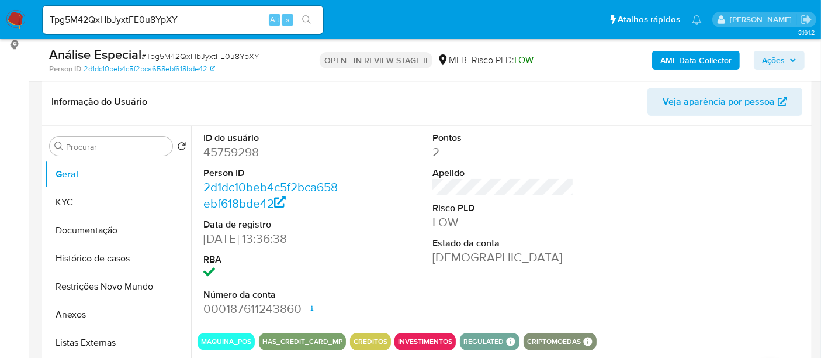
scroll to position [195, 0]
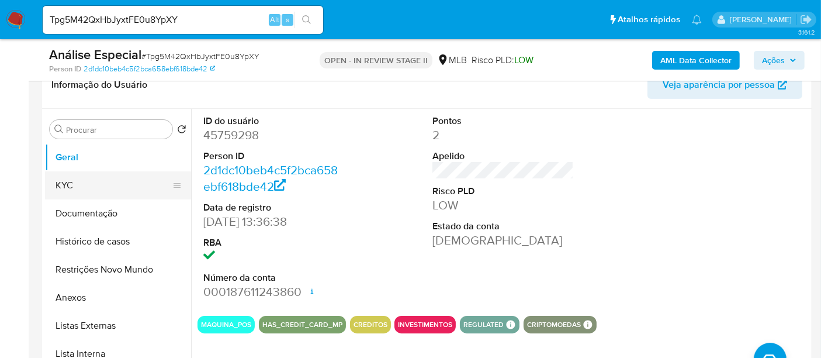
click at [63, 182] on button "KYC" at bounding box center [113, 185] width 137 height 28
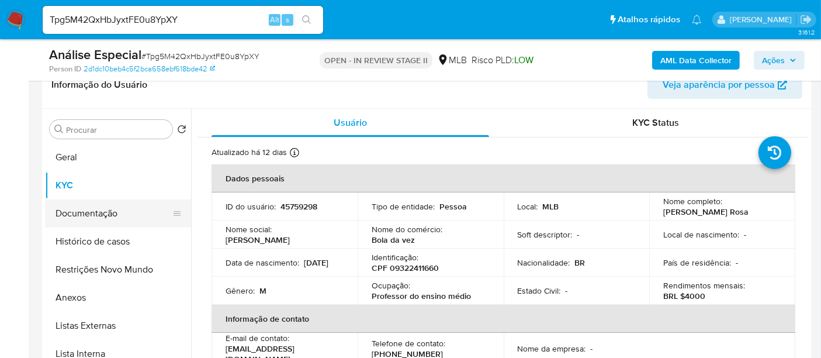
click at [74, 207] on button "Documentação" at bounding box center [113, 213] width 137 height 28
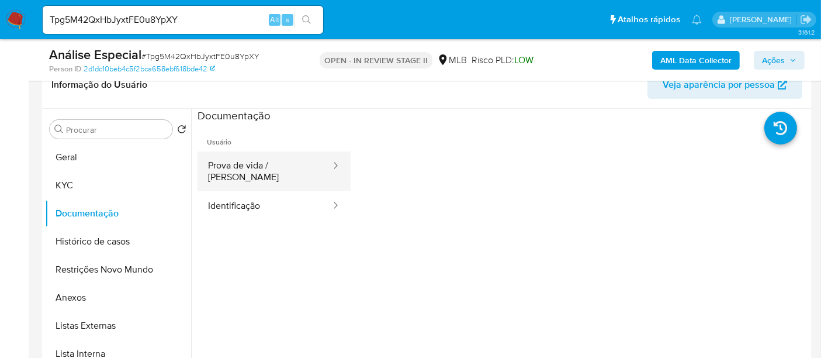
click at [247, 162] on button "Prova de vida / Selfie" at bounding box center [265, 171] width 134 height 40
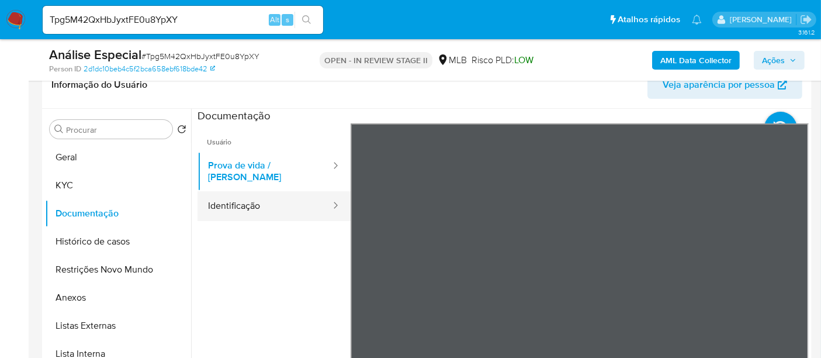
click at [237, 195] on button "Identificação" at bounding box center [265, 206] width 134 height 30
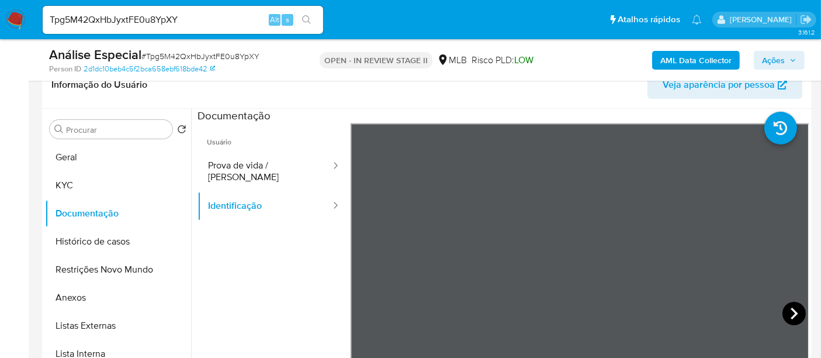
click at [786, 306] on icon at bounding box center [794, 313] width 23 height 23
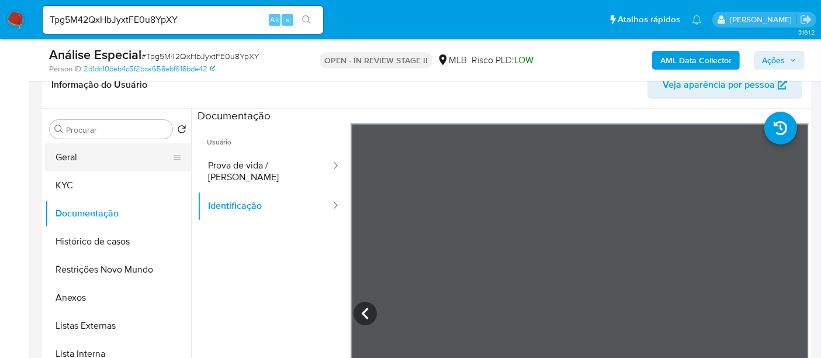
click at [85, 151] on button "Geral" at bounding box center [113, 157] width 137 height 28
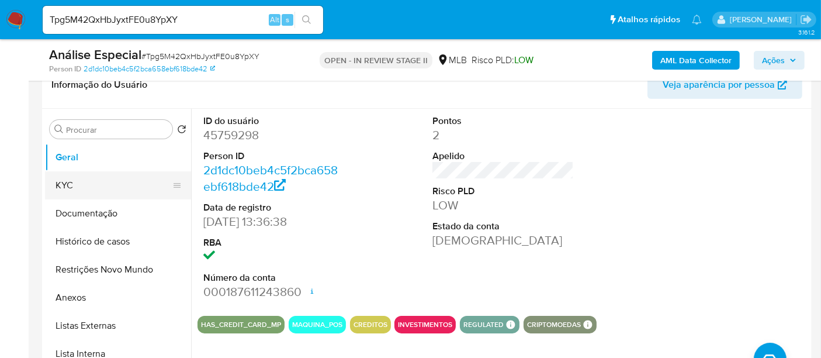
drag, startPoint x: 53, startPoint y: 179, endPoint x: 98, endPoint y: 172, distance: 45.5
click at [54, 179] on button "KYC" at bounding box center [113, 185] width 137 height 28
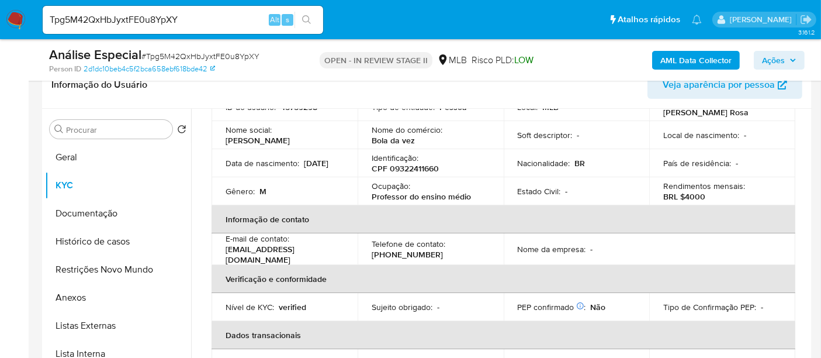
scroll to position [130, 0]
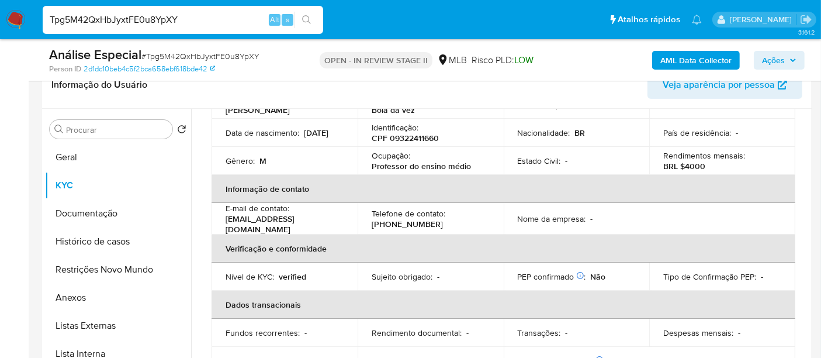
drag, startPoint x: 202, startPoint y: 22, endPoint x: 0, endPoint y: 20, distance: 202.2
click at [0, 20] on nav "Pausado Ver notificaciones Tpg5M42QxHbJyxtFE0u8YpXY Alt s Atalhos rápidos Presi…" at bounding box center [410, 19] width 821 height 39
paste input "GeksPwgy5OqMaQA40mKpfMPN"
type input "GeksPwgy5OqMaQA40mKpfMPN"
click at [310, 18] on icon "search-icon" at bounding box center [306, 19] width 9 height 9
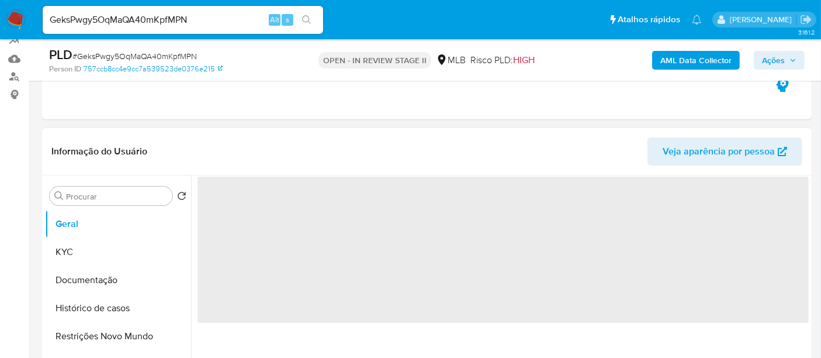
scroll to position [130, 0]
select select "10"
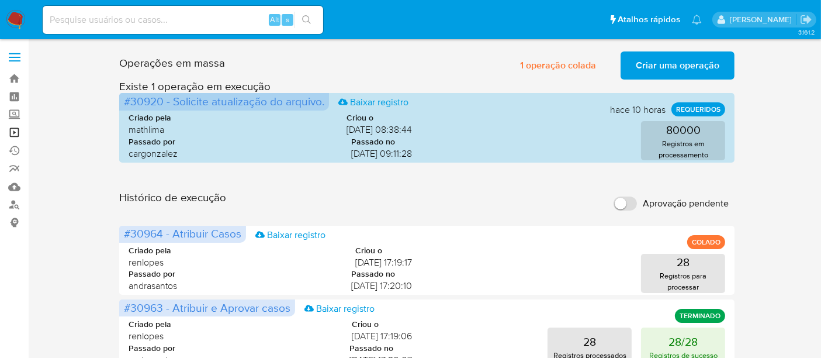
click at [13, 133] on link "Operações em massa" at bounding box center [69, 132] width 139 height 18
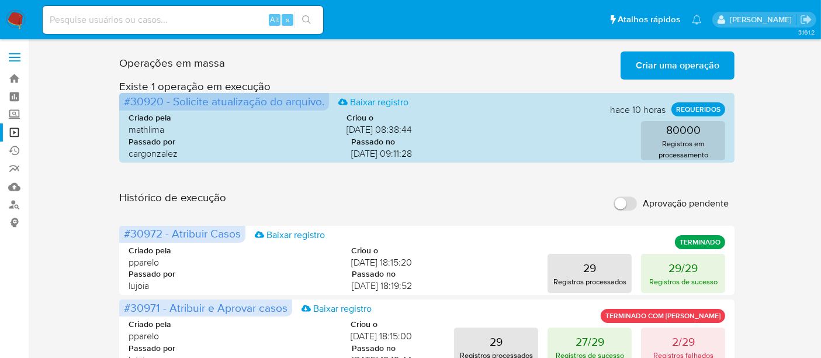
click at [672, 63] on span "Criar uma operação" at bounding box center [678, 66] width 84 height 26
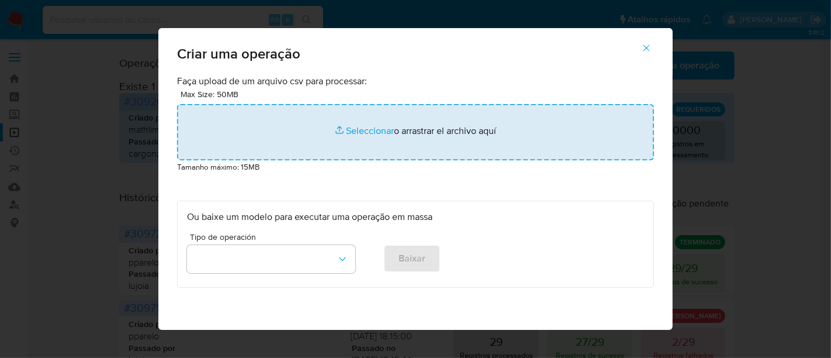
click at [357, 131] on input "file" at bounding box center [415, 132] width 477 height 56
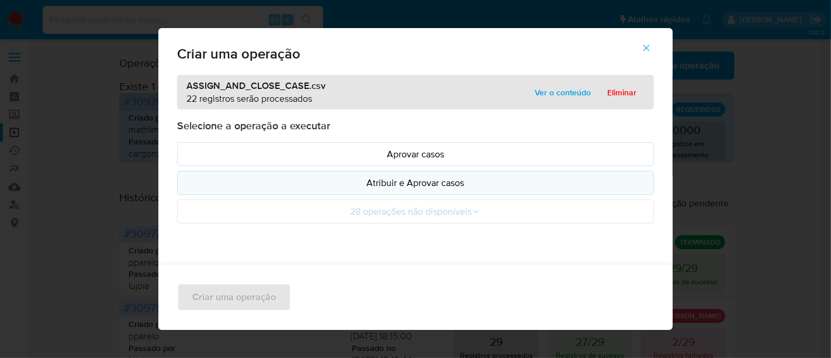
click at [410, 180] on p "Atribuir e Aprovar casos" at bounding box center [415, 182] width 457 height 13
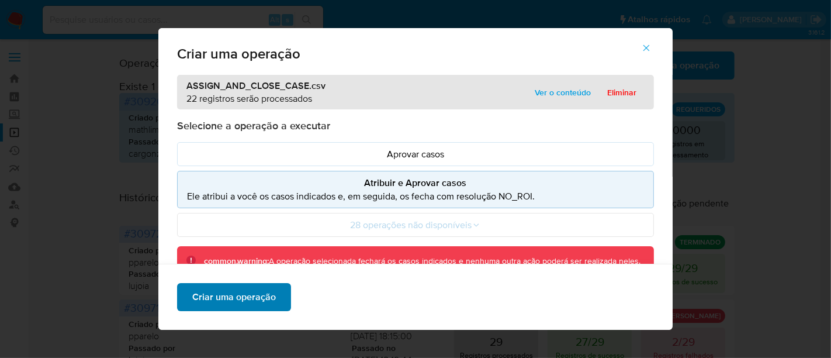
click at [228, 296] on span "Criar uma operação" at bounding box center [234, 297] width 84 height 26
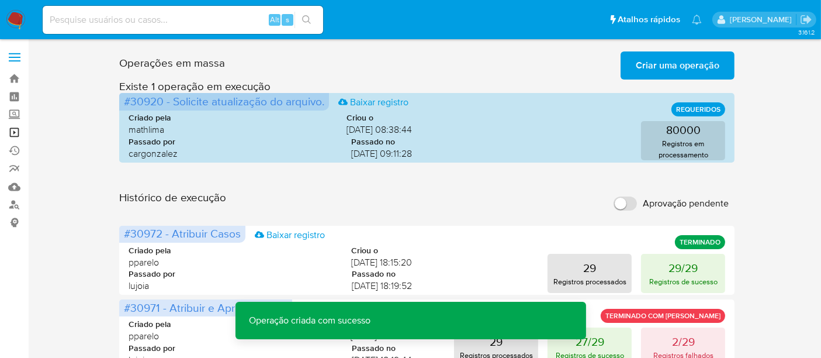
click at [9, 132] on link "Operações em massa" at bounding box center [69, 132] width 139 height 18
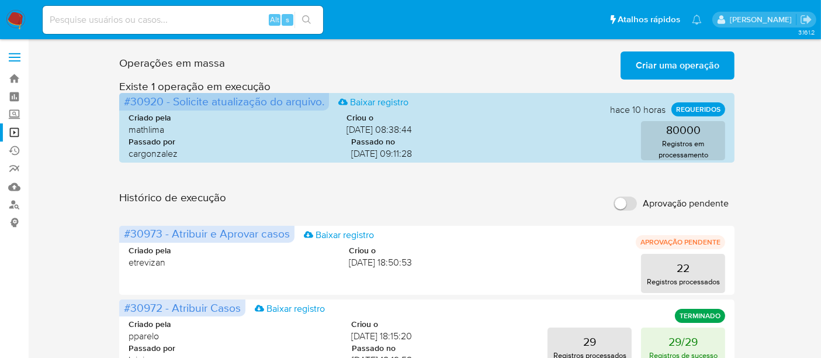
click at [683, 69] on span "Criar uma operação" at bounding box center [678, 66] width 84 height 26
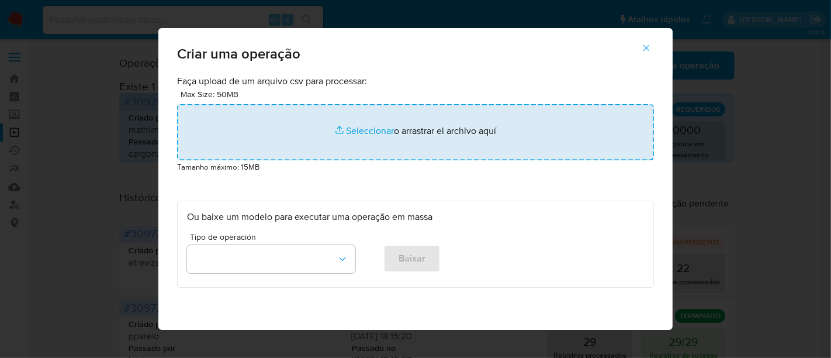
click at [362, 133] on input "file" at bounding box center [415, 132] width 477 height 56
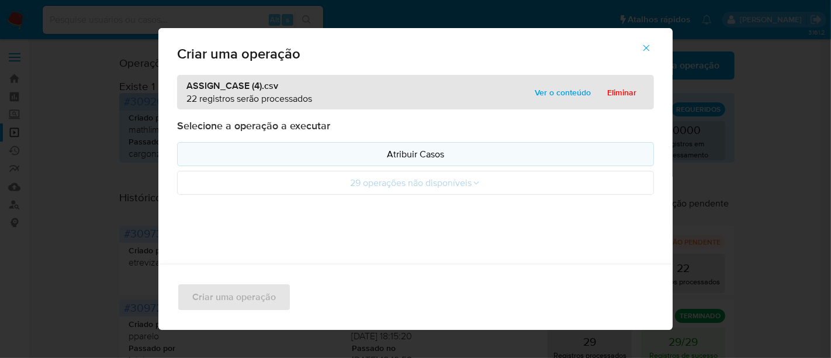
click at [413, 151] on p "Atribuir Casos" at bounding box center [415, 153] width 457 height 13
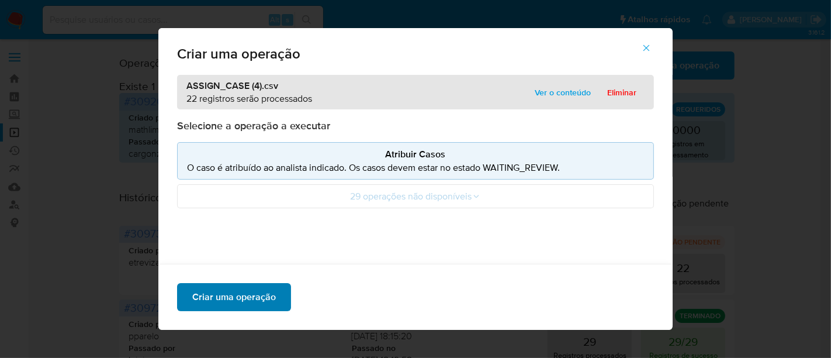
click at [242, 303] on span "Criar uma operação" at bounding box center [234, 297] width 84 height 26
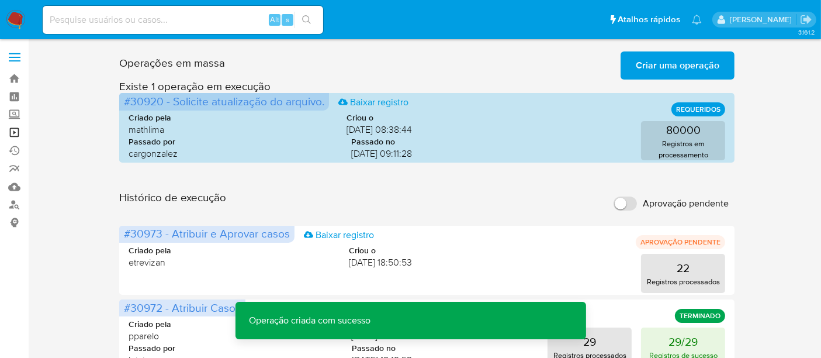
drag, startPoint x: 16, startPoint y: 127, endPoint x: 26, endPoint y: 136, distance: 12.9
click at [16, 127] on link "Operações em massa" at bounding box center [69, 132] width 139 height 18
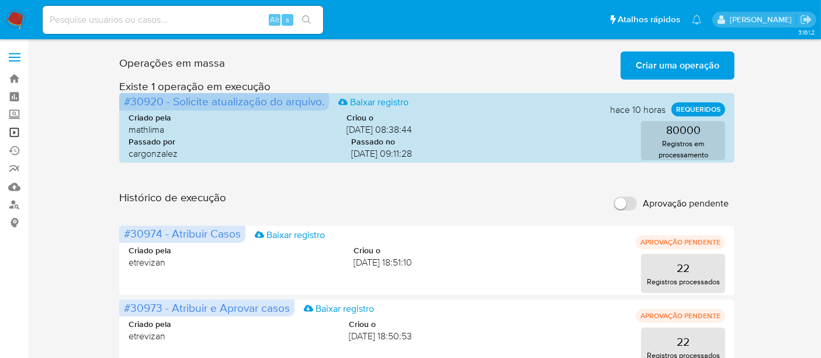
click at [12, 129] on link "Operações em massa" at bounding box center [69, 132] width 139 height 18
click at [15, 133] on link "Operações em massa" at bounding box center [69, 132] width 139 height 18
click at [15, 129] on link "Operações em massa" at bounding box center [69, 132] width 139 height 18
click at [18, 128] on link "Operações em massa" at bounding box center [69, 132] width 139 height 18
click at [13, 134] on link "Operações em massa" at bounding box center [69, 132] width 139 height 18
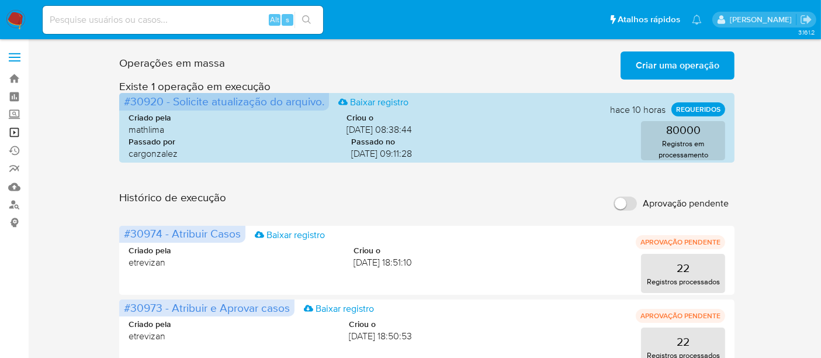
click at [13, 136] on link "Operações em massa" at bounding box center [69, 132] width 139 height 18
click at [13, 129] on link "Operações em massa" at bounding box center [69, 132] width 139 height 18
click at [12, 131] on link "Operações em massa" at bounding box center [69, 132] width 139 height 18
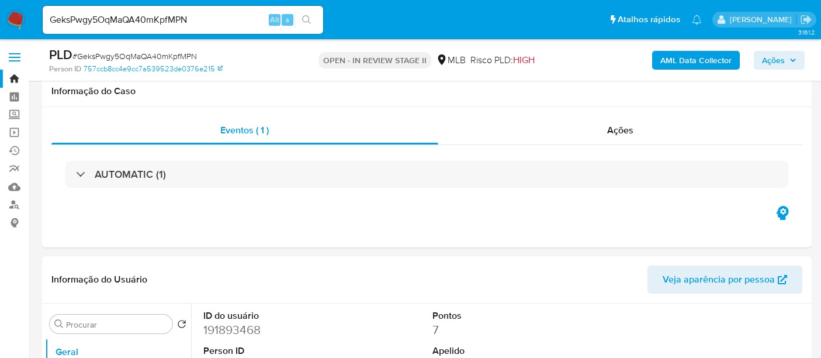
select select "10"
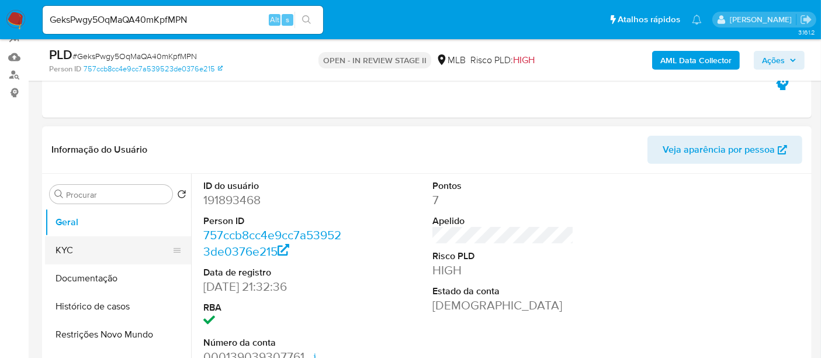
drag, startPoint x: 88, startPoint y: 256, endPoint x: 106, endPoint y: 255, distance: 18.1
click at [88, 256] on button "KYC" at bounding box center [113, 250] width 137 height 28
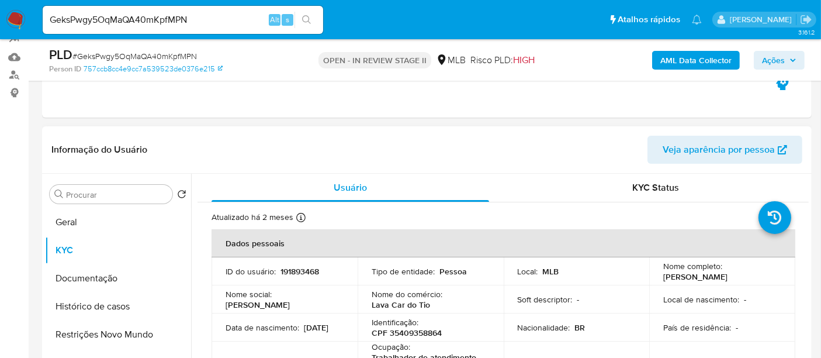
scroll to position [65, 0]
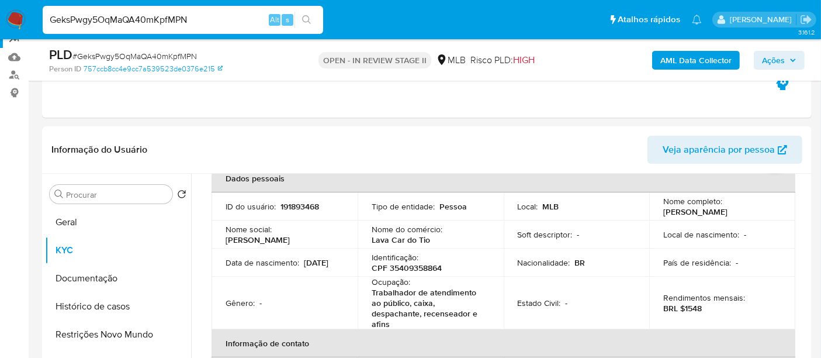
drag, startPoint x: 213, startPoint y: 19, endPoint x: 0, endPoint y: 43, distance: 214.7
paste input "7OYMAU6cb1iMKGh4TGjNS5FD"
type input "7OYMAU6cb1iMKGh4TGjNS5FD"
click at [308, 19] on icon "search-icon" at bounding box center [306, 19] width 9 height 9
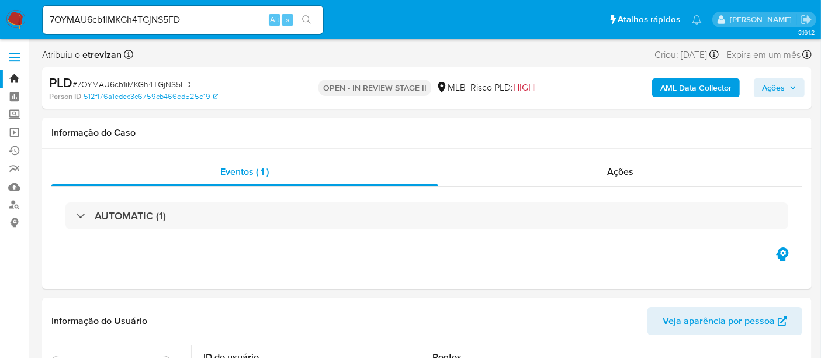
select select "10"
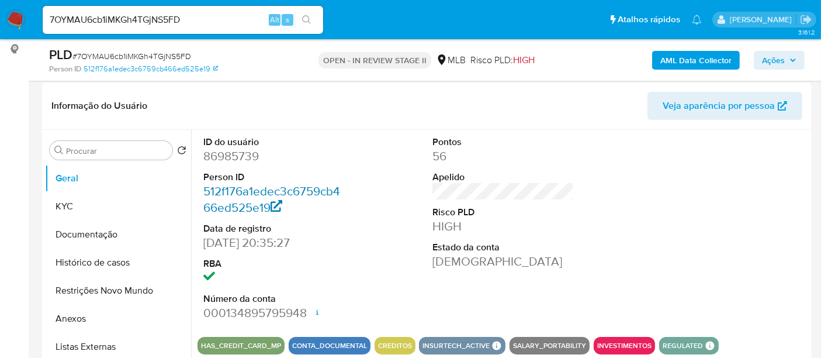
scroll to position [195, 0]
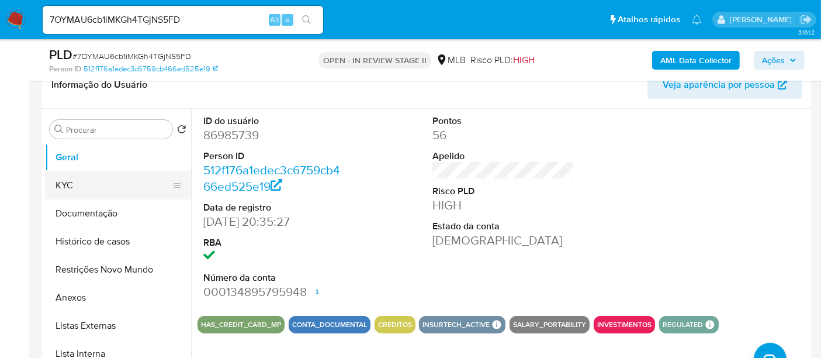
drag, startPoint x: 81, startPoint y: 184, endPoint x: 96, endPoint y: 182, distance: 15.9
click at [81, 184] on button "KYC" at bounding box center [113, 185] width 137 height 28
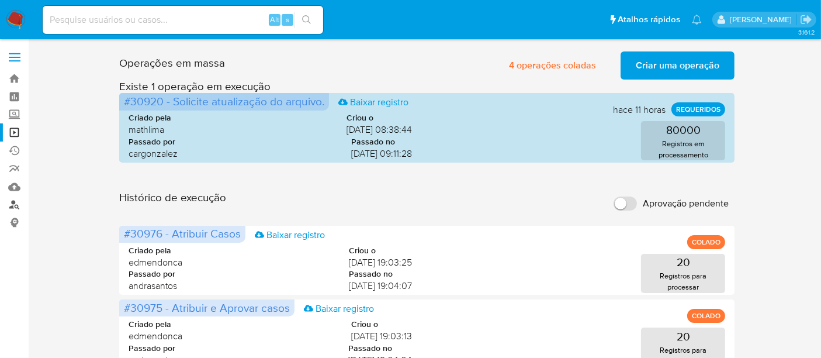
click at [12, 203] on link "Localizador de pessoas" at bounding box center [69, 205] width 139 height 18
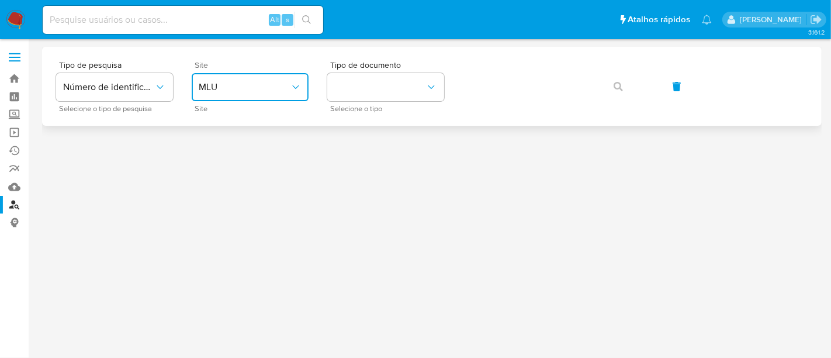
drag, startPoint x: 297, startPoint y: 85, endPoint x: 283, endPoint y: 101, distance: 20.3
click at [297, 86] on icon "site_id" at bounding box center [296, 87] width 12 height 12
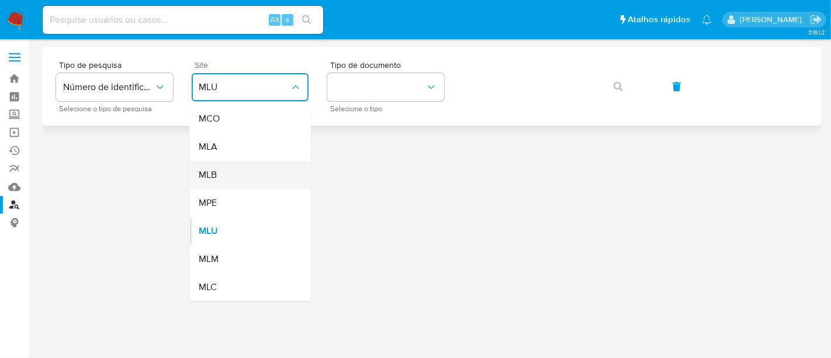
click at [216, 173] on span "MLB" at bounding box center [208, 175] width 18 height 12
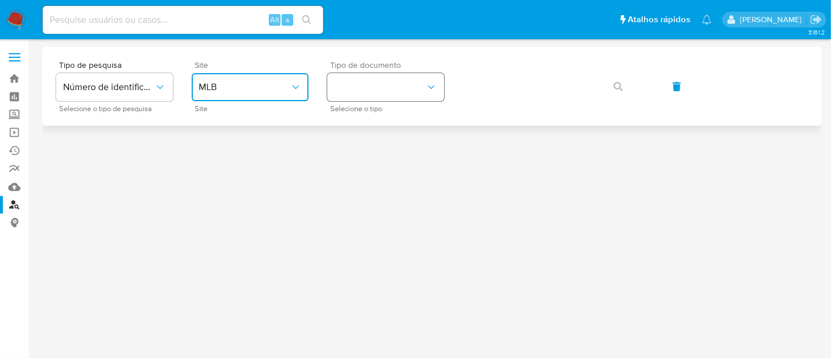
click at [430, 82] on icon "identificationType" at bounding box center [431, 87] width 12 height 12
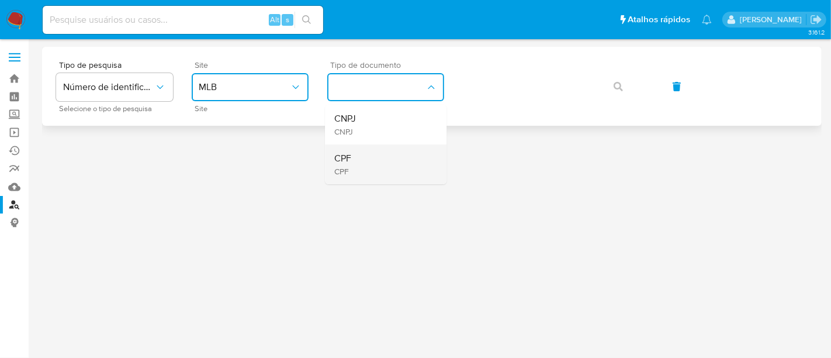
click at [347, 161] on span "CPF" at bounding box center [342, 159] width 17 height 12
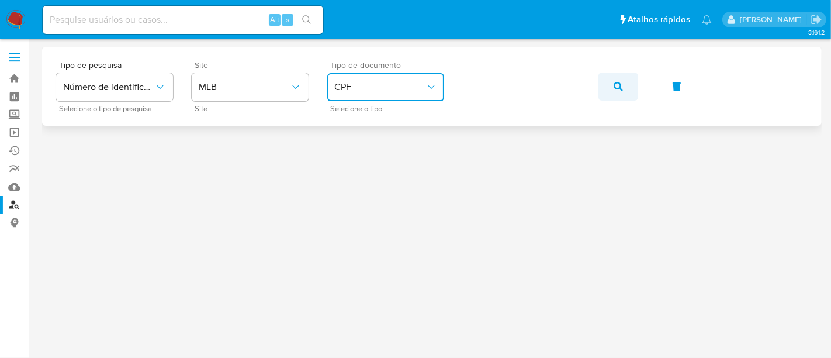
click at [621, 87] on icon "button" at bounding box center [618, 86] width 9 height 9
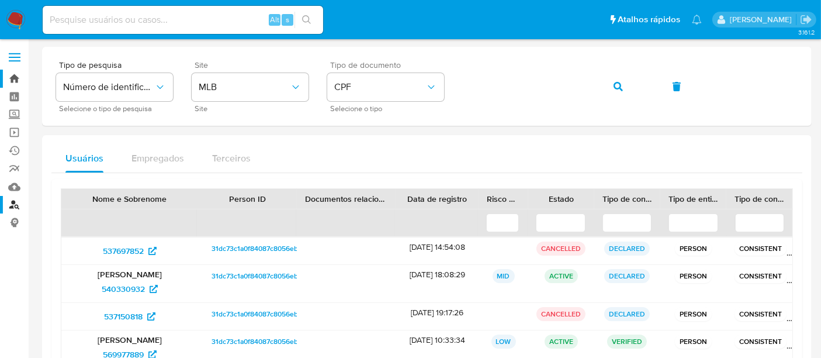
click at [0, 84] on section "Bandeja Painel Screening Pesquisa em Listas Watchlist Ferramentas Operações em …" at bounding box center [410, 257] width 821 height 514
click at [614, 82] on icon "button" at bounding box center [618, 86] width 9 height 9
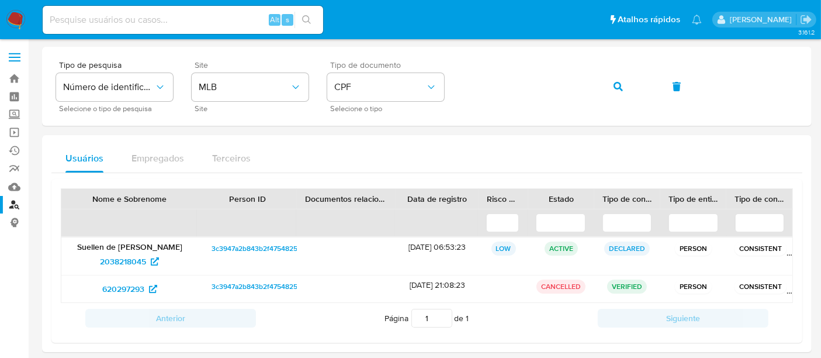
drag, startPoint x: 15, startPoint y: 21, endPoint x: 27, endPoint y: 17, distance: 13.5
click at [15, 21] on img at bounding box center [16, 20] width 20 height 20
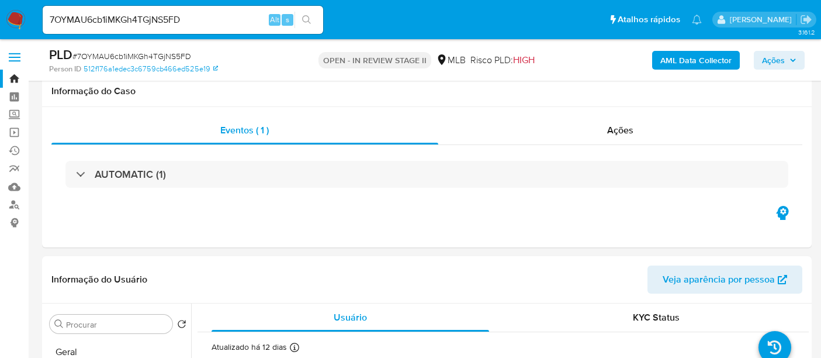
select select "10"
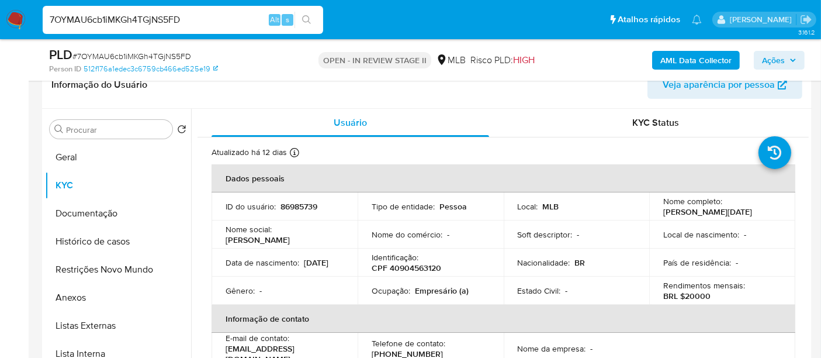
click at [0, 31] on nav "Pausado Ver notificaciones 7OYMAU6cb1iMKGh4TGjNS5FD Alt s Atalhos rápidos Presi…" at bounding box center [410, 19] width 821 height 39
paste input "I23HN7JZMcbYqPqnBtbOI2Iq"
type input "I23HN7JZMcbYqPqnBtbOI2Iq"
click at [304, 14] on button "search-icon" at bounding box center [307, 20] width 24 height 16
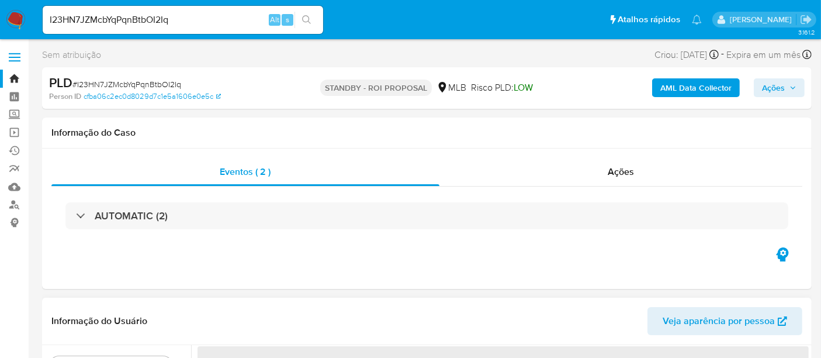
select select "10"
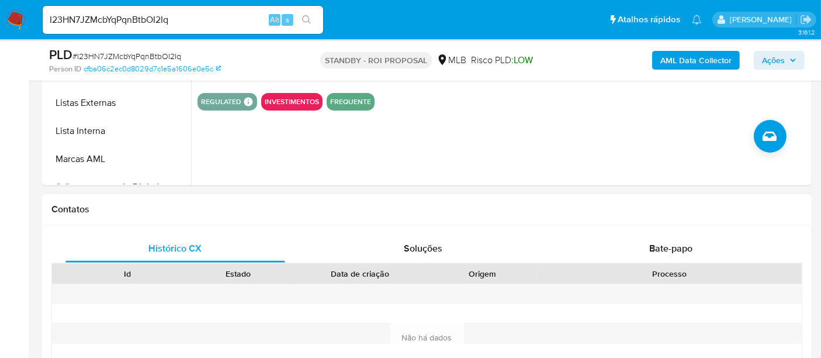
scroll to position [454, 0]
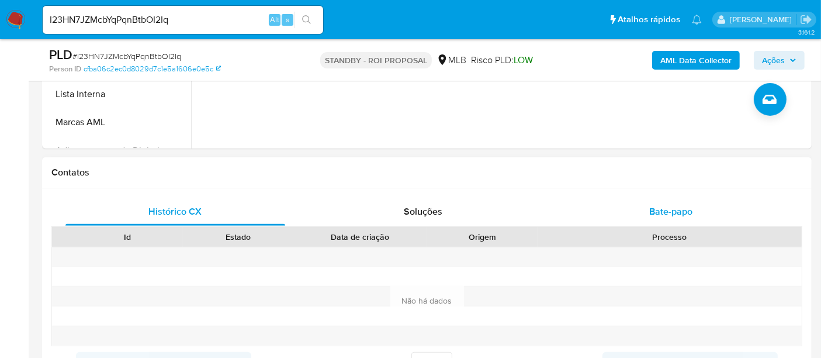
click at [697, 209] on div "Bate-papo" at bounding box center [671, 212] width 220 height 28
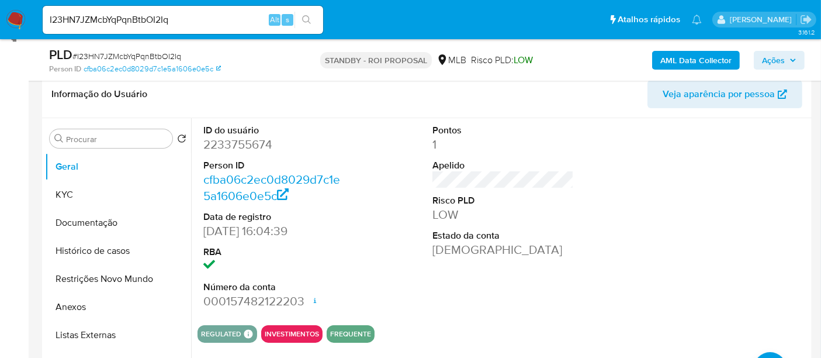
scroll to position [122, 0]
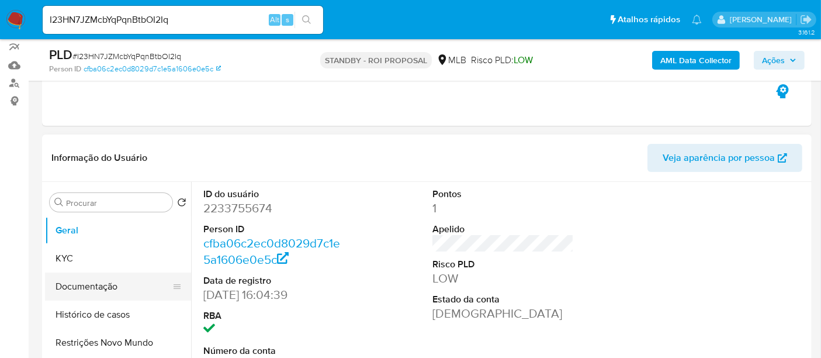
click at [87, 292] on button "Documentação" at bounding box center [113, 286] width 137 height 28
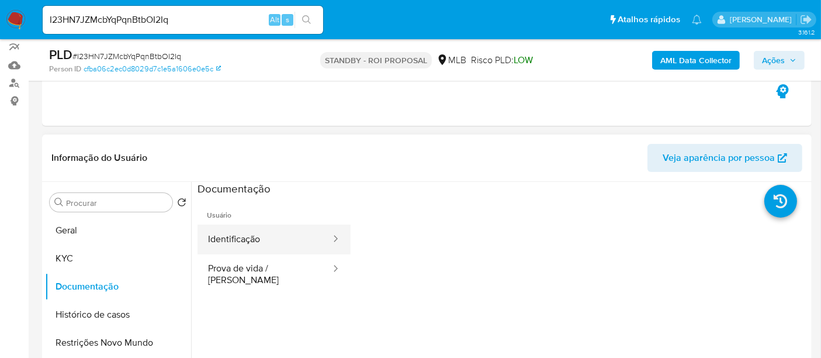
click at [237, 245] on button "Identificação" at bounding box center [265, 239] width 134 height 30
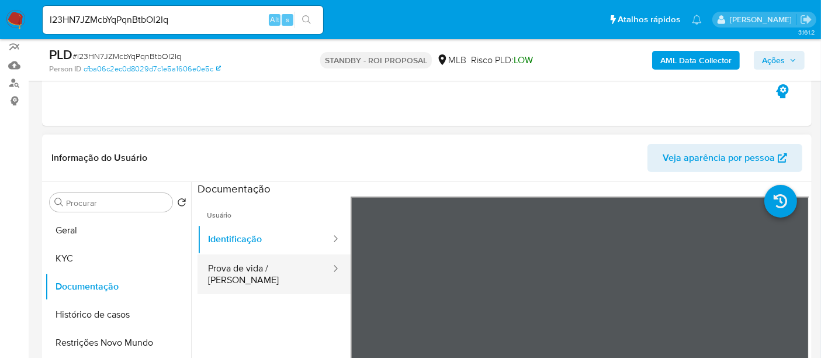
drag, startPoint x: 247, startPoint y: 265, endPoint x: 254, endPoint y: 267, distance: 7.1
click at [250, 267] on button "Prova de vida / Selfie" at bounding box center [265, 274] width 134 height 40
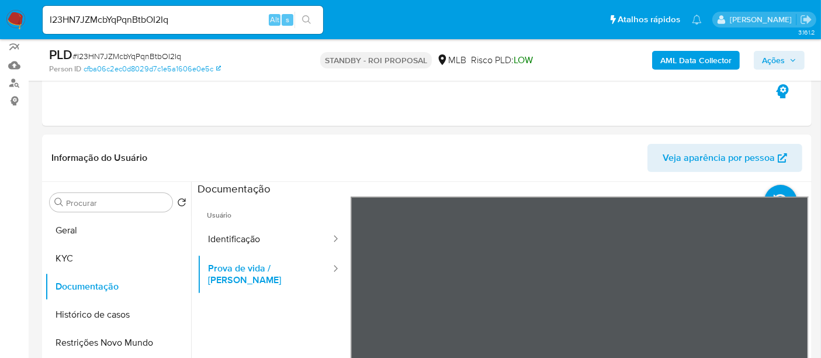
click at [15, 18] on img at bounding box center [16, 20] width 20 height 20
